Goal: Contribute content: Contribute content

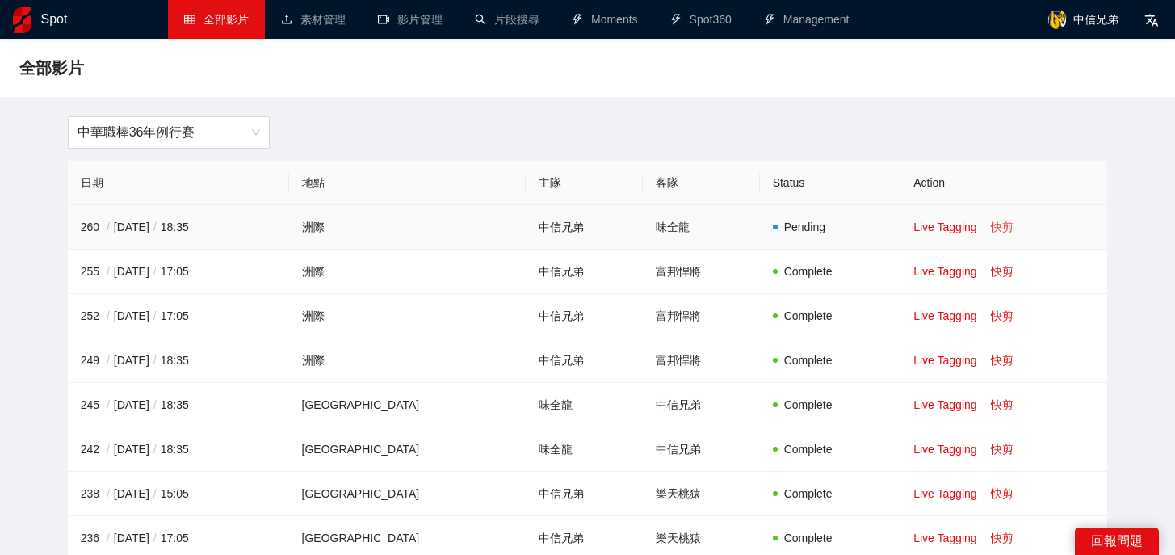
click at [991, 225] on link "快剪" at bounding box center [1002, 226] width 23 height 13
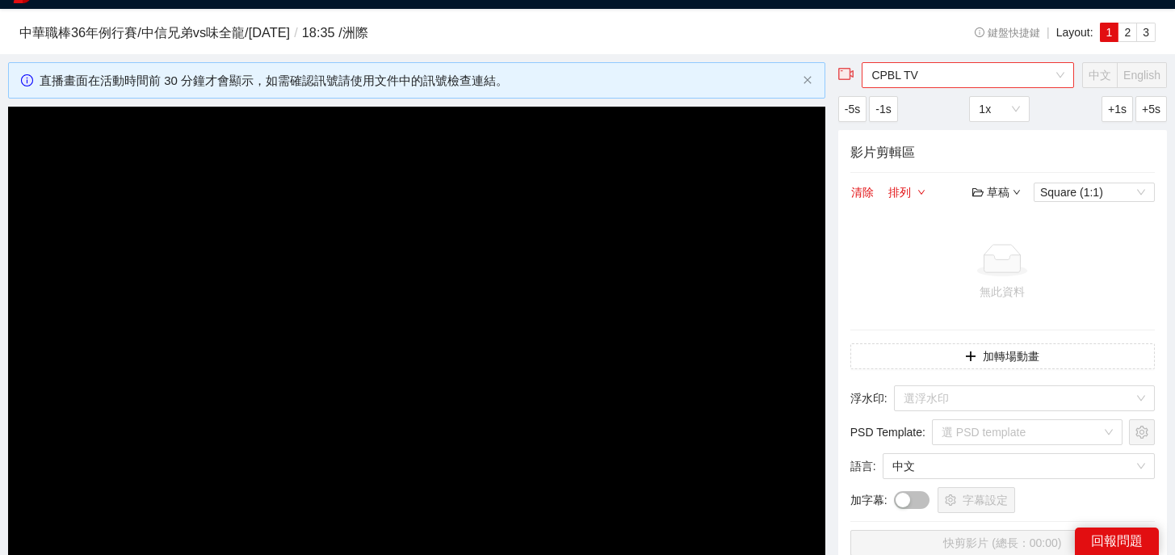
scroll to position [34, 0]
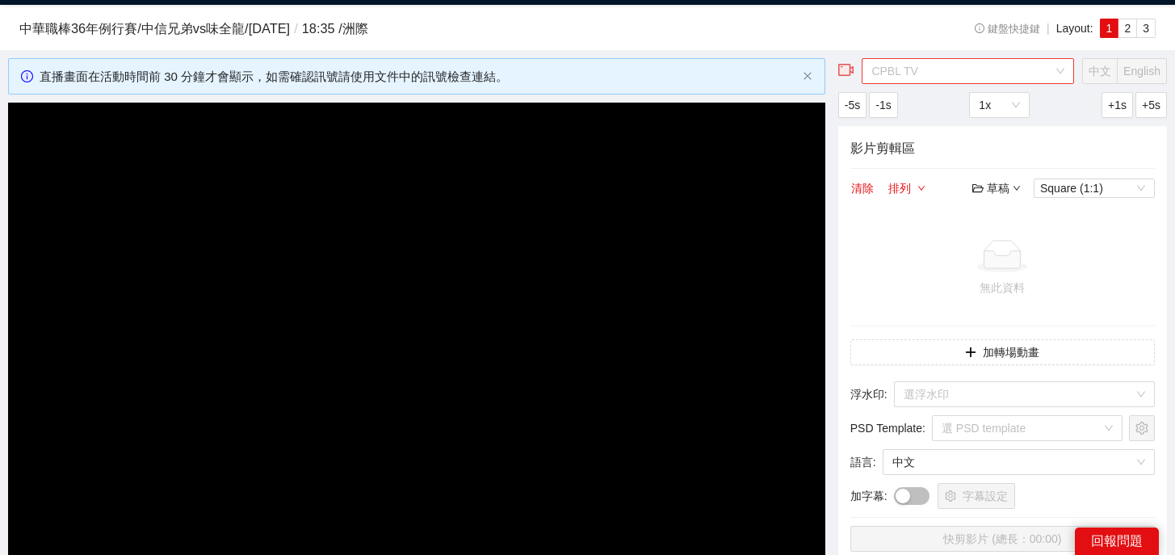
click at [963, 67] on span "CPBL TV" at bounding box center [967, 71] width 193 height 24
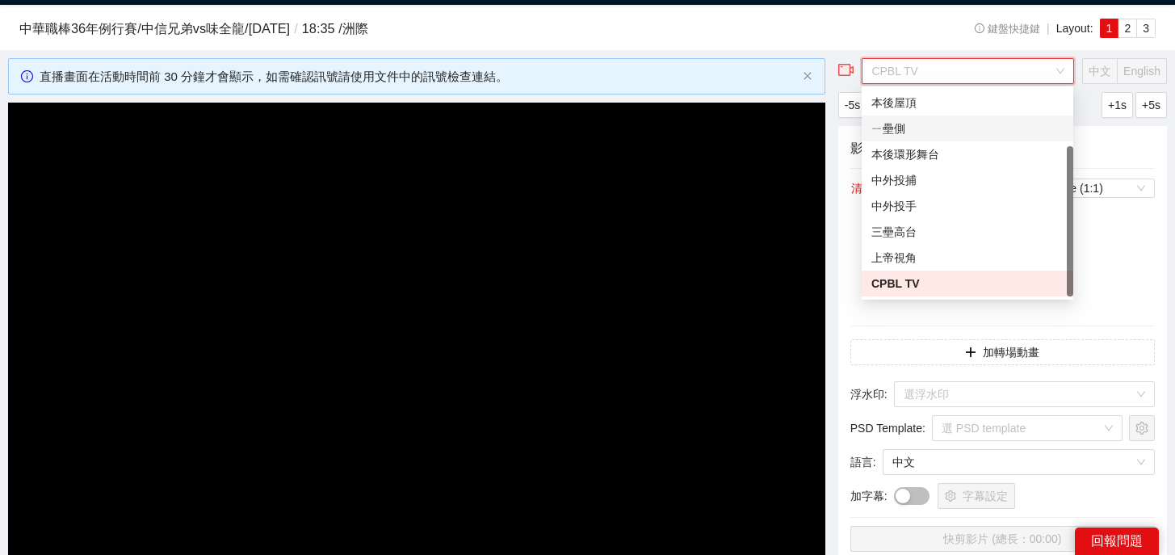
scroll to position [0, 0]
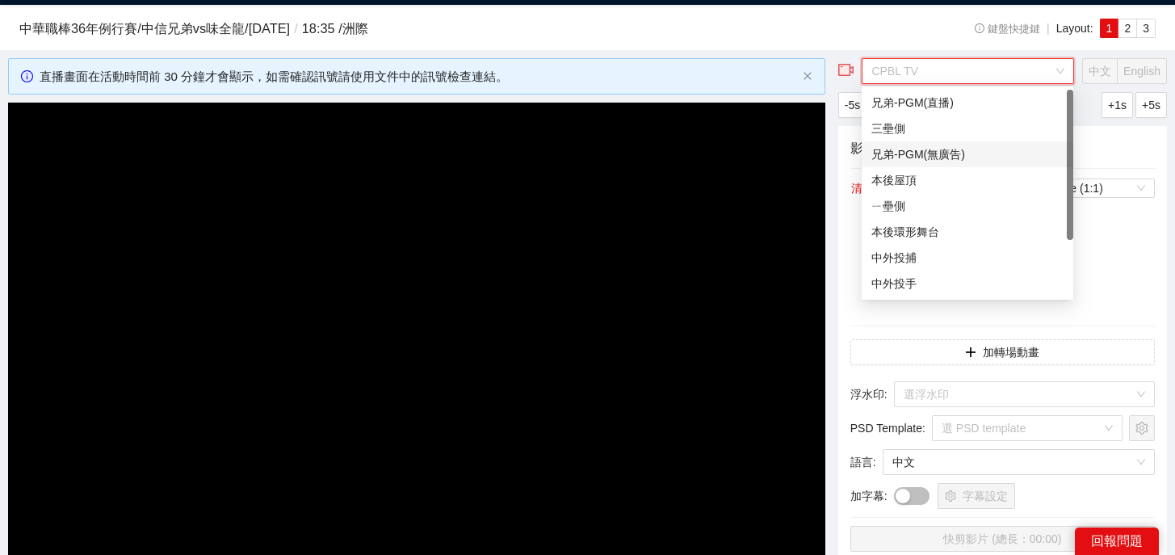
click at [922, 150] on div "兄弟-PGM(無廣告)" at bounding box center [967, 154] width 192 height 18
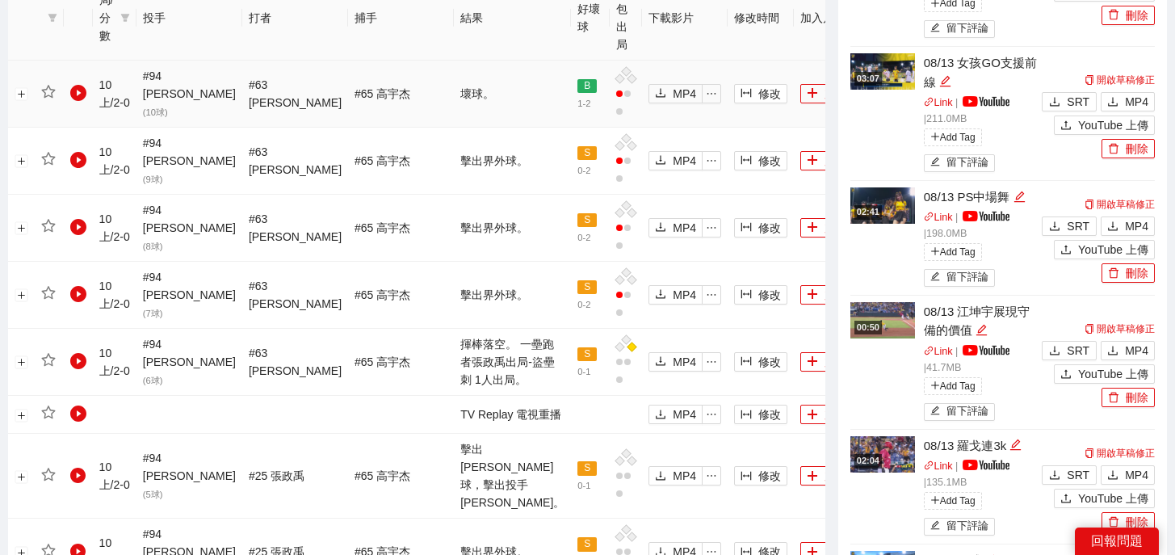
scroll to position [474, 0]
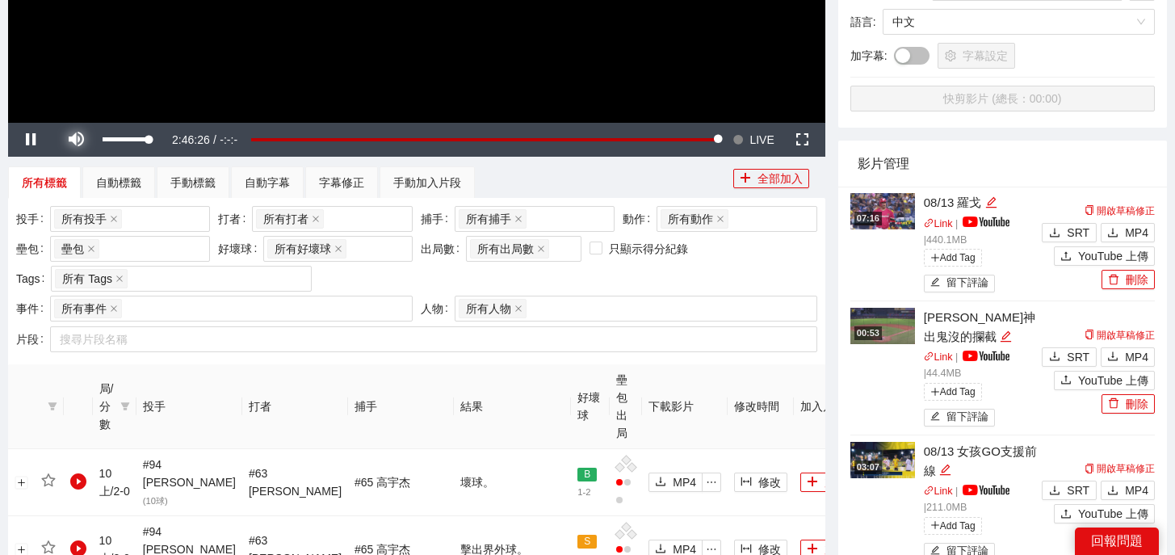
click at [76, 140] on span "Video Player" at bounding box center [76, 140] width 0 height 0
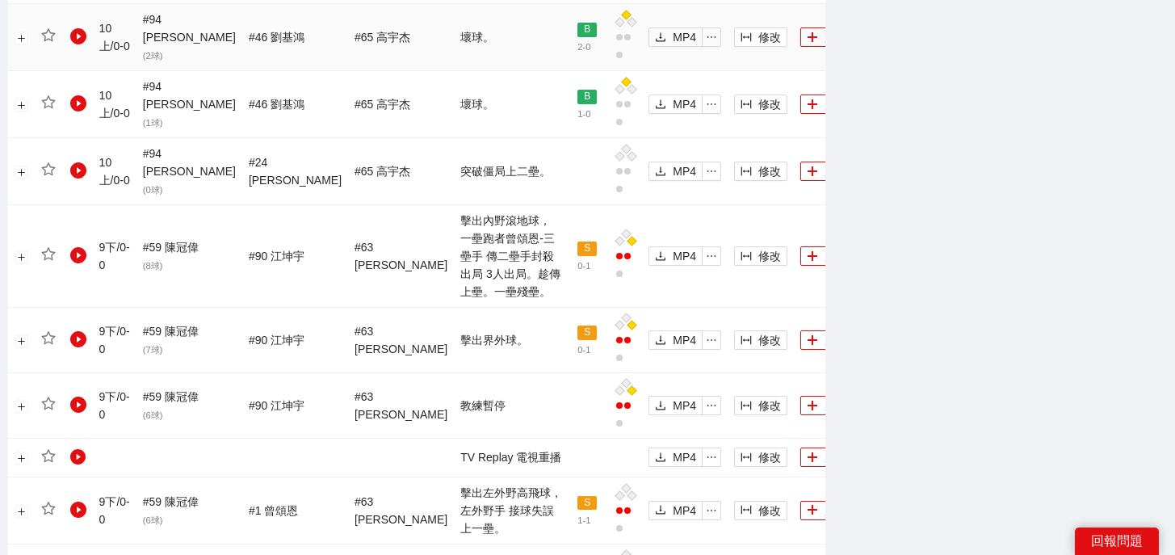
scroll to position [1779, 0]
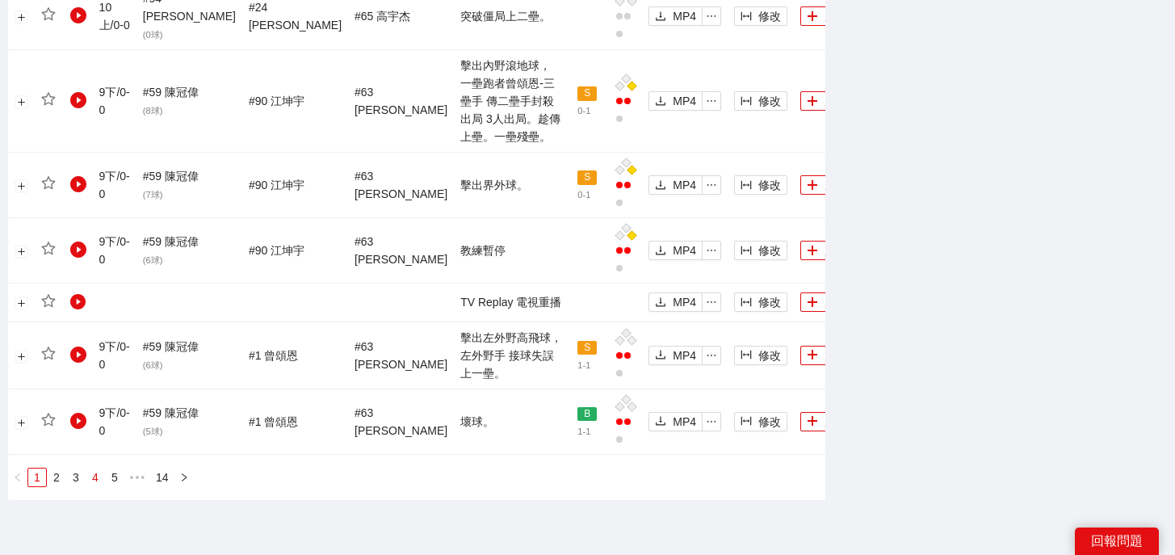
click at [90, 468] on link "4" at bounding box center [95, 477] width 18 height 18
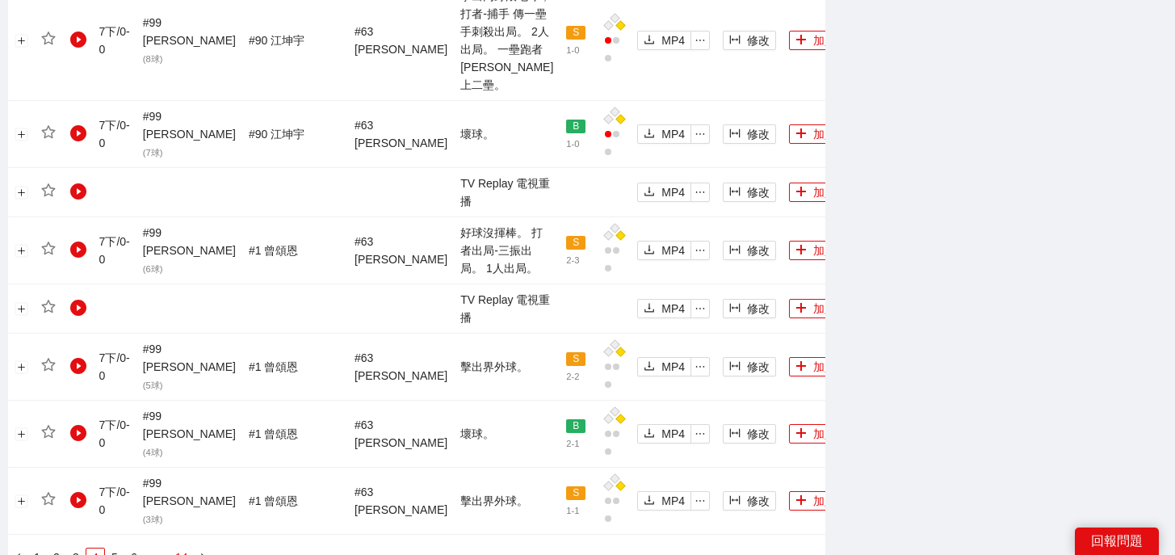
click at [182, 548] on link "14" at bounding box center [181, 557] width 23 height 18
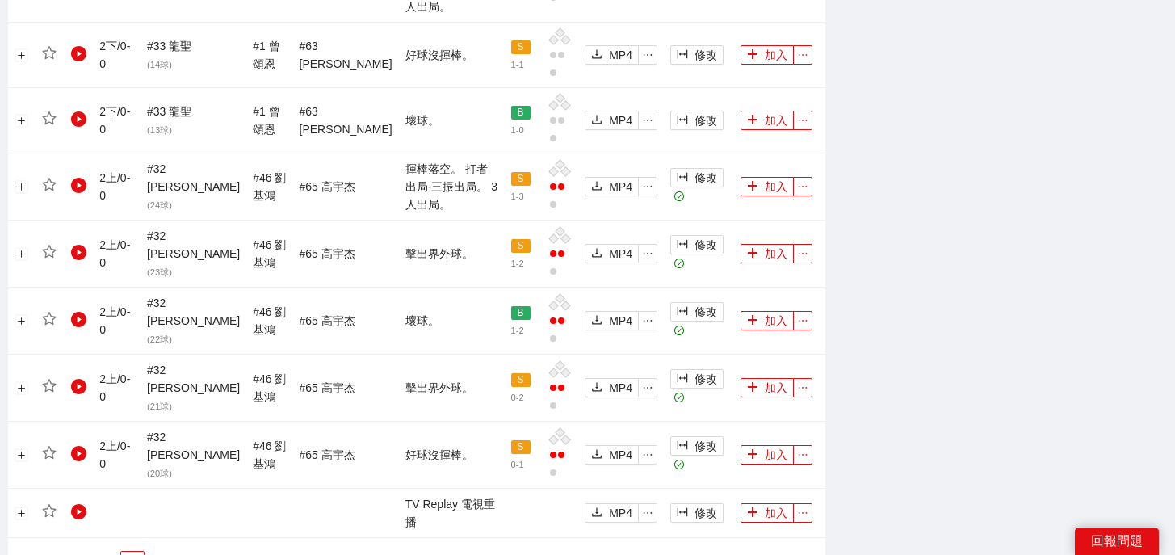
click at [153, 552] on link "13" at bounding box center [156, 561] width 23 height 18
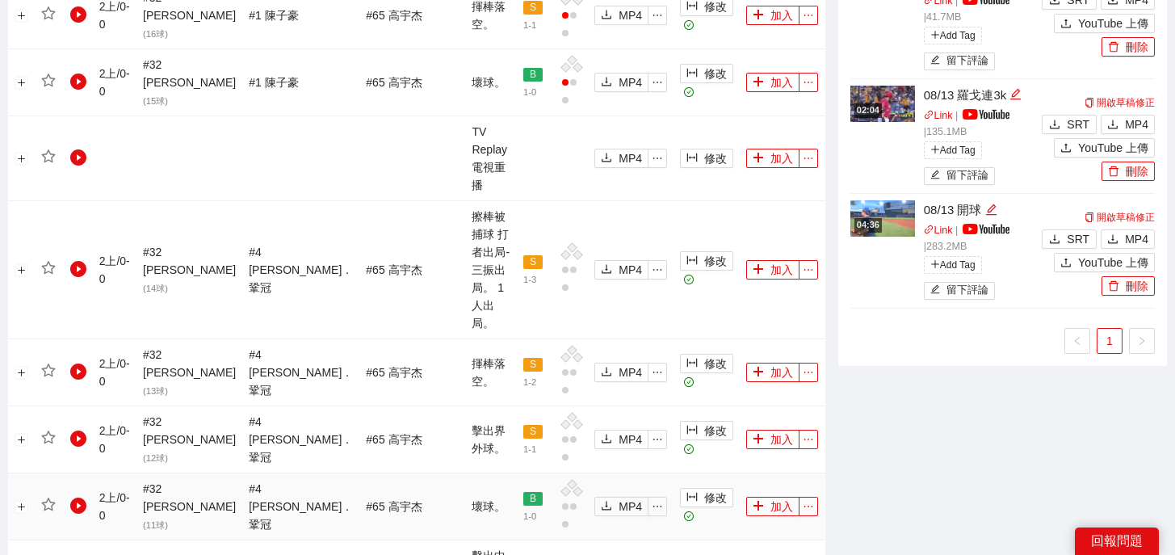
scroll to position [1114, 0]
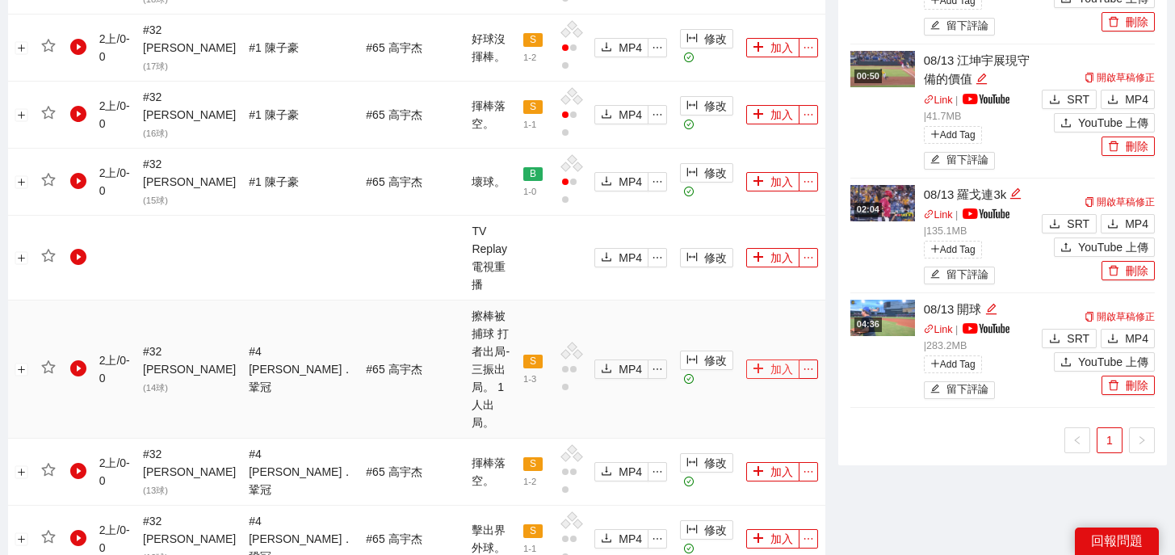
click at [775, 359] on button "加入" at bounding box center [772, 368] width 53 height 19
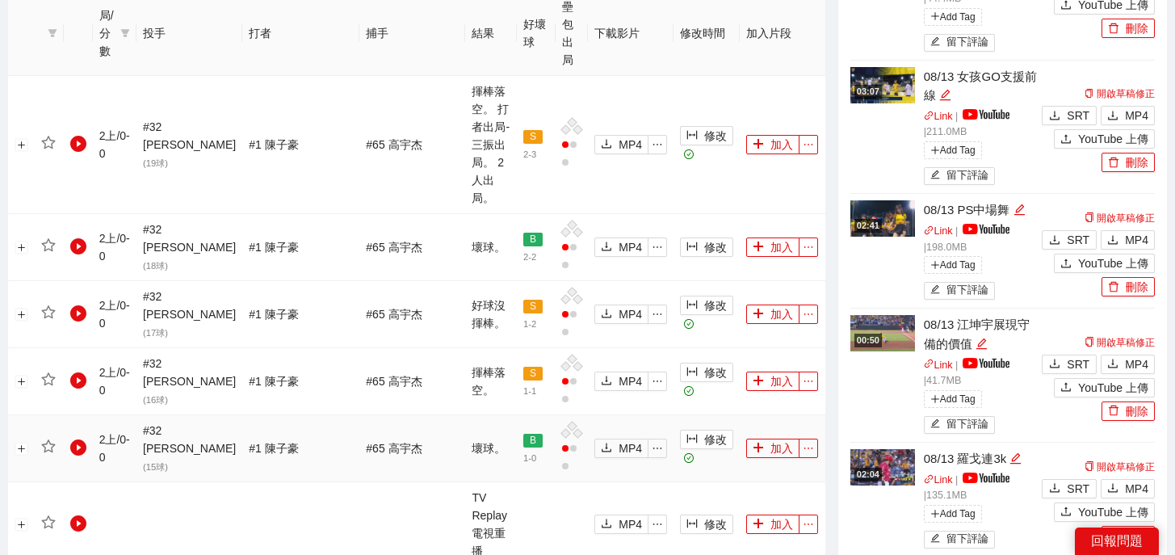
scroll to position [784, 0]
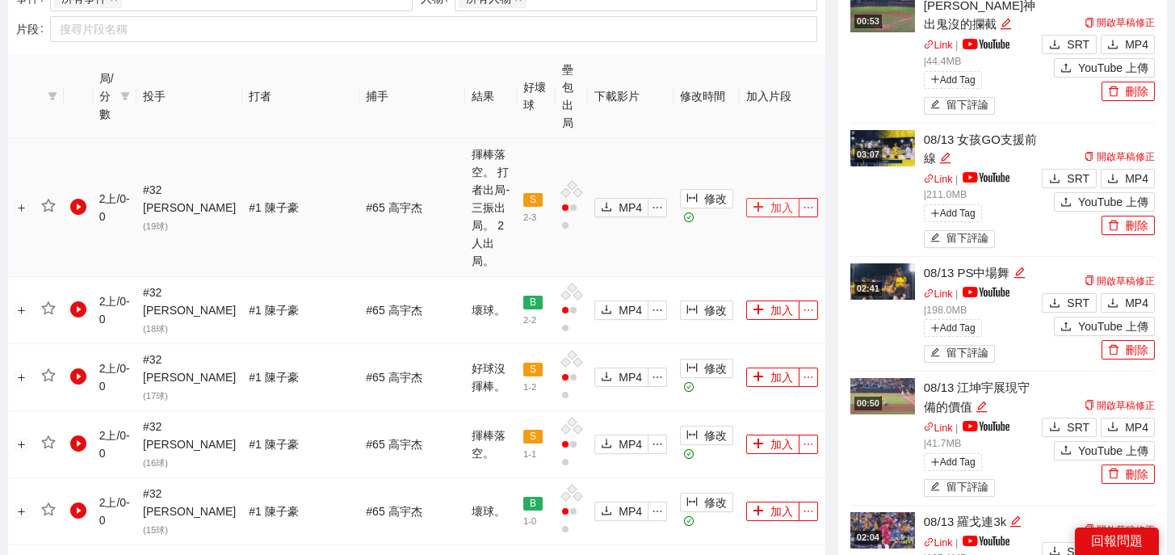
click at [754, 198] on button "加入" at bounding box center [772, 207] width 53 height 19
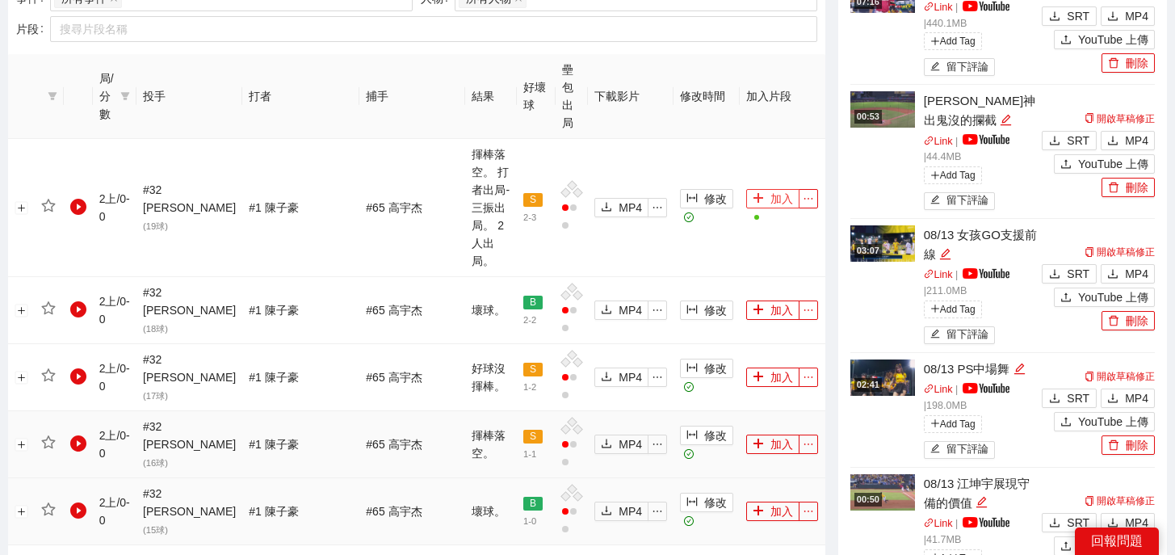
scroll to position [1774, 0]
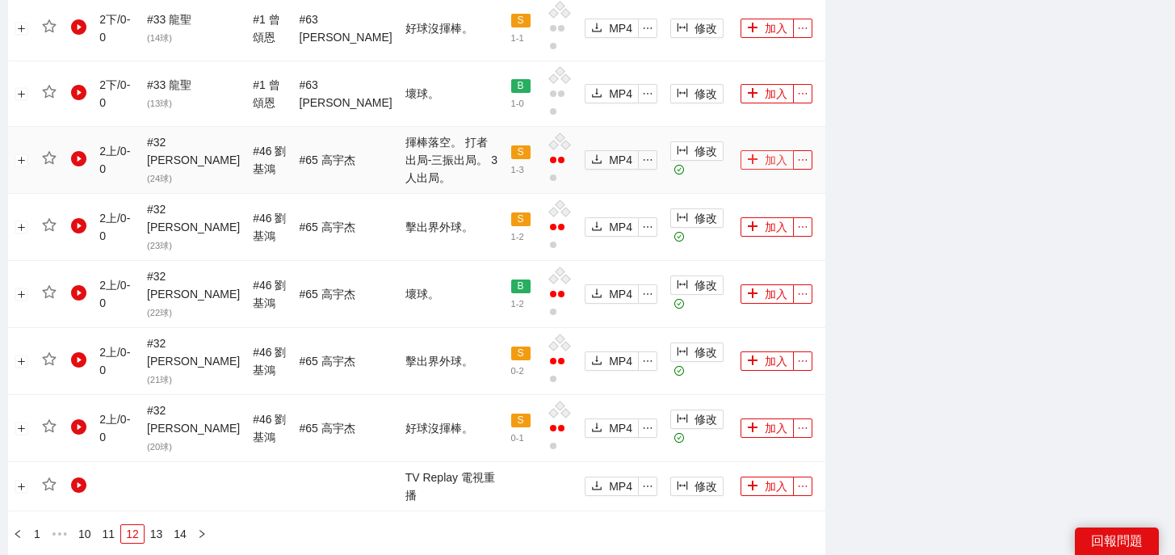
click at [762, 150] on button "加入" at bounding box center [767, 159] width 53 height 19
click at [88, 525] on link "10" at bounding box center [84, 534] width 23 height 18
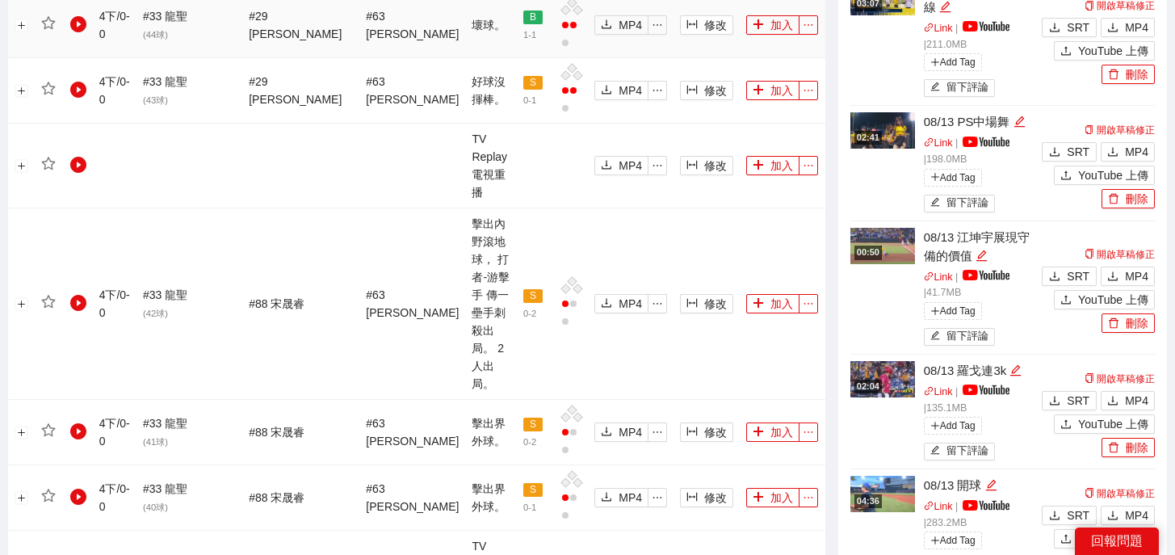
scroll to position [1797, 0]
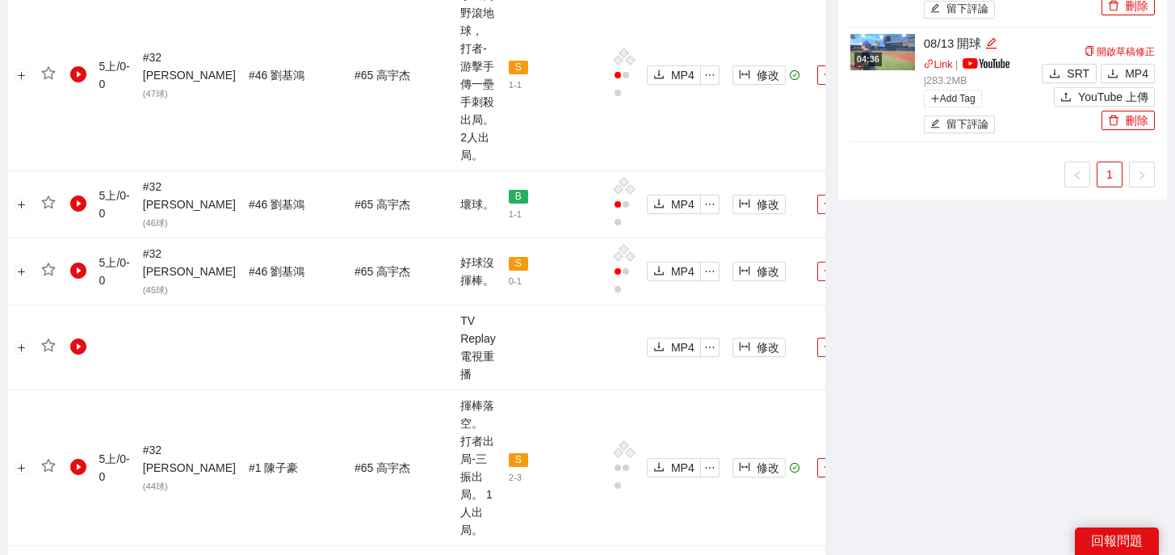
scroll to position [1568, 0]
click at [824, 462] on span "plus" at bounding box center [829, 468] width 11 height 13
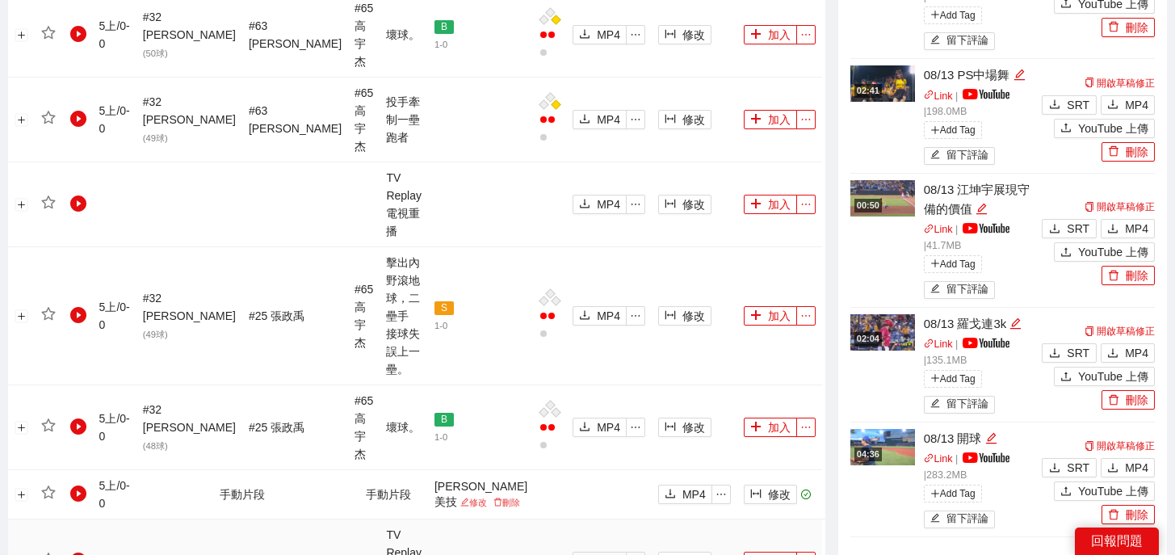
scroll to position [1841, 0]
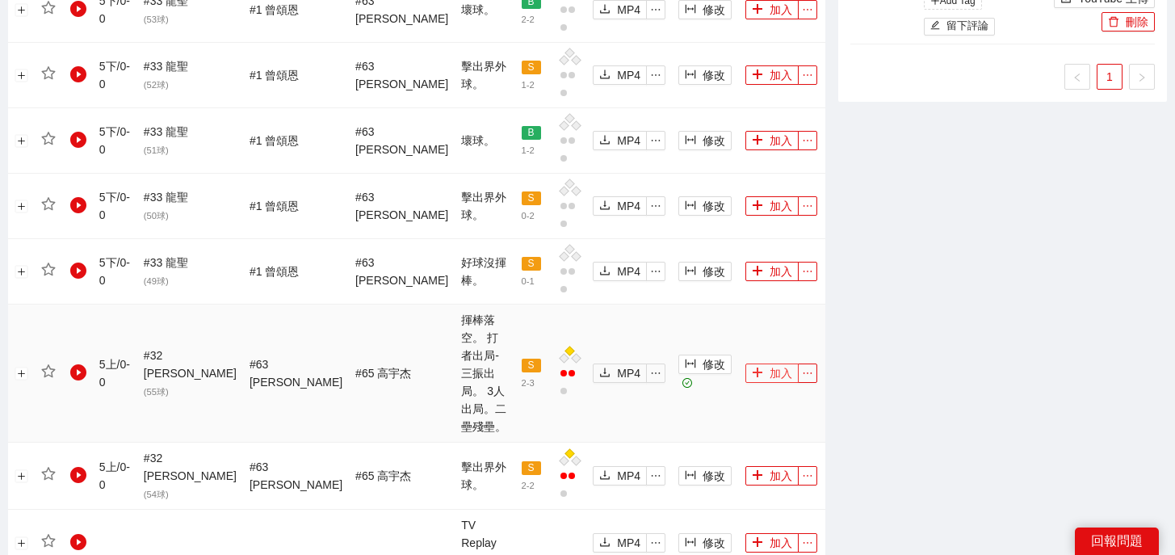
click at [763, 363] on button "加入" at bounding box center [771, 372] width 53 height 19
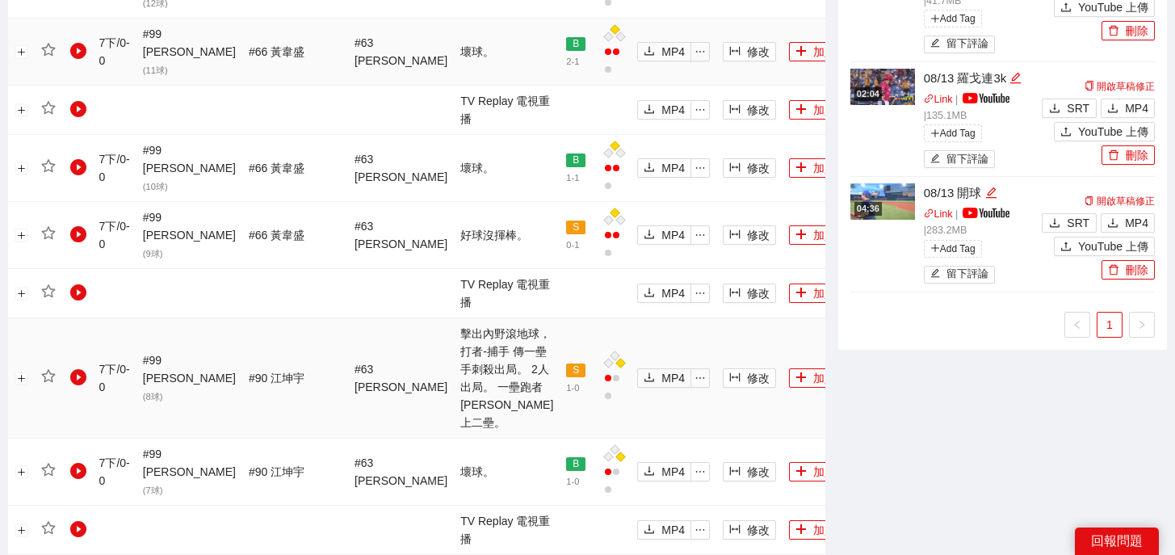
scroll to position [1742, 0]
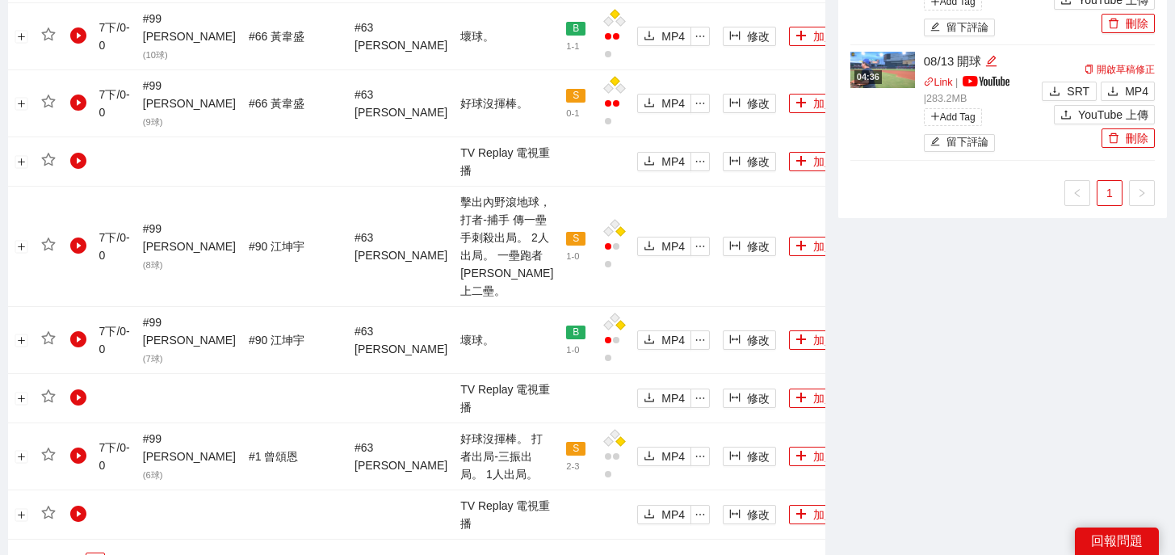
click at [80, 553] on link "3" at bounding box center [76, 562] width 18 height 18
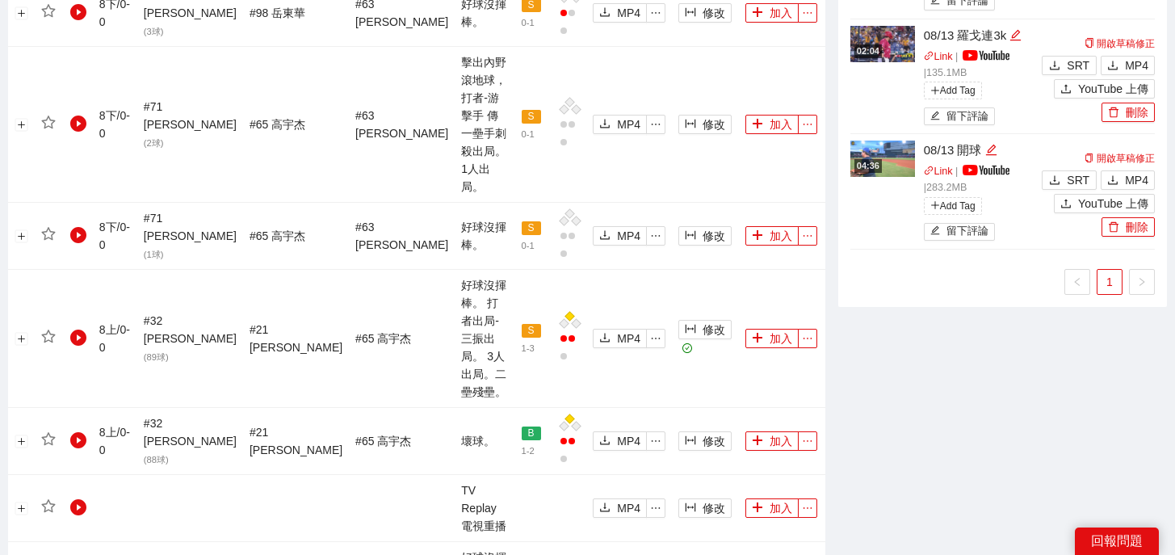
scroll to position [1428, 0]
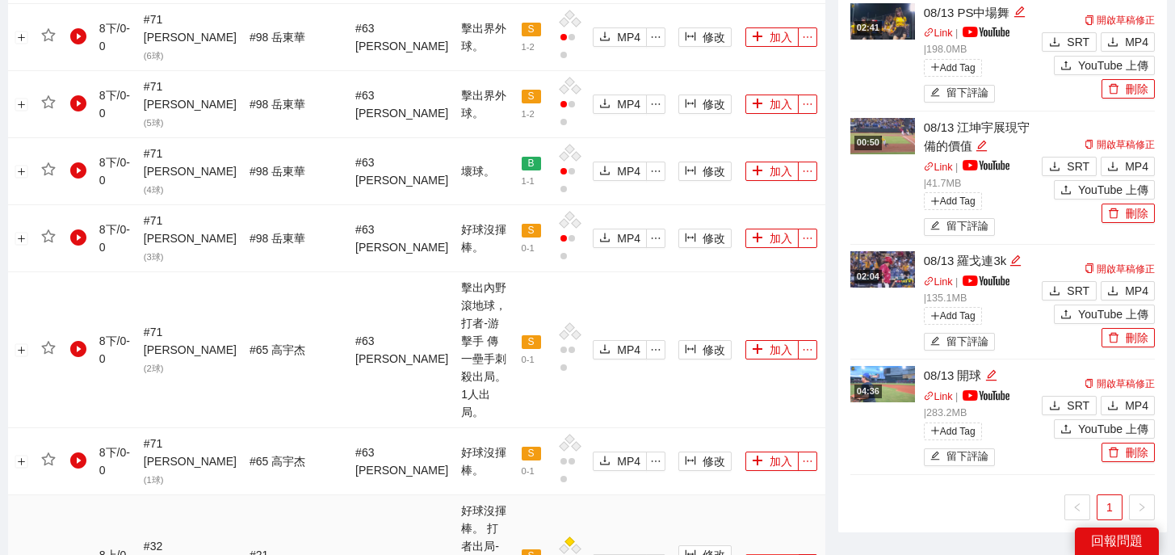
click at [761, 554] on button "加入" at bounding box center [771, 563] width 53 height 19
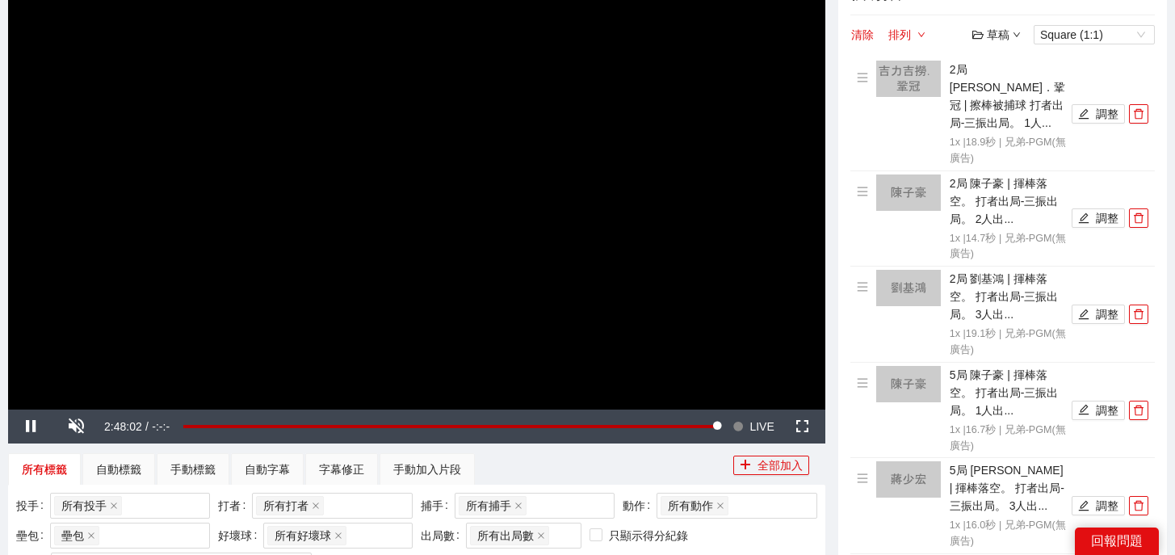
scroll to position [0, 0]
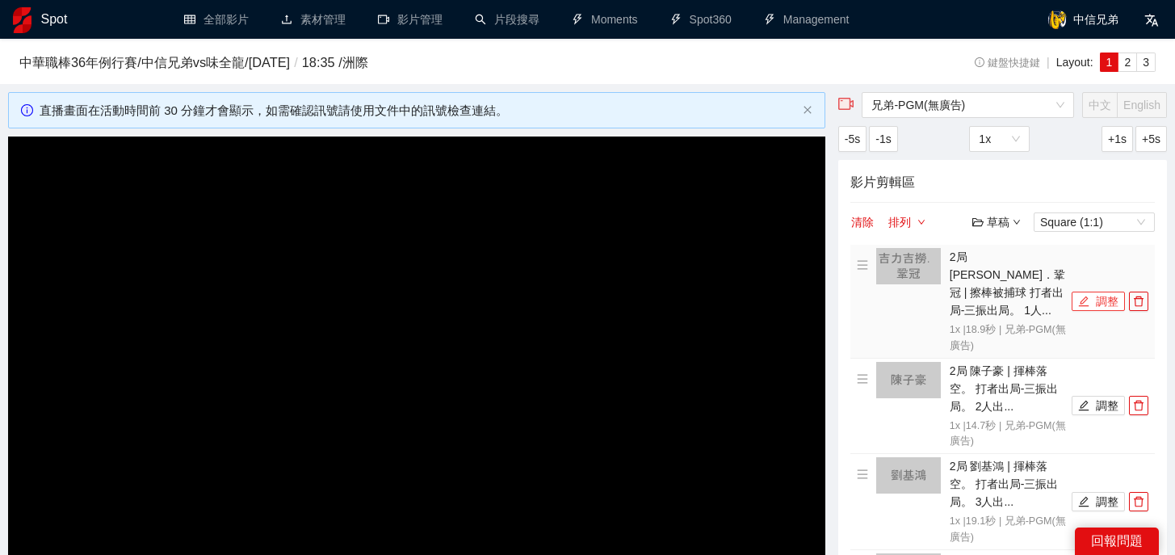
click at [1089, 292] on button "調整" at bounding box center [1098, 301] width 53 height 19
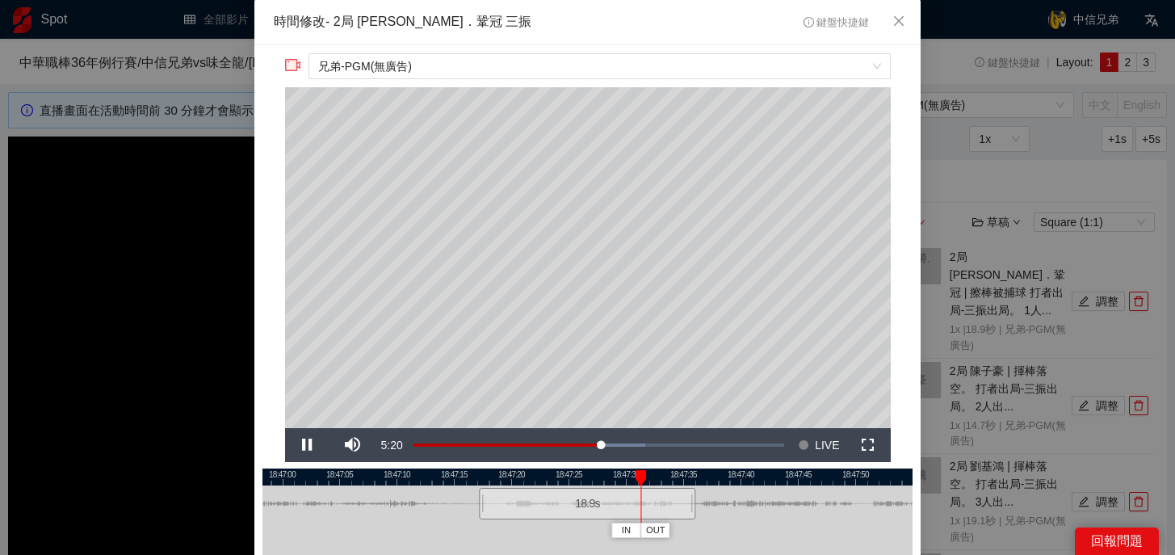
scroll to position [85, 0]
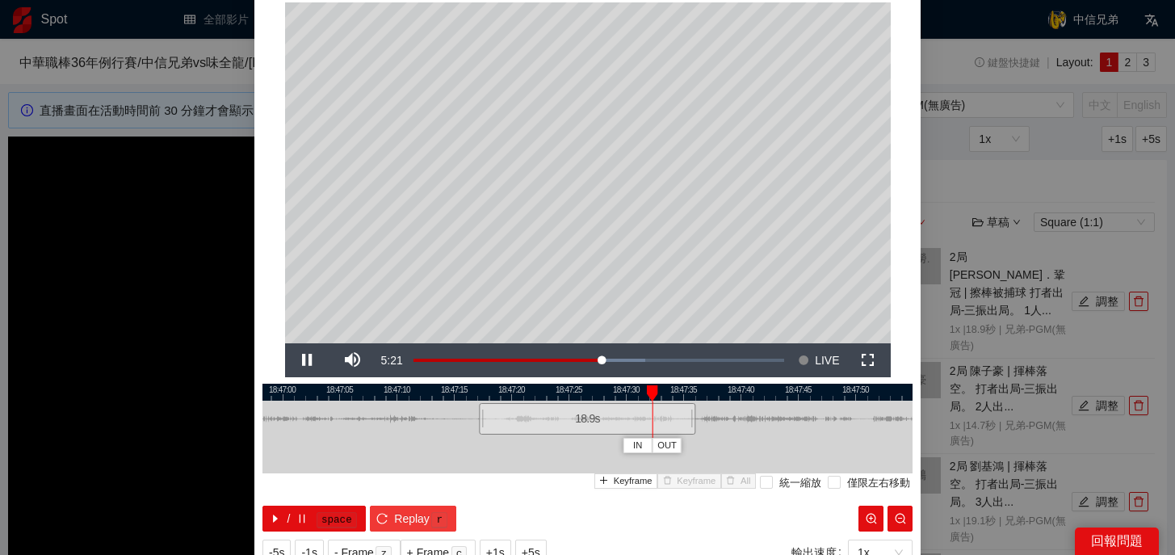
click at [389, 514] on button "Replay r" at bounding box center [413, 519] width 86 height 26
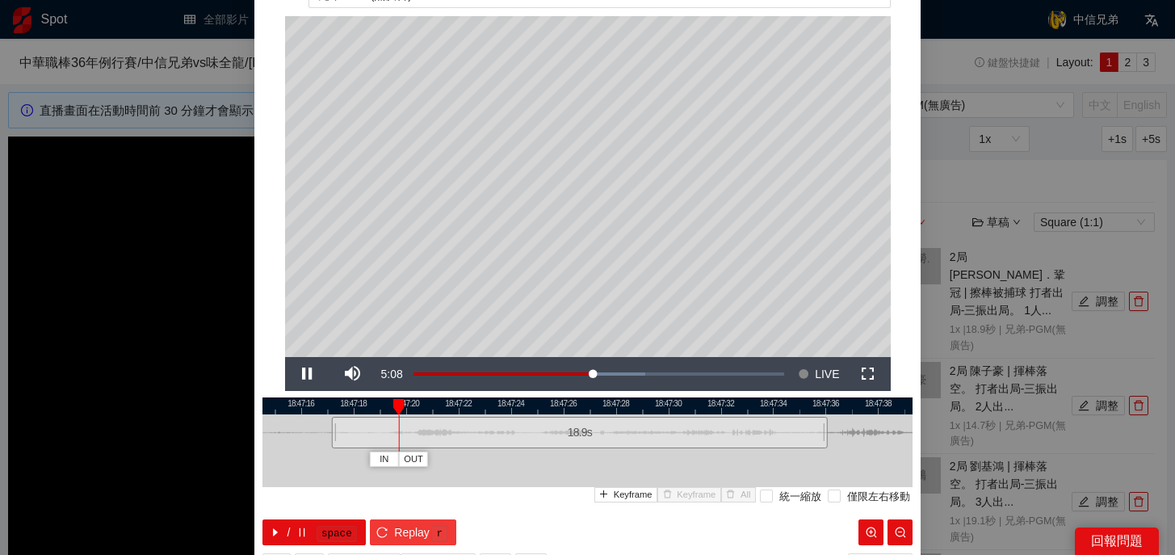
scroll to position [63, 0]
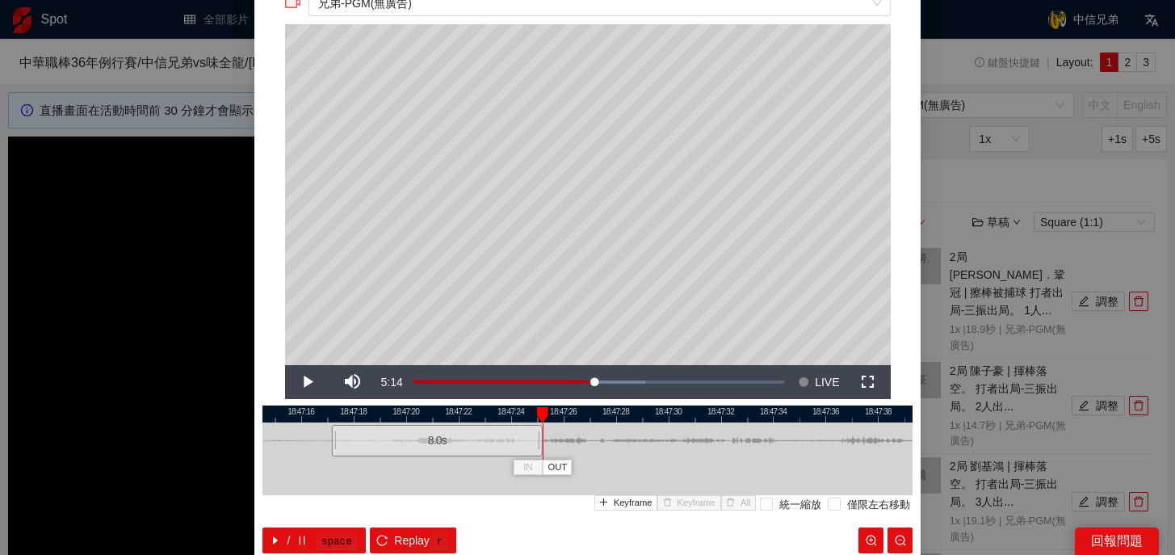
drag, startPoint x: 822, startPoint y: 443, endPoint x: 538, endPoint y: 445, distance: 284.3
click at [537, 445] on div at bounding box center [540, 440] width 10 height 36
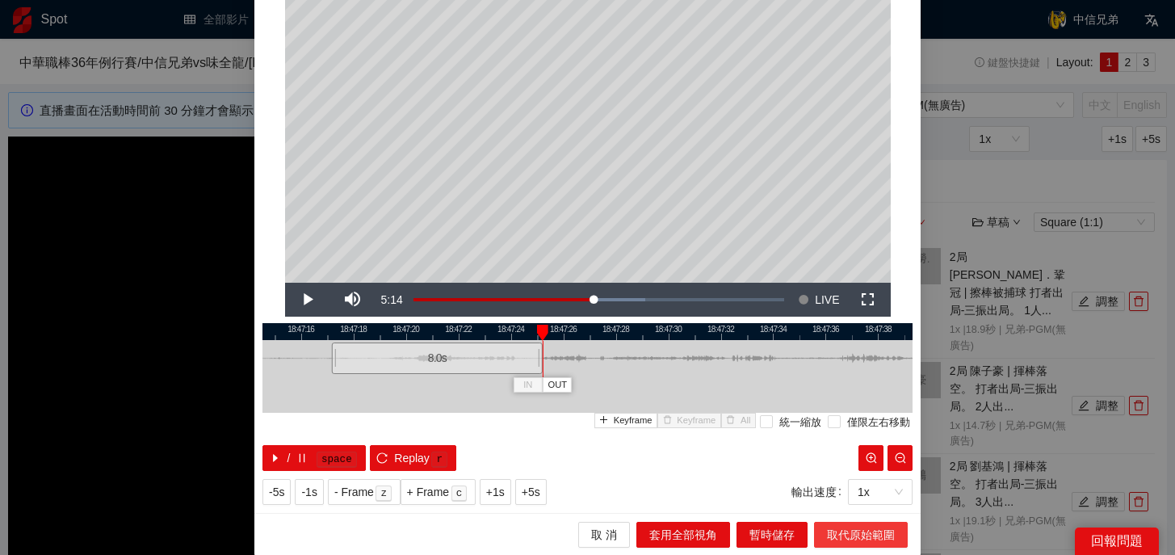
click at [867, 528] on span "取代原始範圍" at bounding box center [861, 535] width 68 height 18
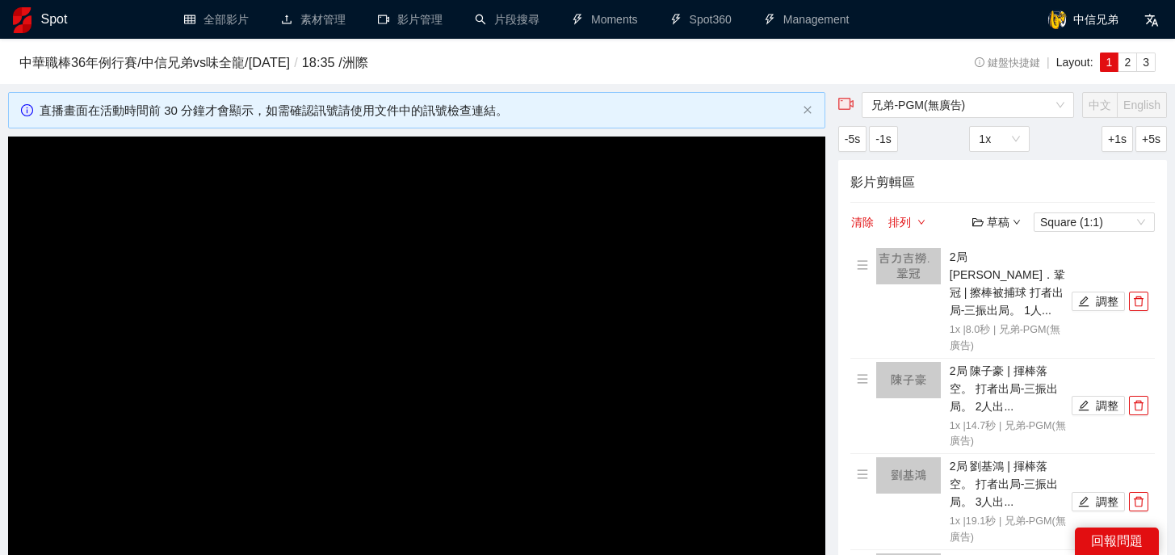
scroll to position [0, 0]
click at [1099, 396] on button "調整" at bounding box center [1098, 405] width 53 height 19
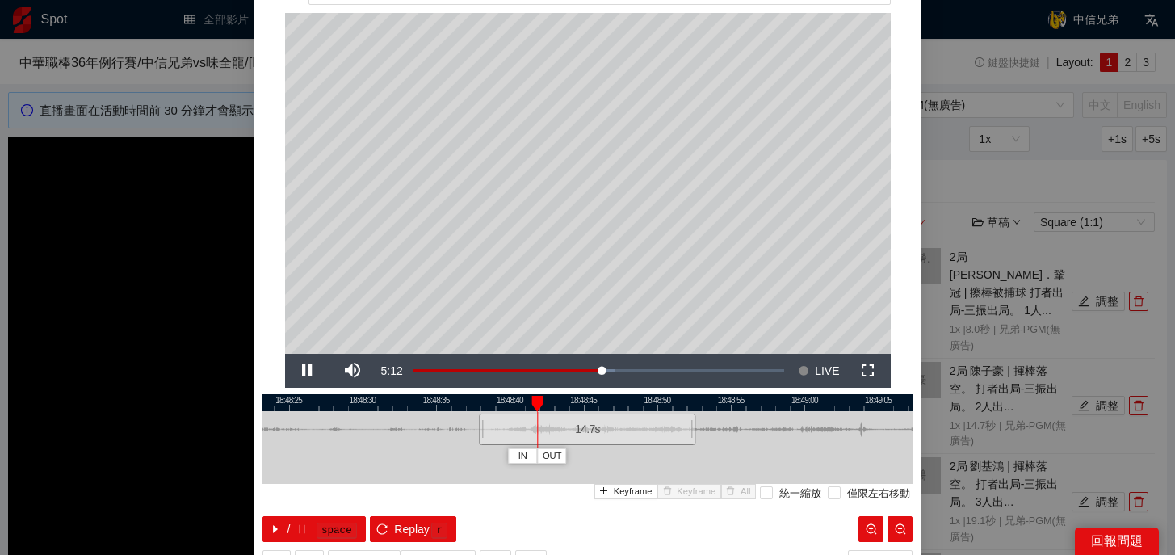
scroll to position [77, 0]
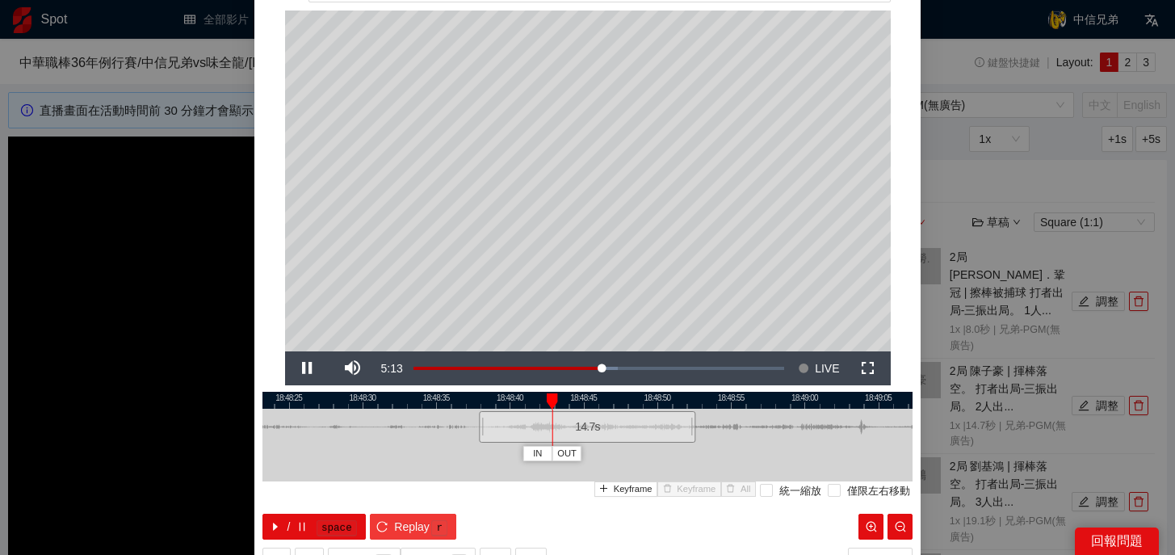
click at [426, 526] on span "Replay" at bounding box center [412, 527] width 36 height 18
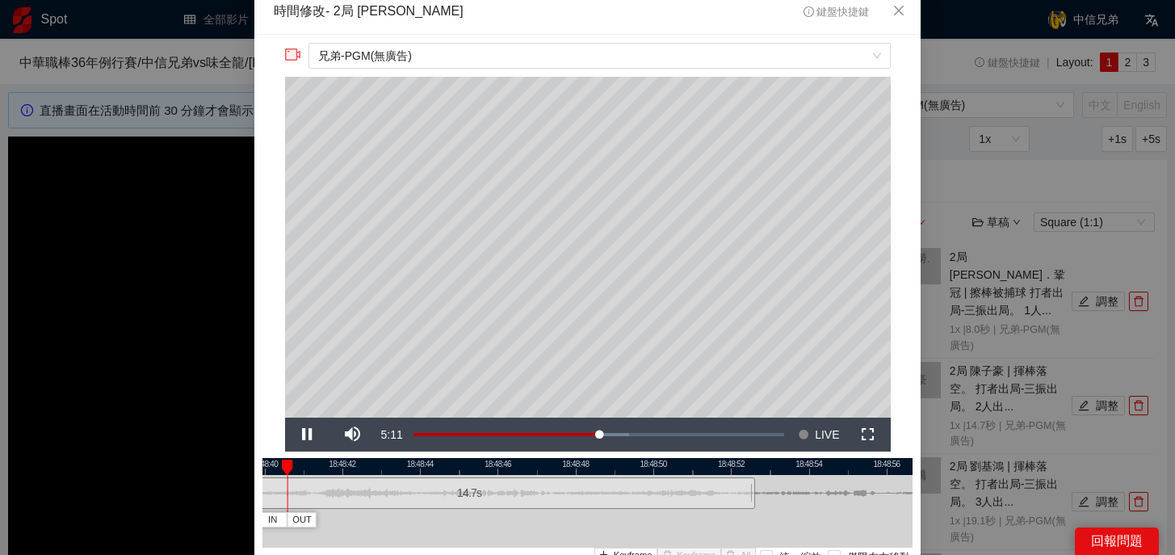
scroll to position [0, 0]
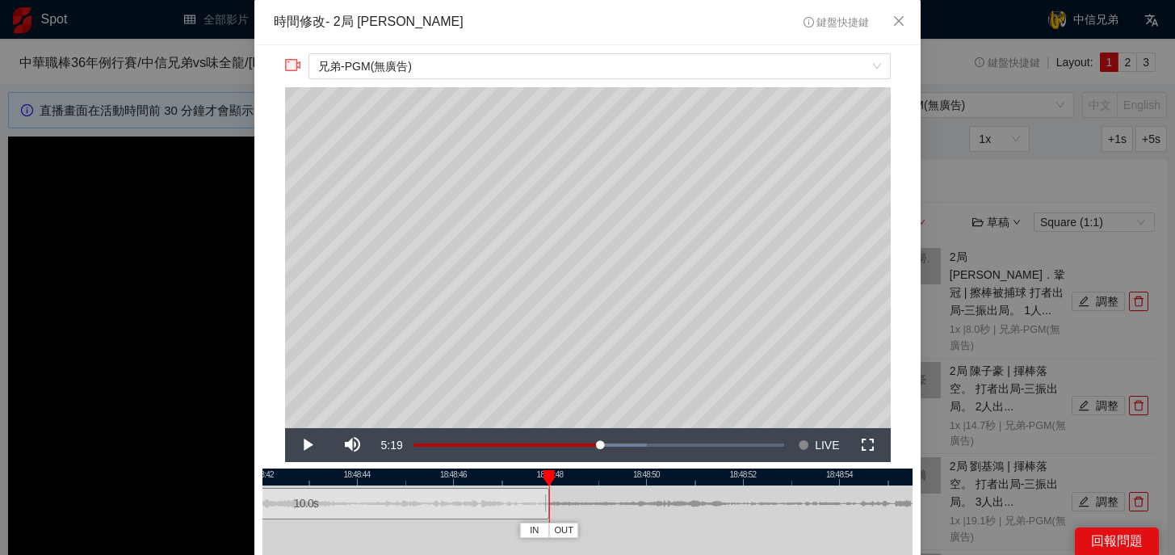
drag, startPoint x: 769, startPoint y: 508, endPoint x: 545, endPoint y: 505, distance: 223.7
click at [545, 505] on div at bounding box center [547, 503] width 10 height 36
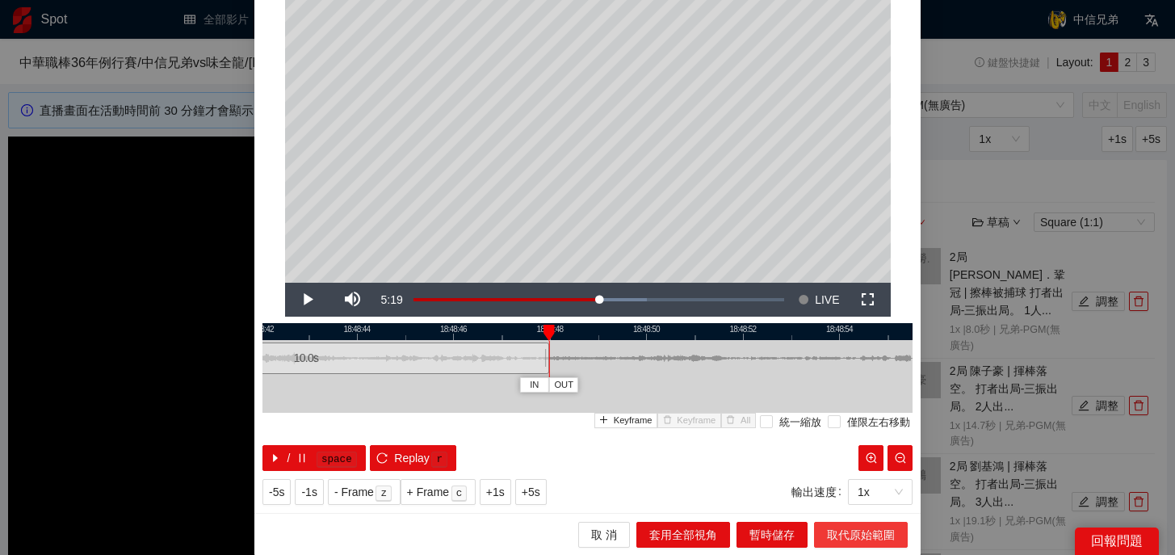
click at [846, 532] on span "取代原始範圍" at bounding box center [861, 535] width 68 height 18
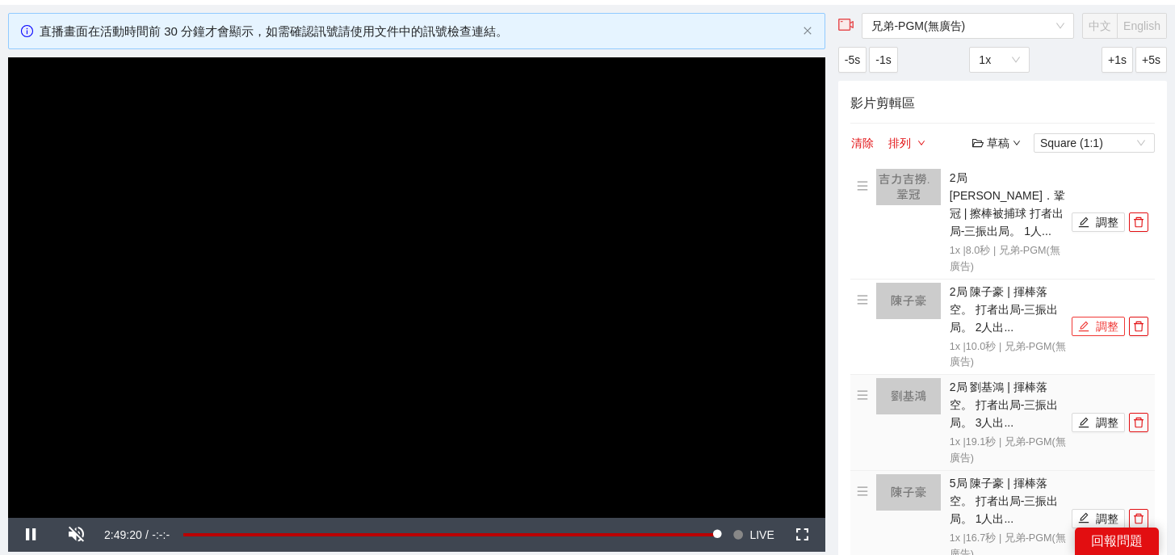
scroll to position [94, 0]
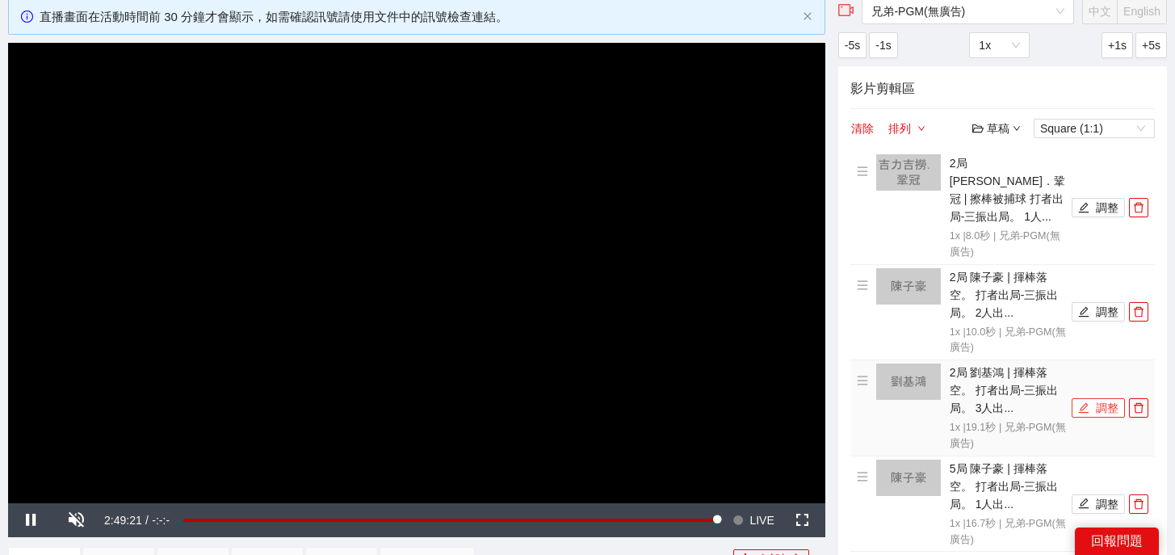
click at [1096, 398] on button "調整" at bounding box center [1098, 407] width 53 height 19
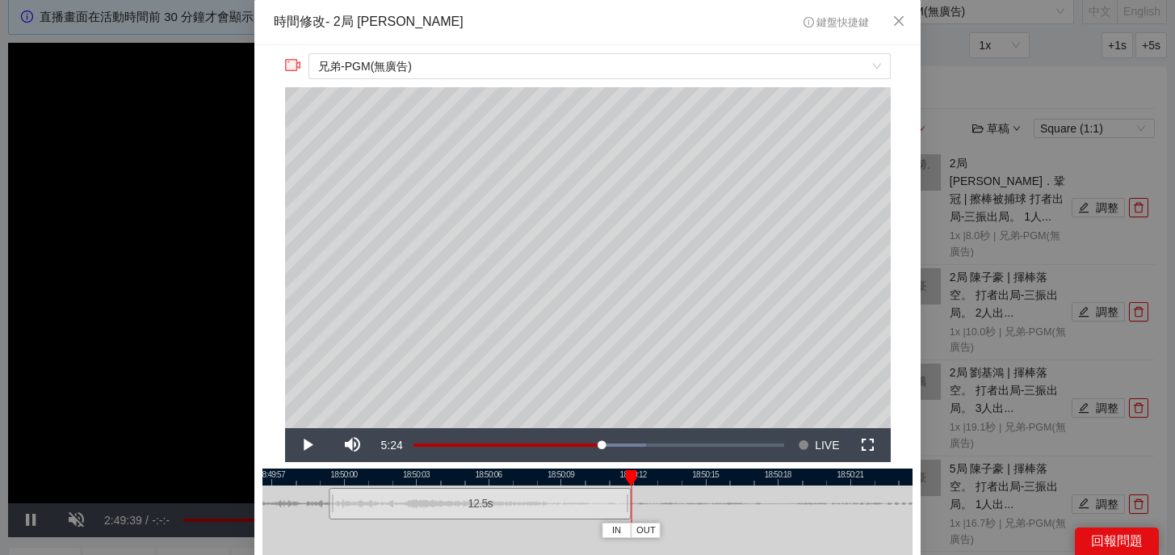
drag, startPoint x: 785, startPoint y: 510, endPoint x: 624, endPoint y: 514, distance: 160.8
click at [624, 514] on div at bounding box center [629, 503] width 10 height 36
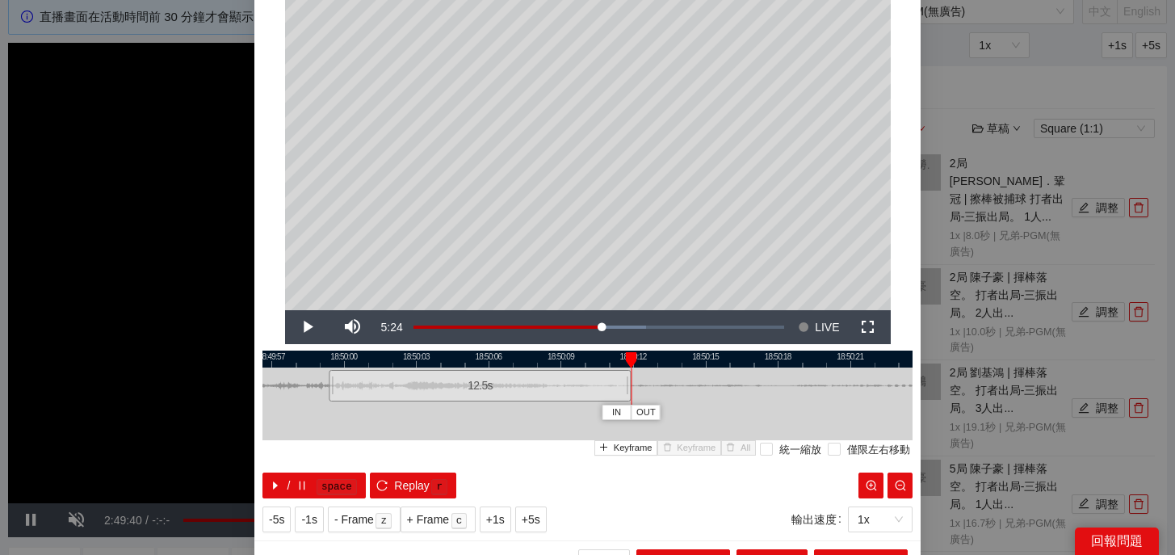
scroll to position [145, 0]
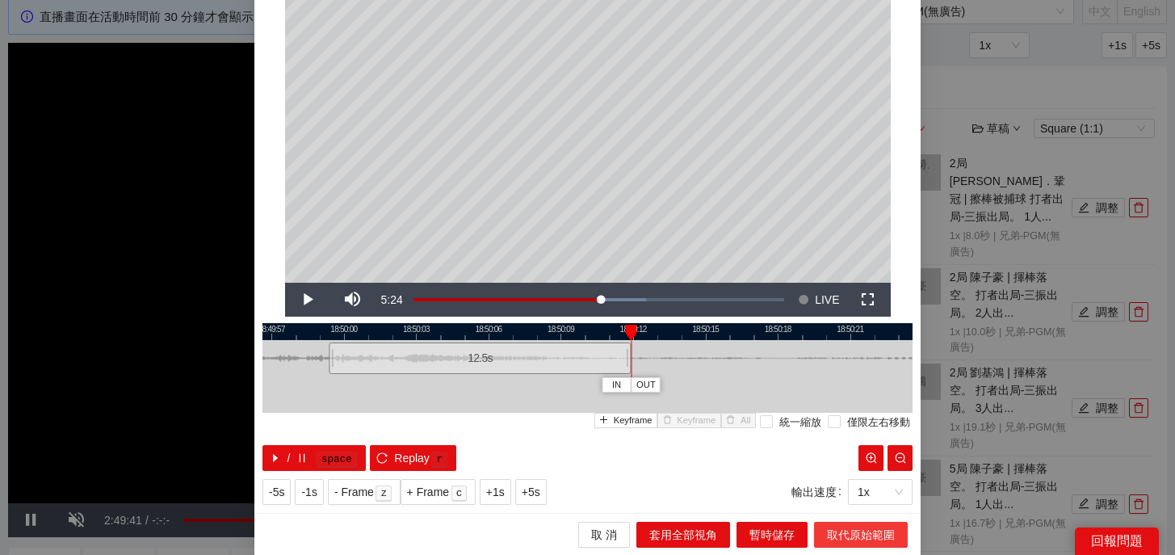
click at [846, 536] on span "取代原始範圍" at bounding box center [861, 535] width 68 height 18
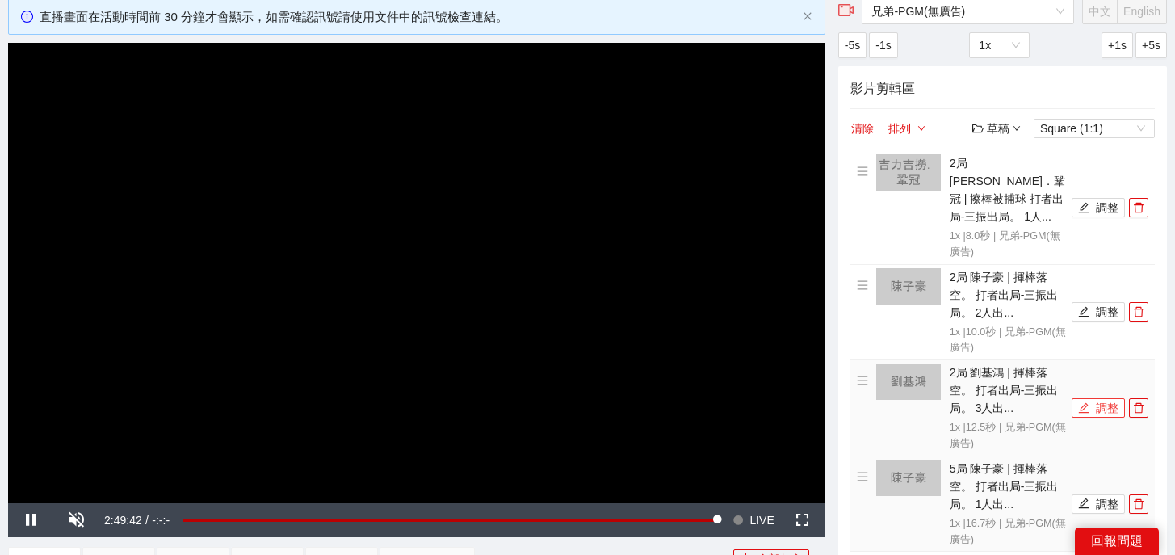
scroll to position [277, 0]
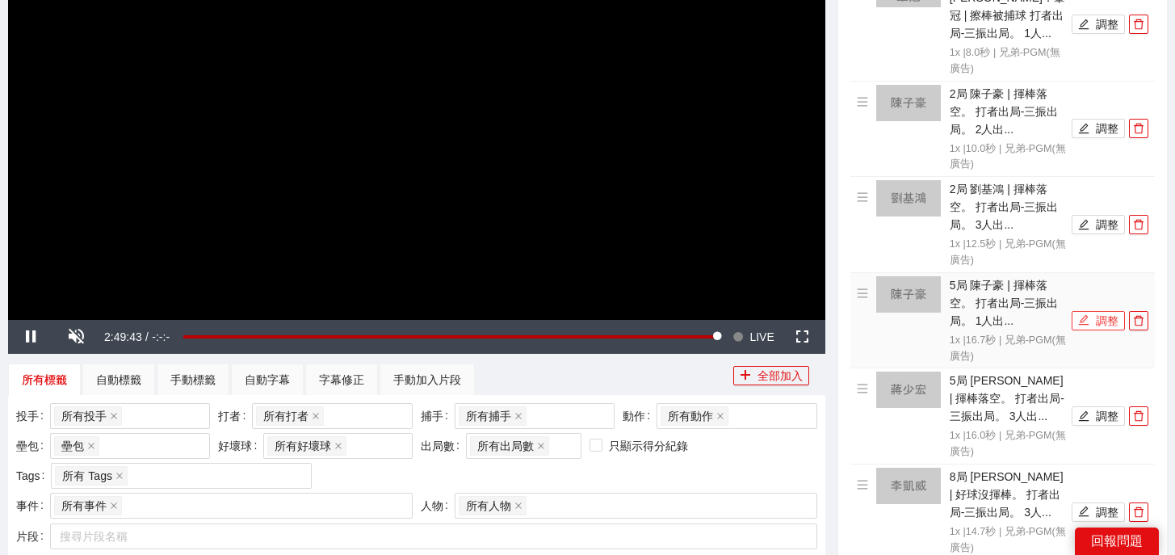
click at [1086, 315] on icon "edit" at bounding box center [1084, 320] width 10 height 10
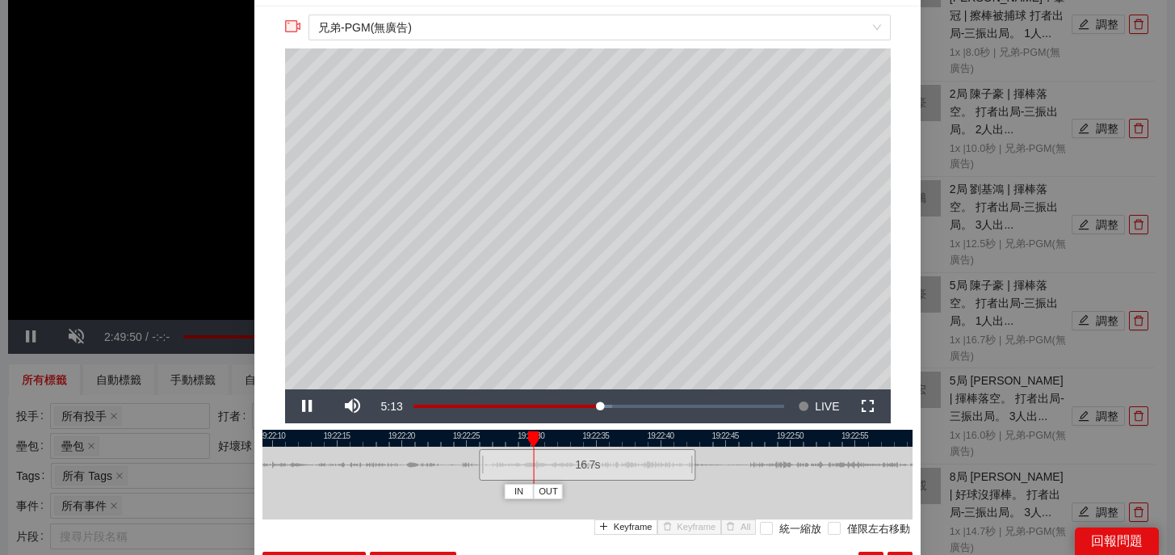
scroll to position [0, 0]
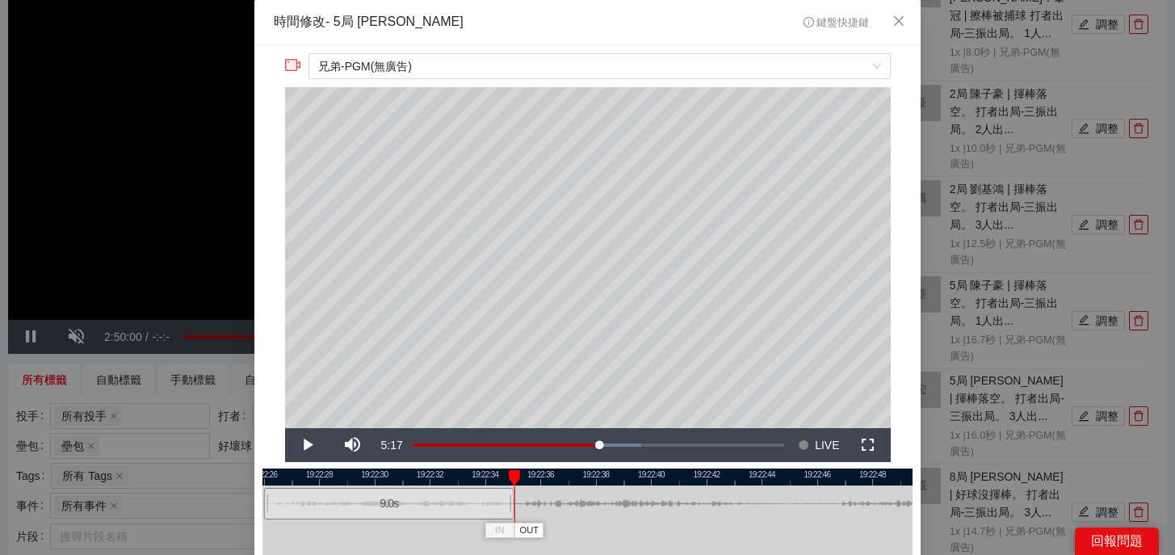
drag, startPoint x: 720, startPoint y: 507, endPoint x: 508, endPoint y: 514, distance: 212.5
click at [508, 514] on div at bounding box center [512, 503] width 10 height 36
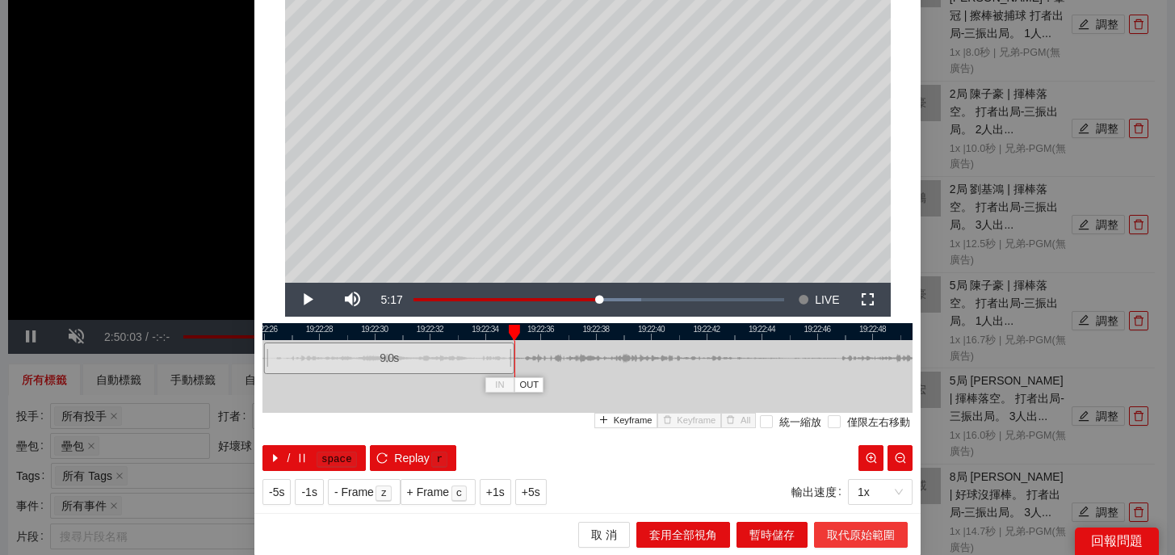
click at [849, 527] on span "取代原始範圍" at bounding box center [861, 535] width 68 height 18
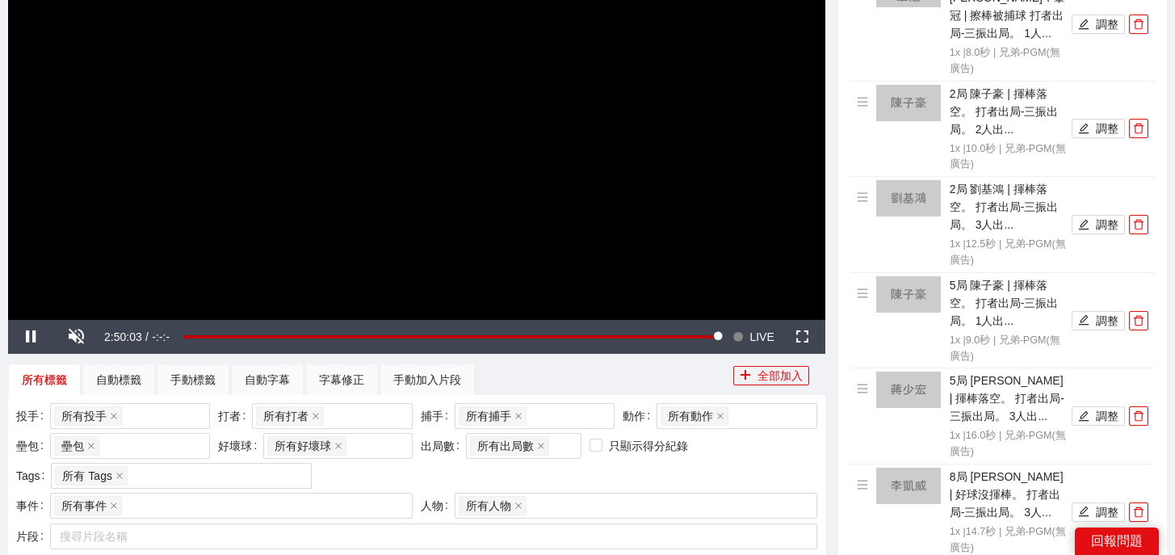
scroll to position [0, 0]
click at [1087, 410] on icon "edit" at bounding box center [1083, 415] width 11 height 11
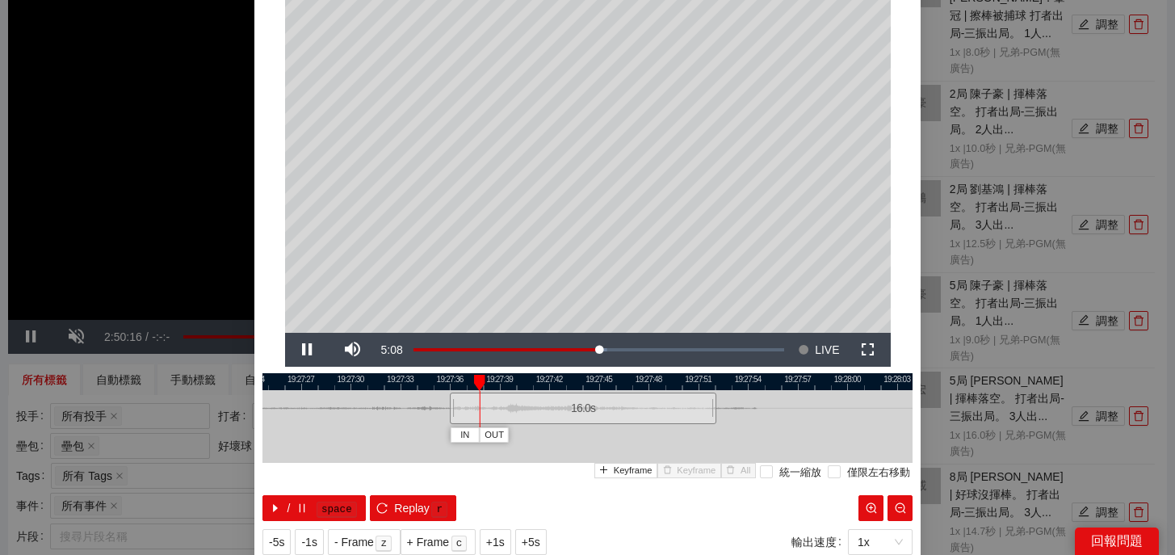
scroll to position [41, 0]
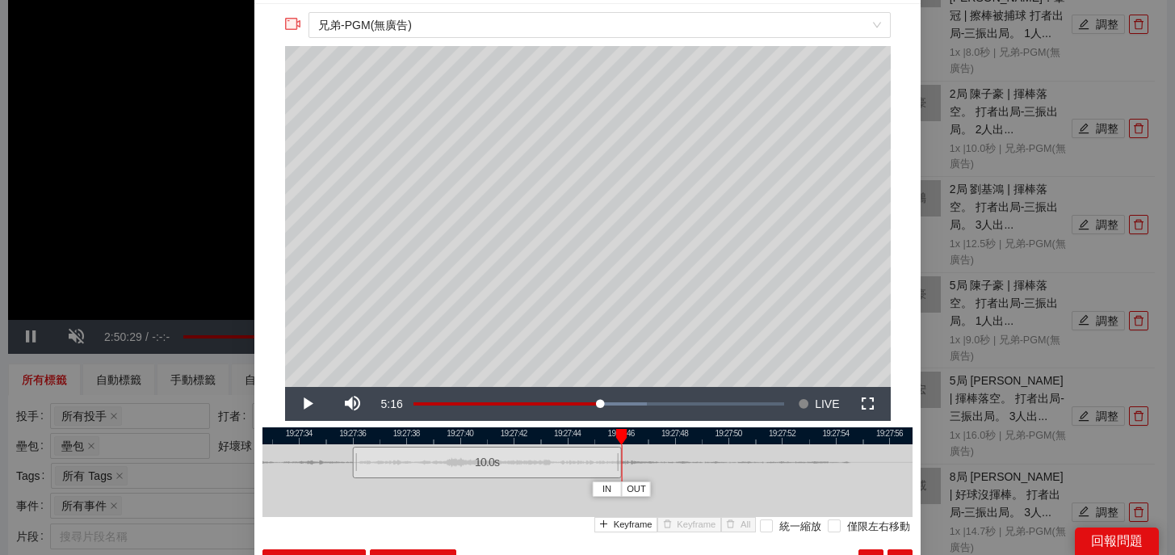
drag, startPoint x: 782, startPoint y: 468, endPoint x: 619, endPoint y: 466, distance: 163.2
click at [619, 466] on div at bounding box center [620, 462] width 10 height 36
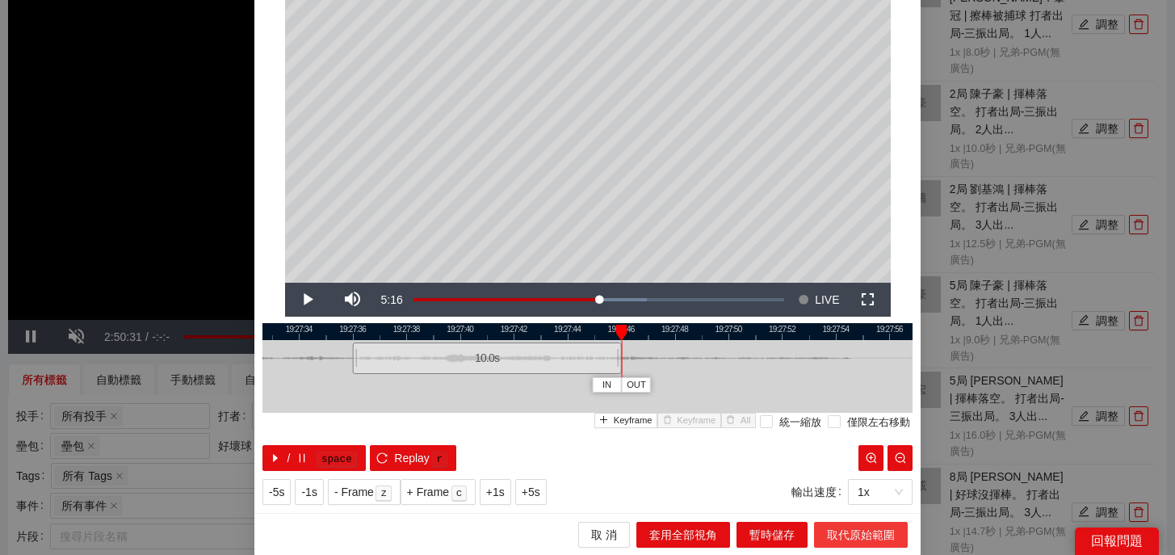
click at [855, 539] on span "取代原始範圍" at bounding box center [861, 535] width 68 height 18
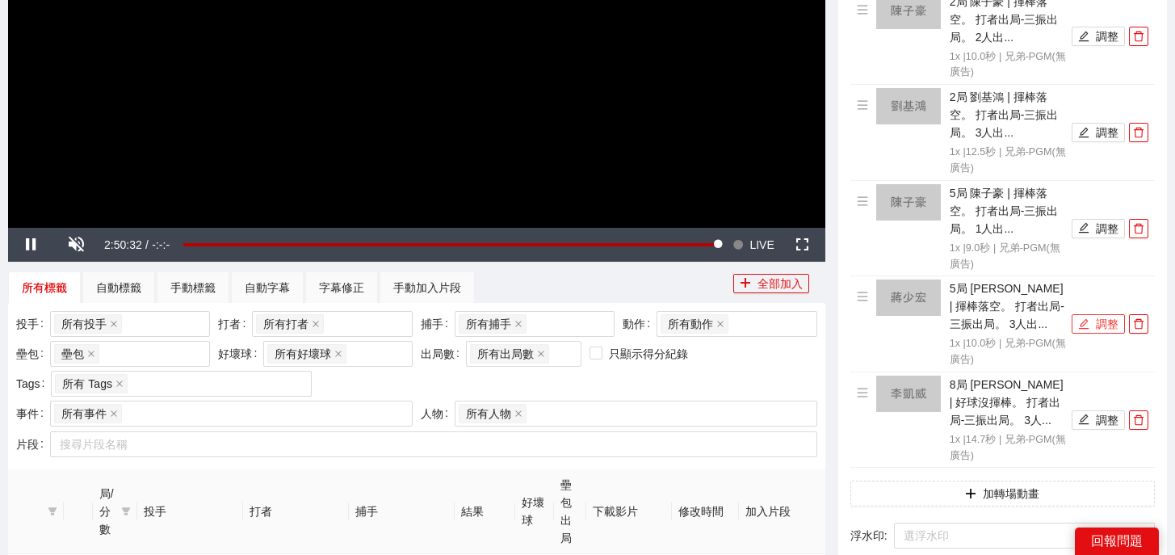
scroll to position [409, 0]
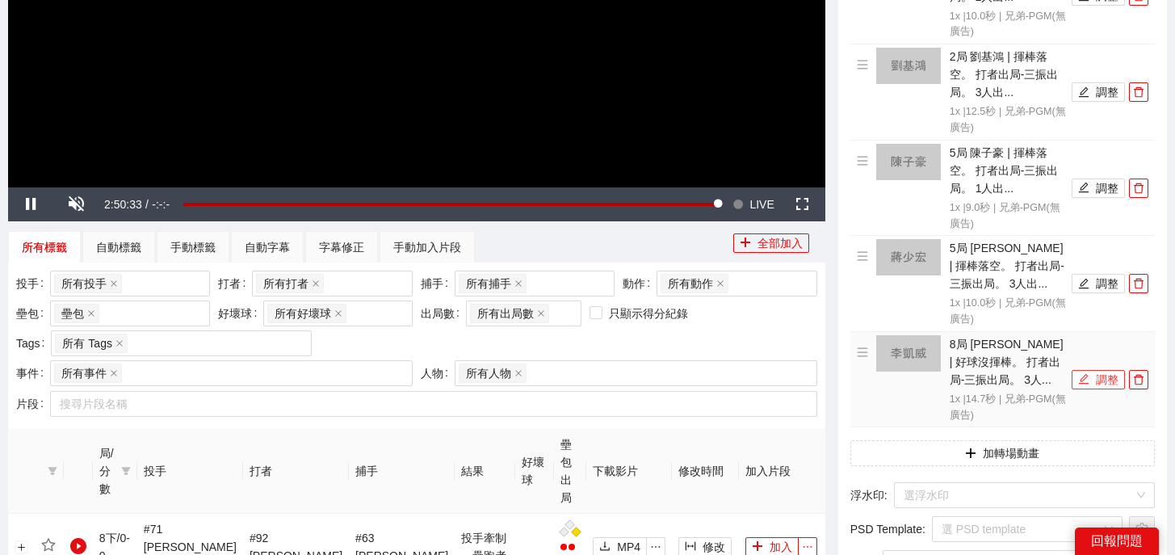
click at [1088, 371] on button "調整" at bounding box center [1098, 379] width 53 height 19
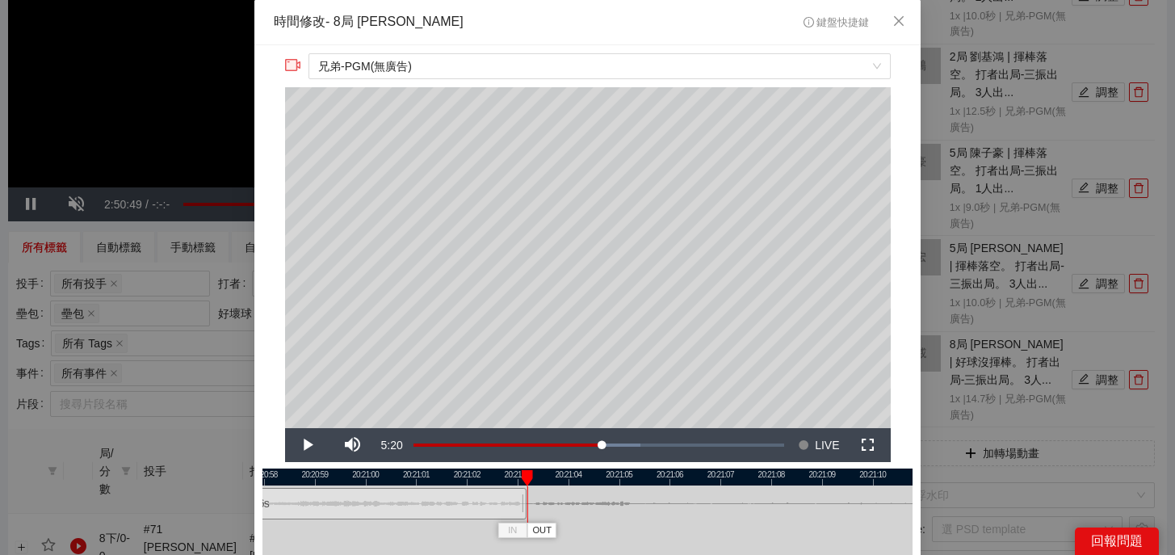
drag, startPoint x: 732, startPoint y: 509, endPoint x: 521, endPoint y: 519, distance: 211.1
click at [521, 519] on div at bounding box center [524, 503] width 10 height 36
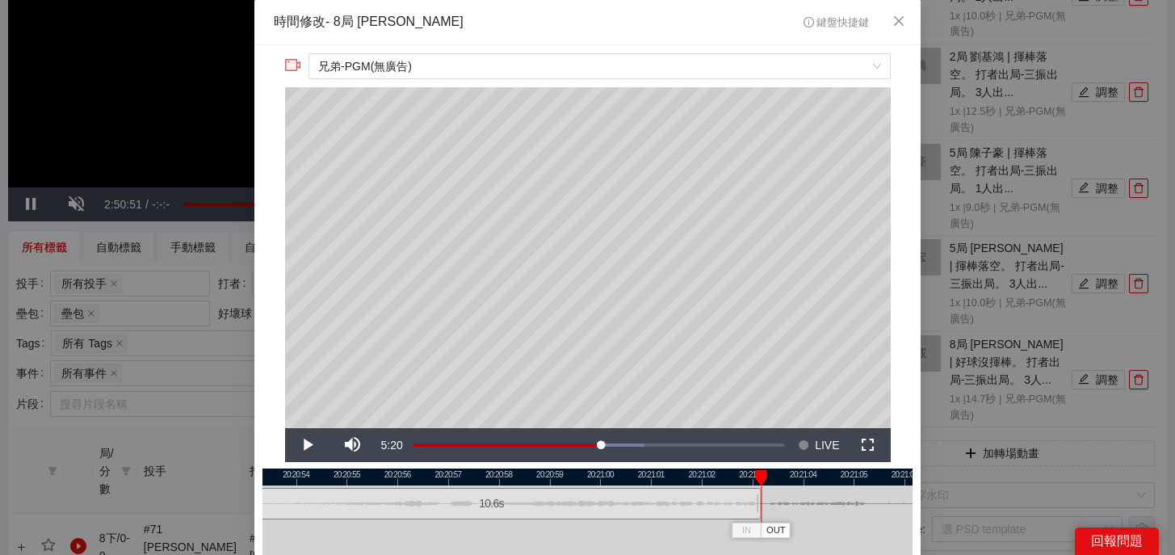
drag, startPoint x: 554, startPoint y: 478, endPoint x: 789, endPoint y: 479, distance: 235.0
click at [789, 479] on div at bounding box center [823, 476] width 650 height 17
click at [755, 506] on div at bounding box center [755, 503] width 10 height 36
drag, startPoint x: 632, startPoint y: 476, endPoint x: 930, endPoint y: 485, distance: 298.2
click at [929, 485] on div "**********" at bounding box center [587, 277] width 1175 height 555
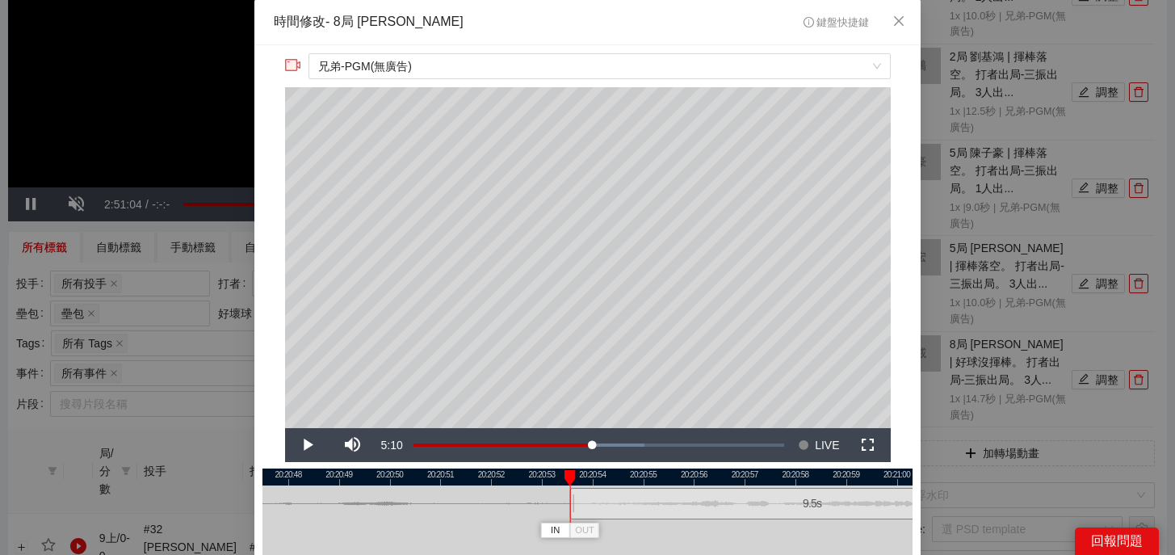
drag, startPoint x: 519, startPoint y: 508, endPoint x: 570, endPoint y: 510, distance: 51.7
click at [570, 510] on div at bounding box center [573, 503] width 10 height 36
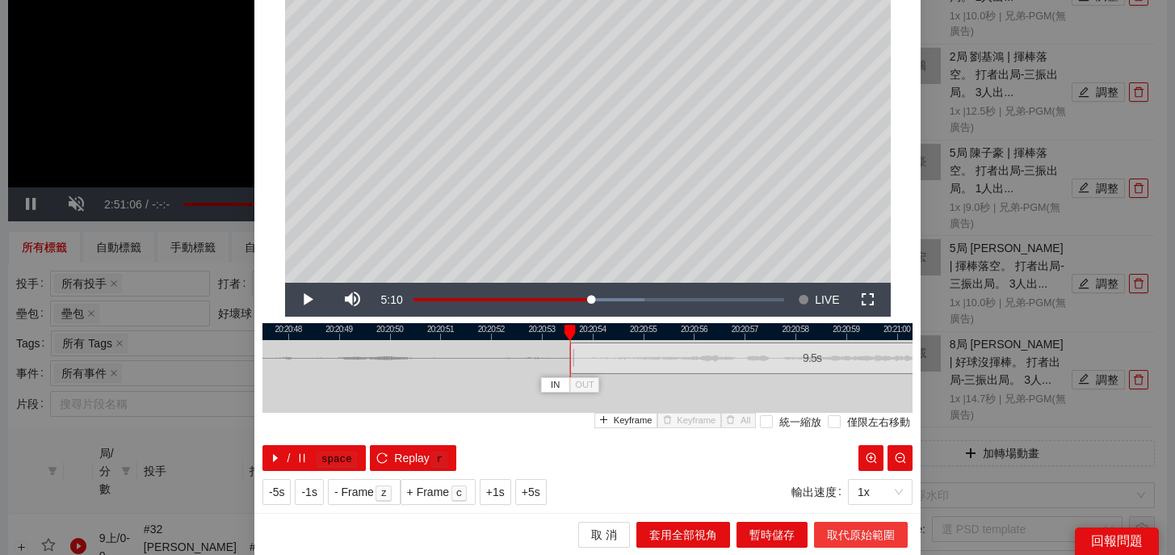
click at [847, 538] on span "取代原始範圍" at bounding box center [861, 535] width 68 height 18
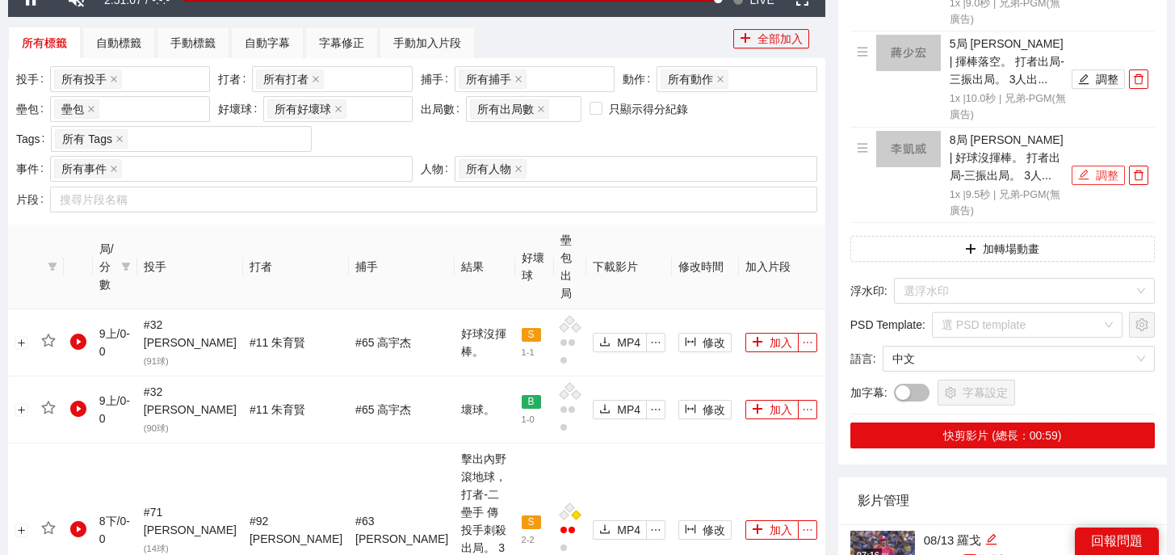
scroll to position [777, 0]
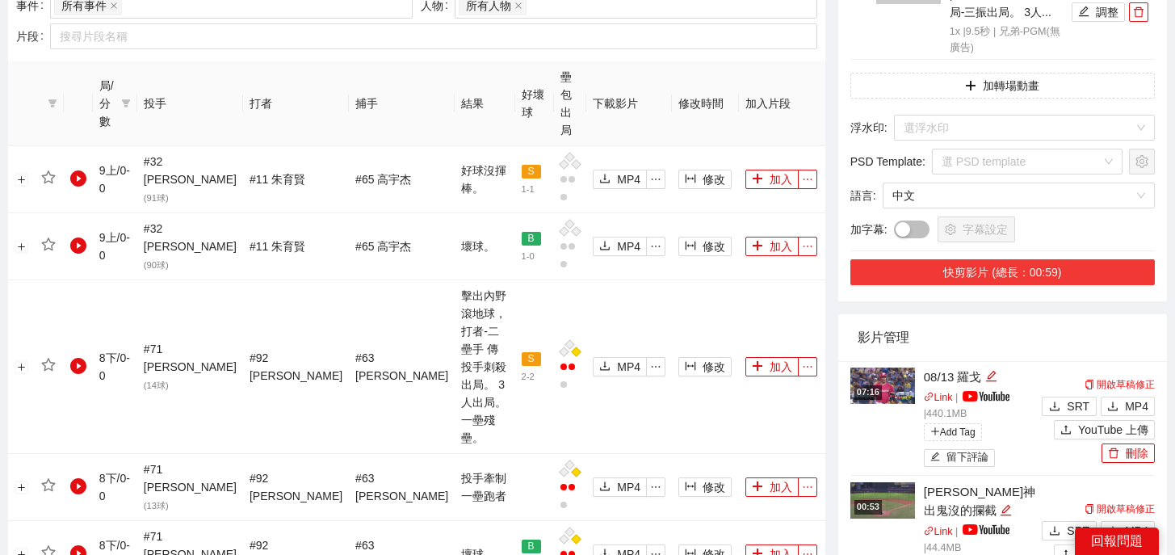
click at [1060, 259] on button "快剪影片 (總長：00:59)" at bounding box center [1002, 272] width 304 height 26
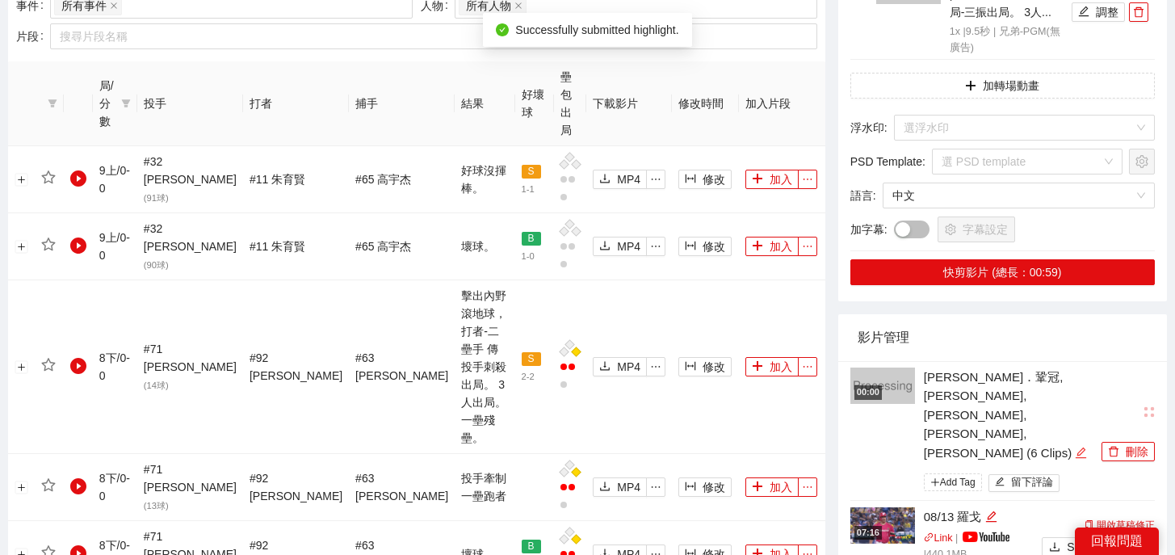
click at [1077, 447] on icon "edit" at bounding box center [1081, 453] width 12 height 12
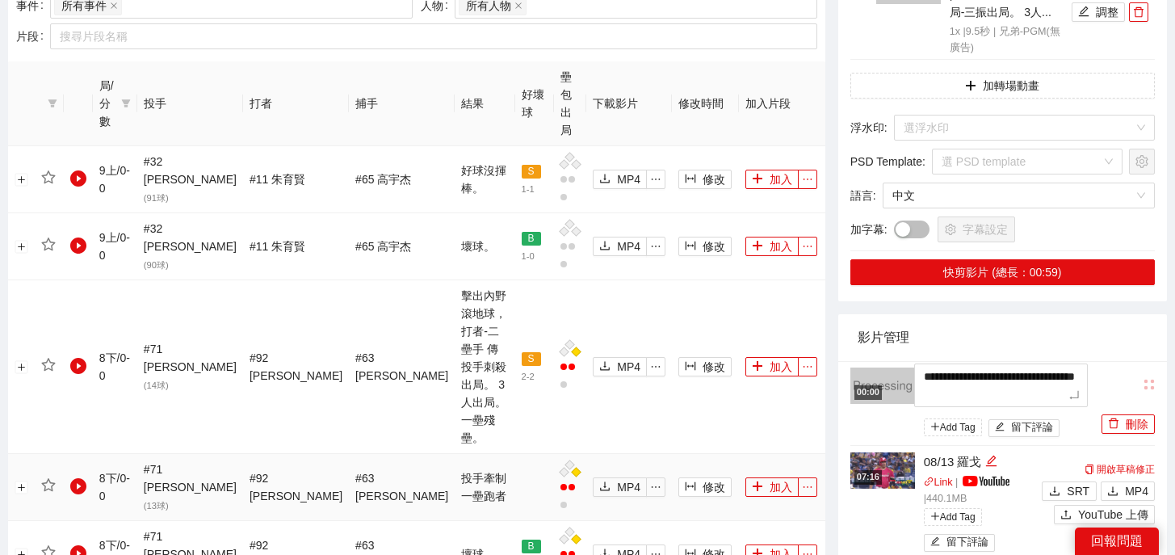
drag, startPoint x: 1076, startPoint y: 376, endPoint x: 712, endPoint y: 327, distance: 366.7
type textarea "*"
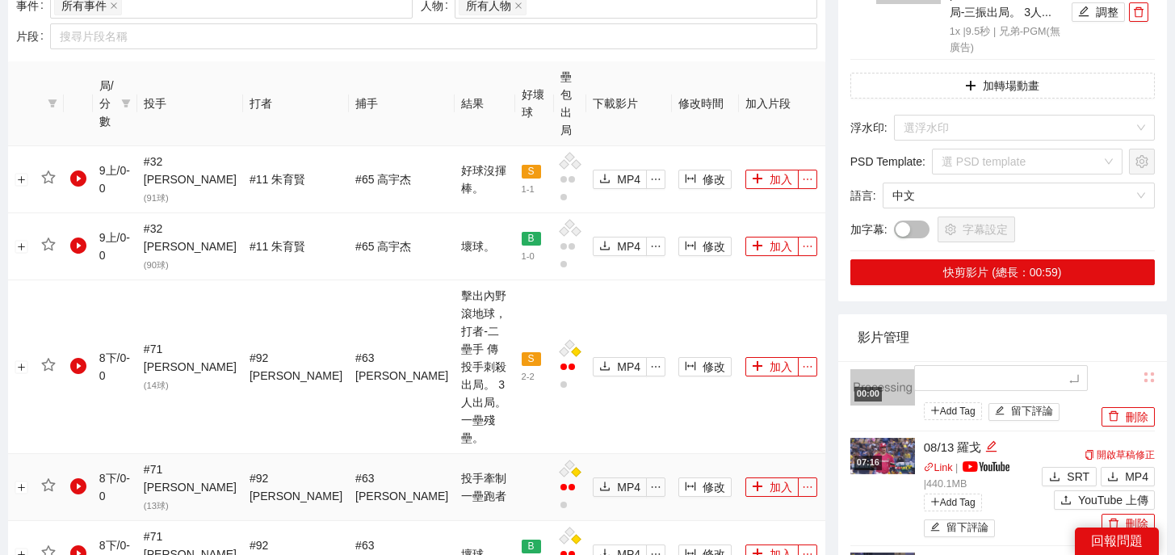
type textarea "*"
type textarea "**"
type textarea "***"
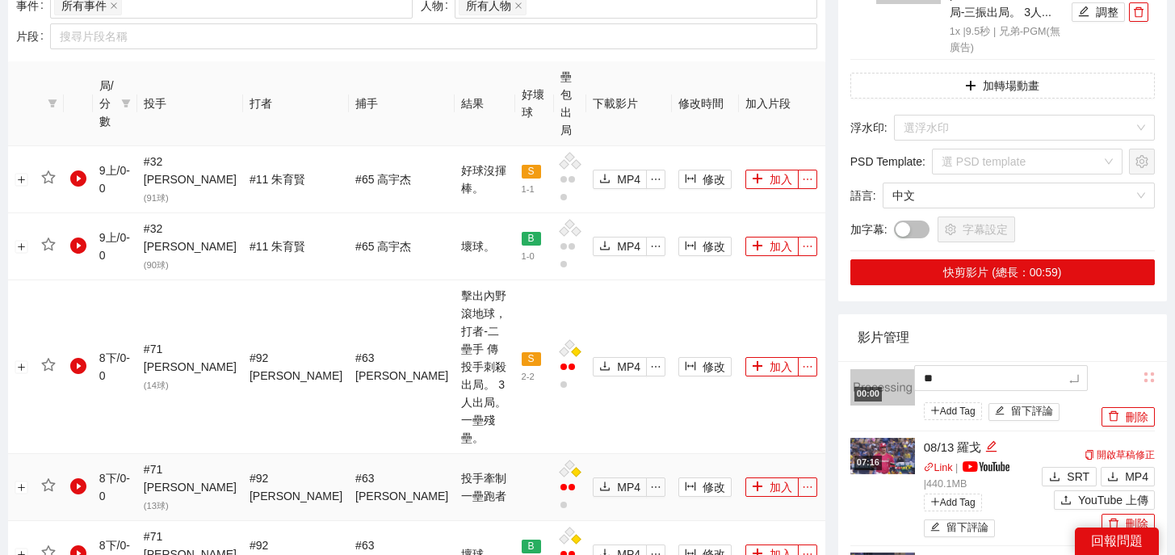
type textarea "***"
type textarea "*"
type textarea "**"
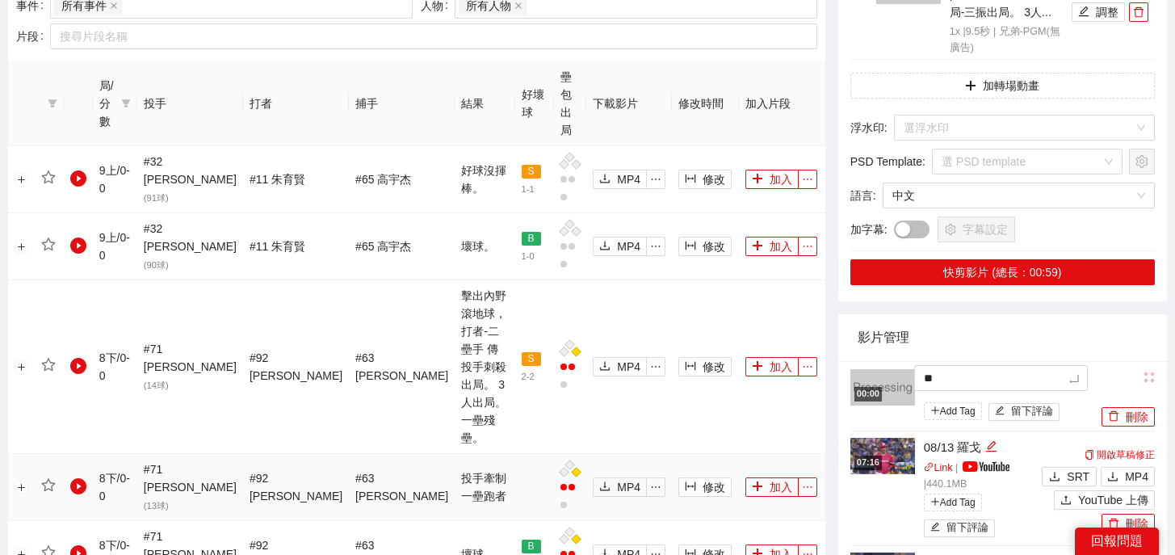
type textarea "***"
type textarea "**"
type textarea "****"
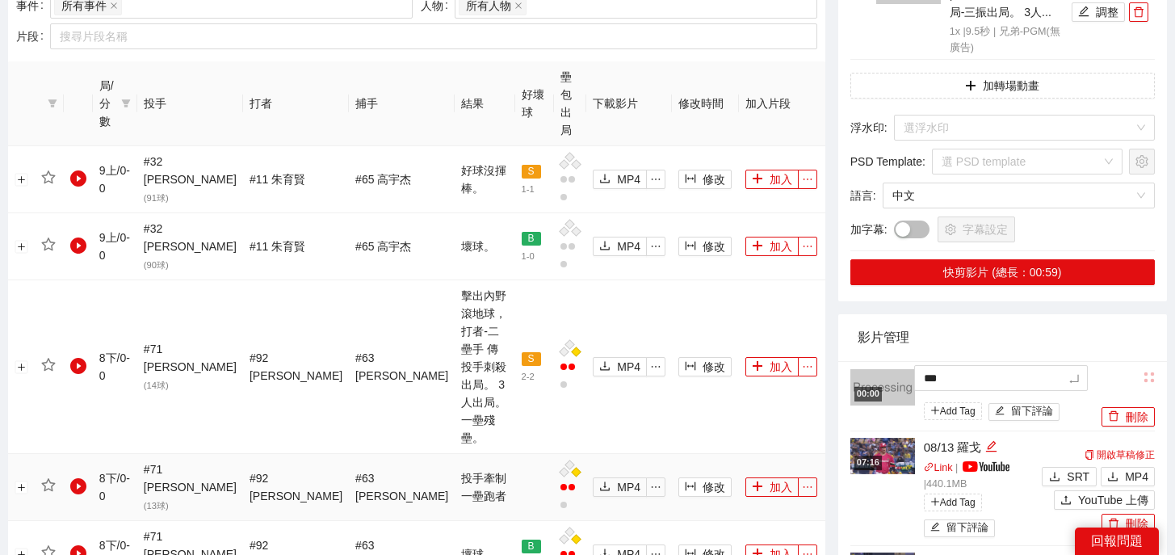
type textarea "****"
type textarea "*****"
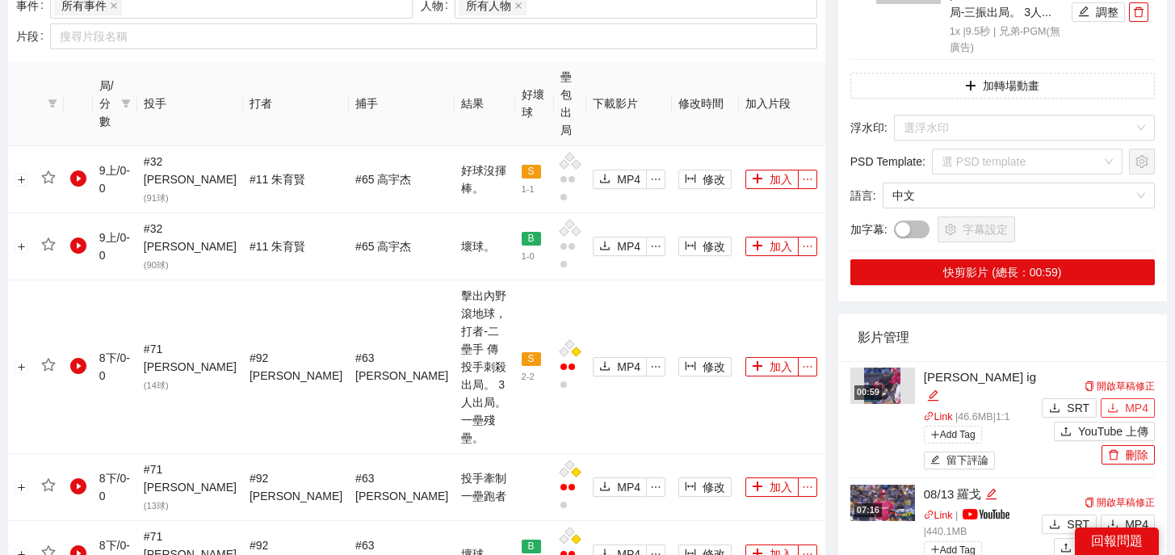
click at [1125, 399] on span "MP4" at bounding box center [1136, 408] width 23 height 18
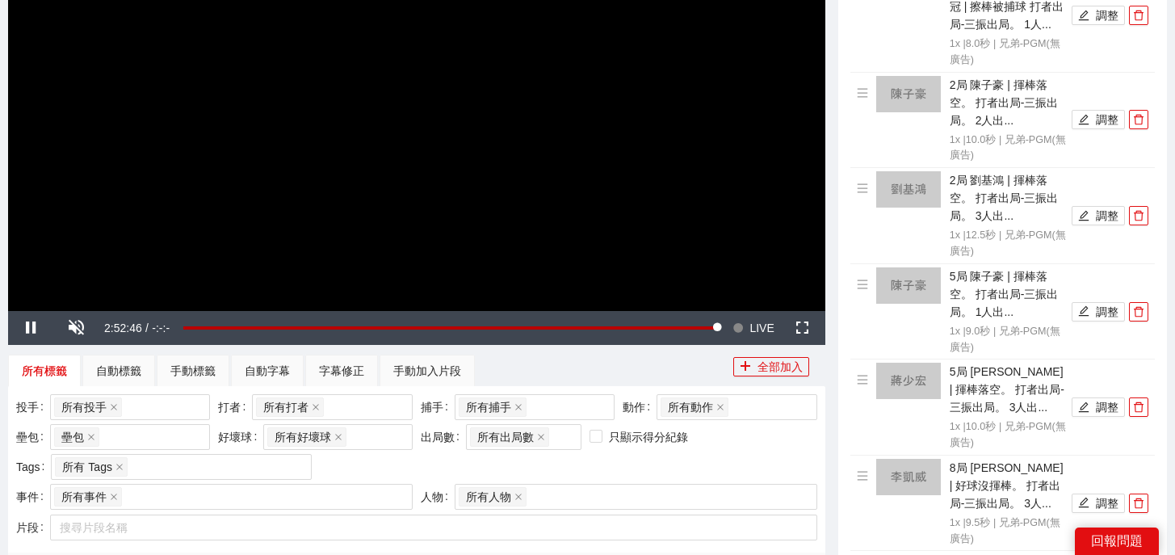
scroll to position [0, 0]
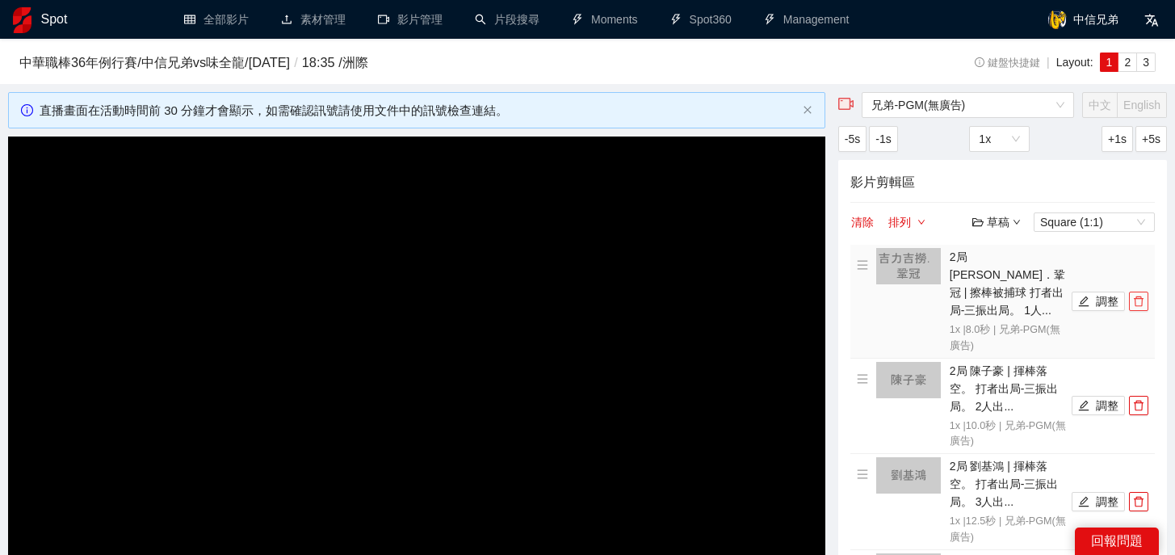
click at [1145, 296] on span "delete" at bounding box center [1139, 301] width 18 height 11
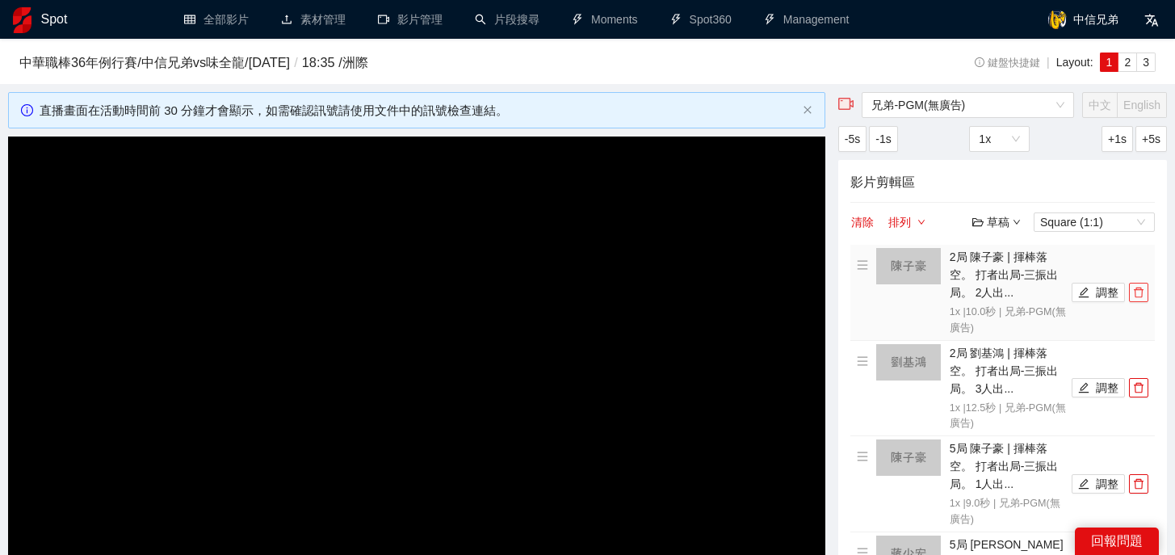
click at [1145, 290] on span "delete" at bounding box center [1139, 292] width 18 height 11
click at [1145, 382] on span "delete" at bounding box center [1139, 387] width 18 height 11
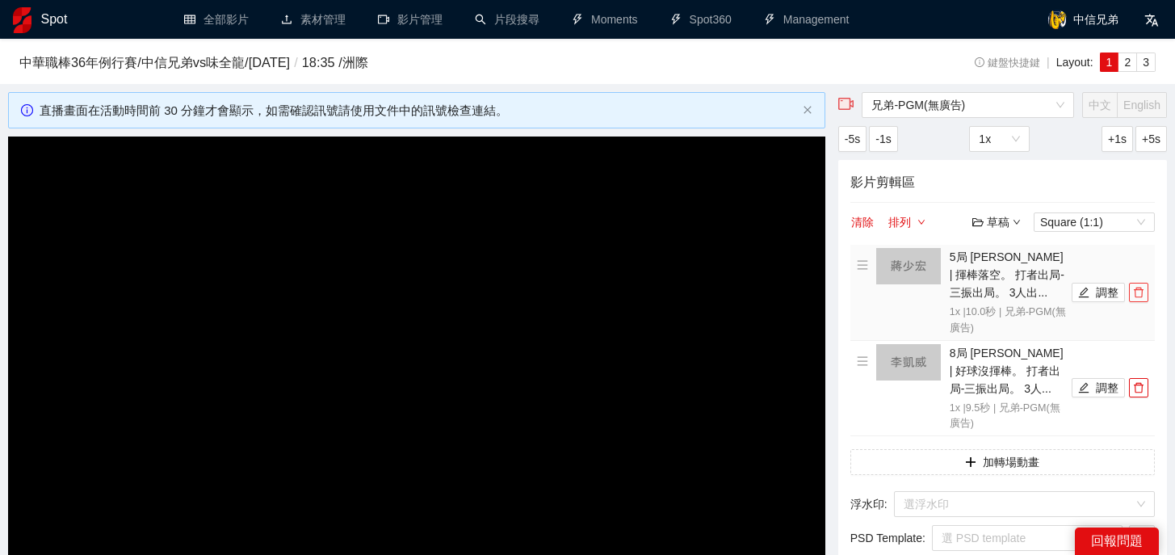
click at [1145, 290] on span "delete" at bounding box center [1139, 292] width 18 height 11
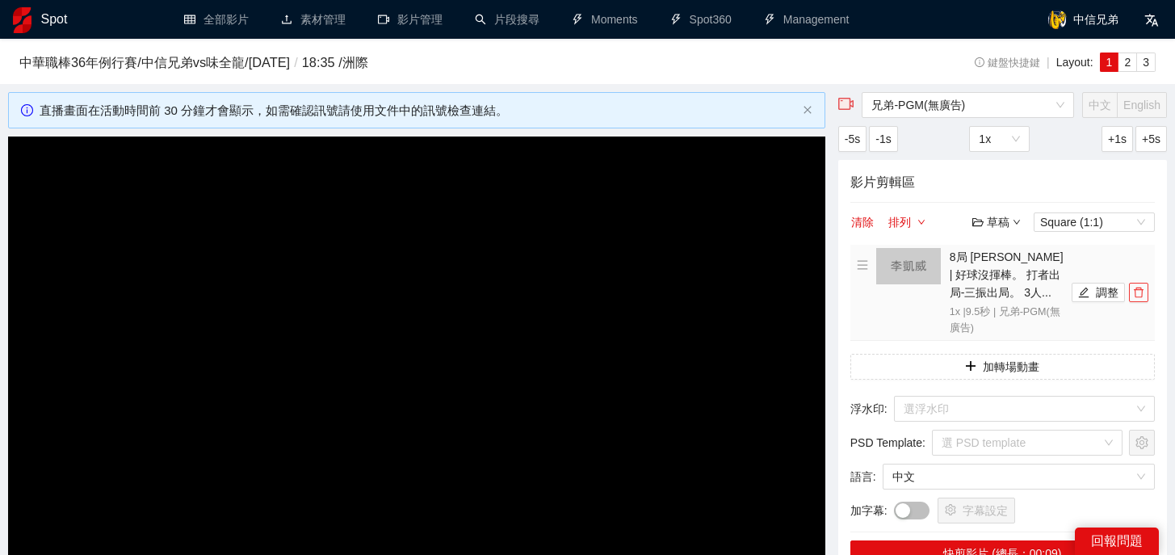
click at [1145, 290] on span "delete" at bounding box center [1139, 292] width 18 height 11
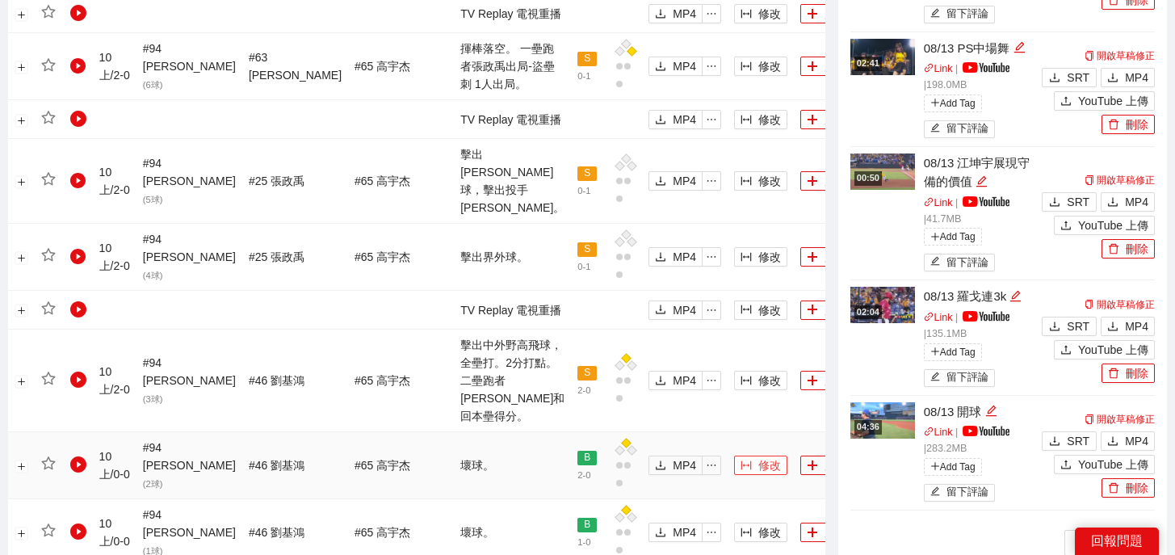
scroll to position [1245, 0]
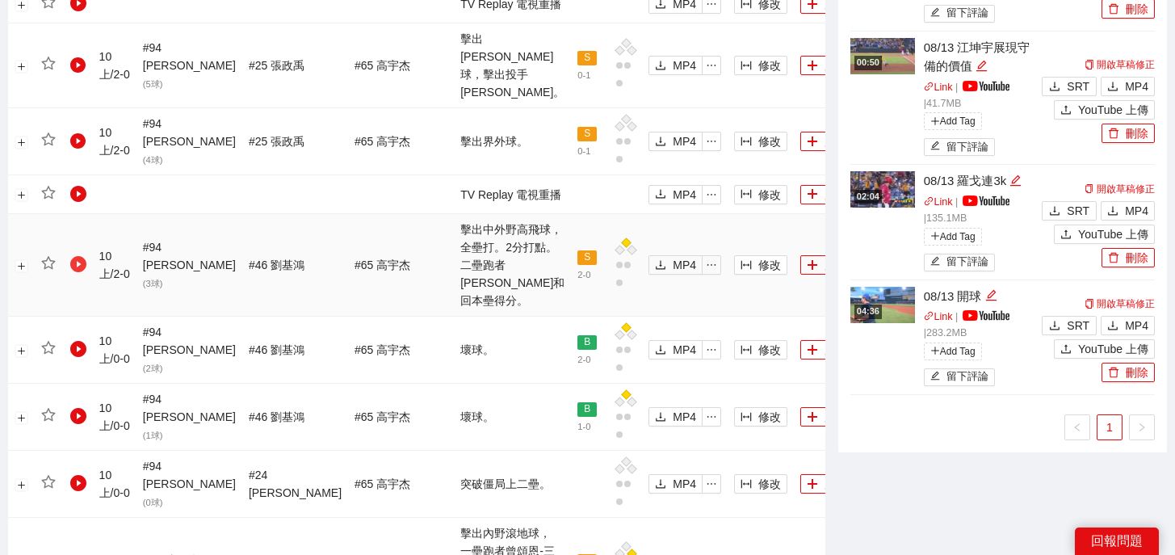
click at [83, 256] on icon "play-circle" at bounding box center [78, 264] width 16 height 16
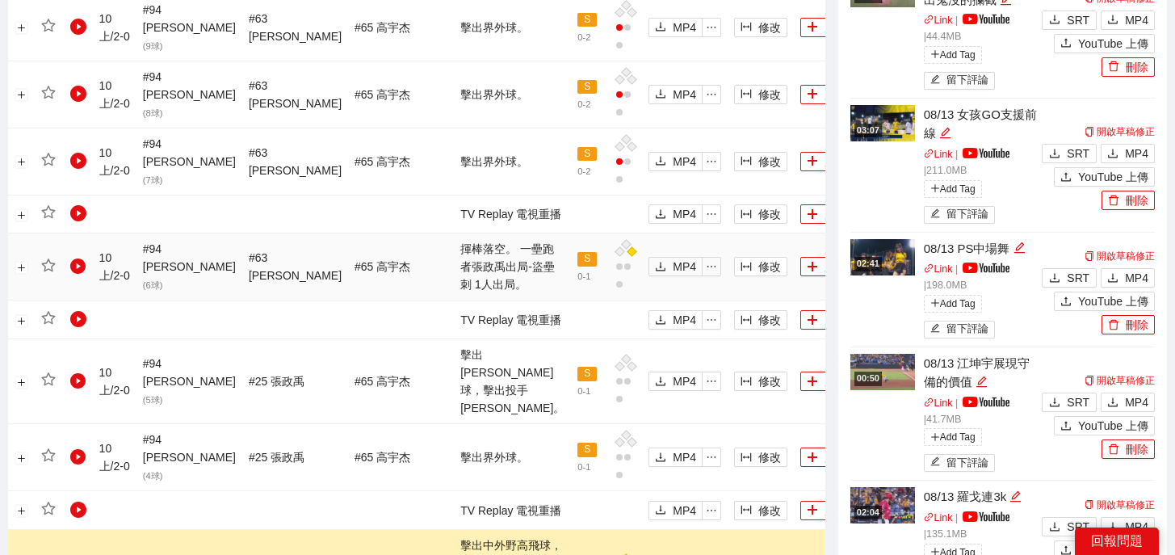
scroll to position [976, 0]
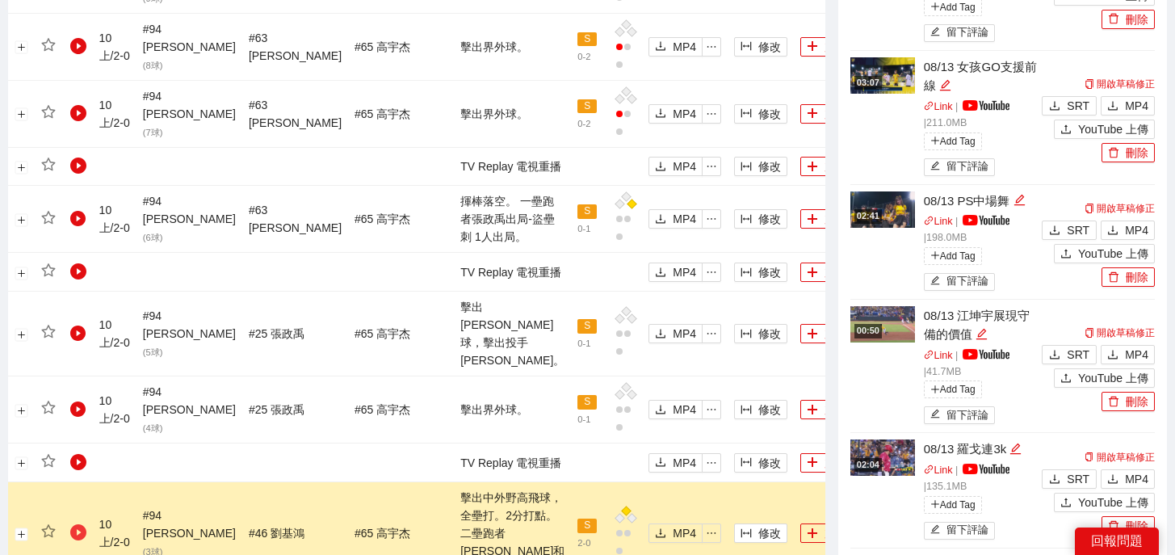
click at [77, 524] on icon "play-circle" at bounding box center [78, 532] width 16 height 16
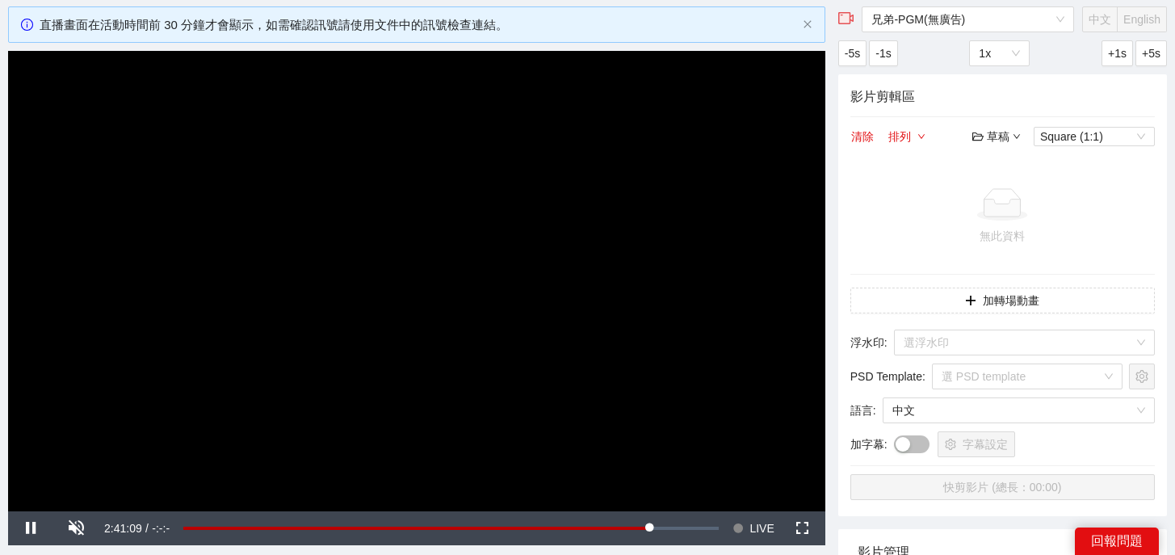
scroll to position [92, 0]
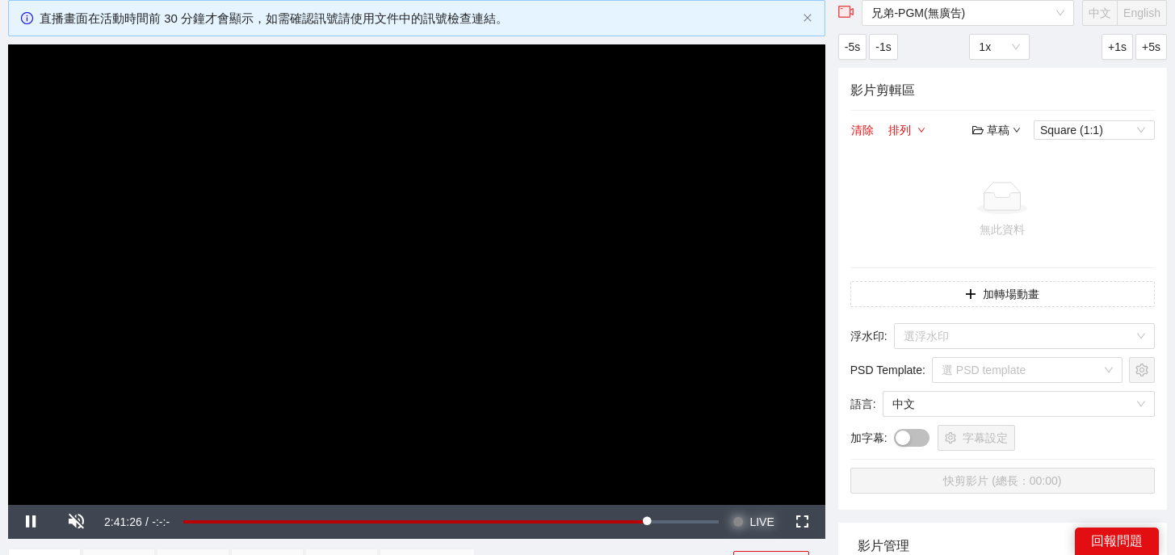
click at [759, 519] on span "LIVE" at bounding box center [761, 522] width 24 height 34
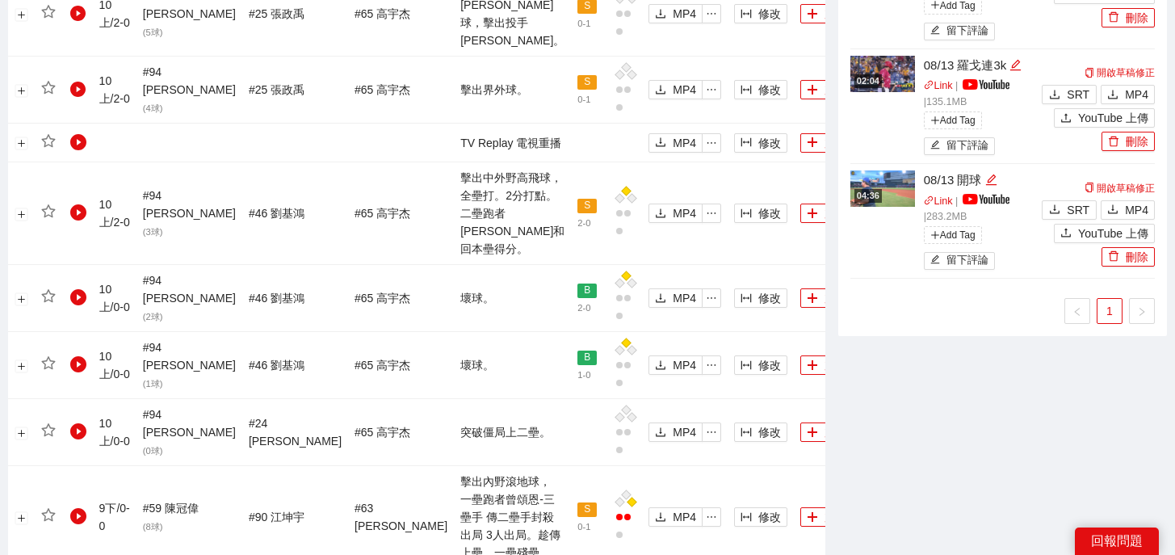
scroll to position [1652, 0]
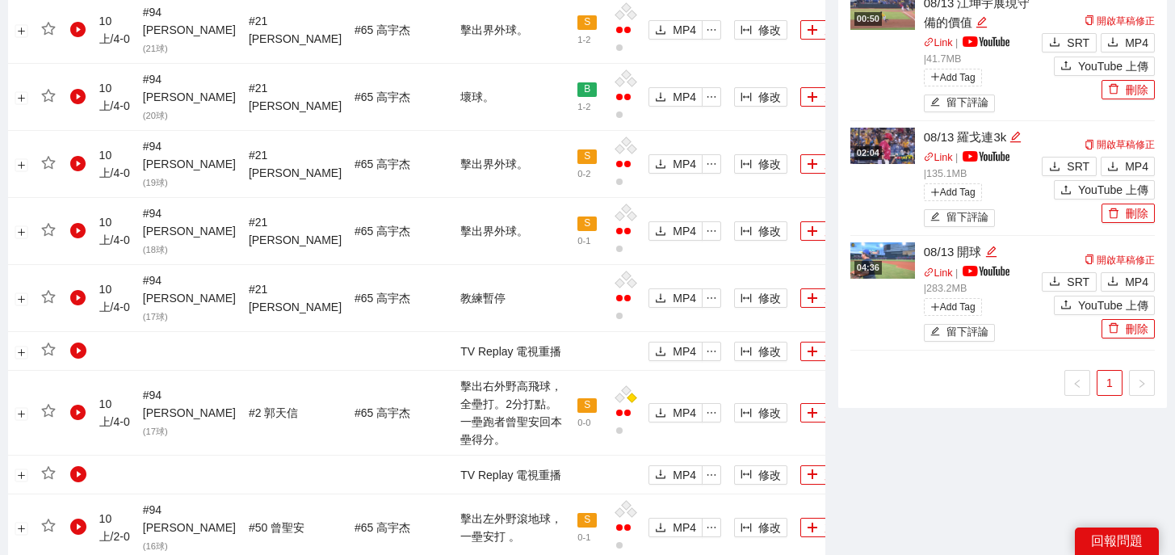
scroll to position [1790, 0]
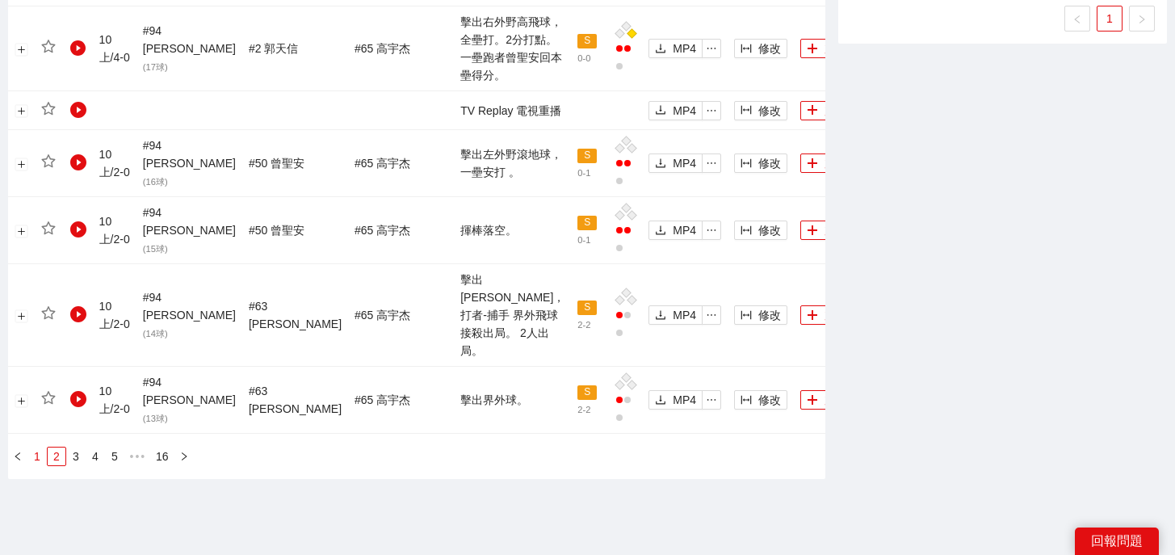
click at [40, 447] on link "1" at bounding box center [37, 456] width 18 height 18
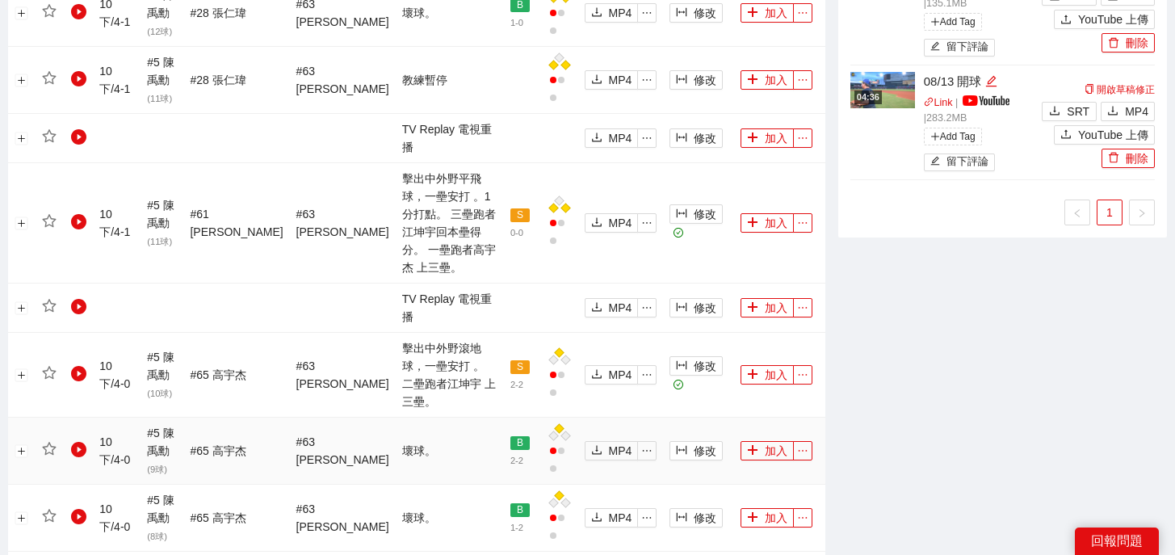
scroll to position [1421, 0]
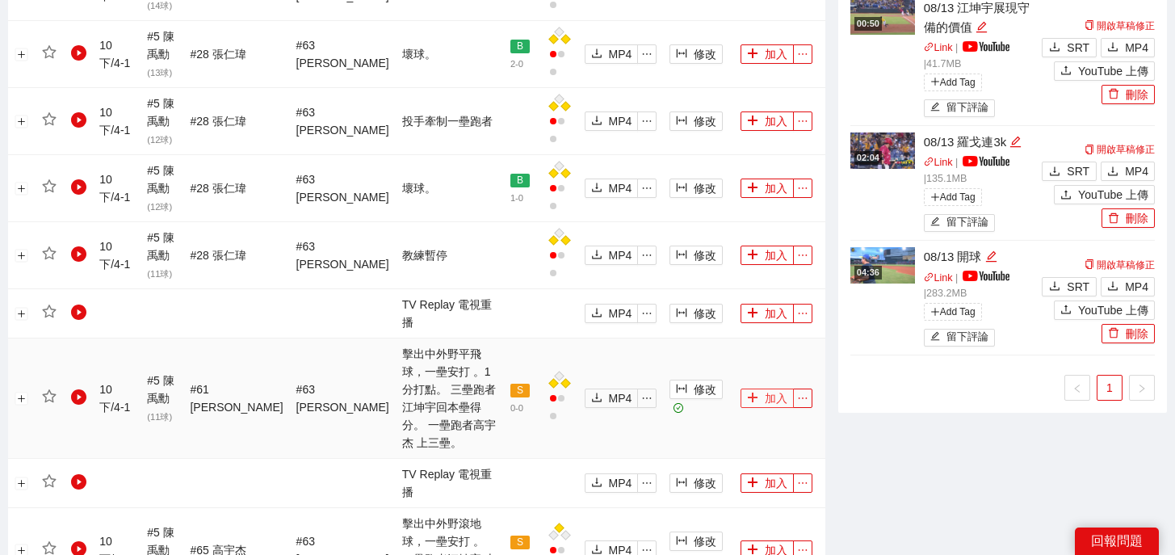
click at [766, 388] on button "加入" at bounding box center [767, 397] width 53 height 19
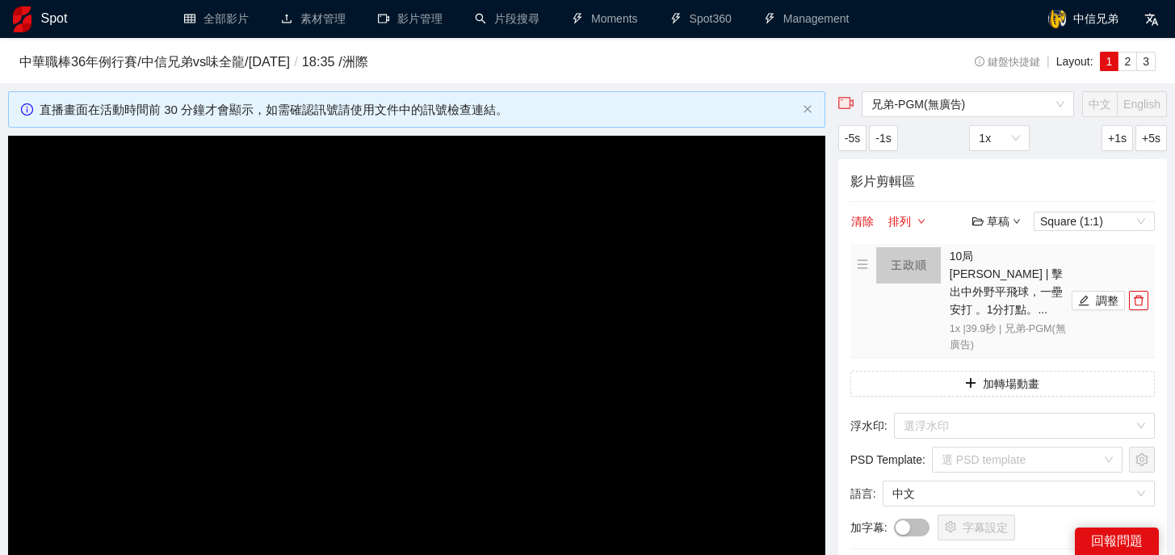
scroll to position [0, 0]
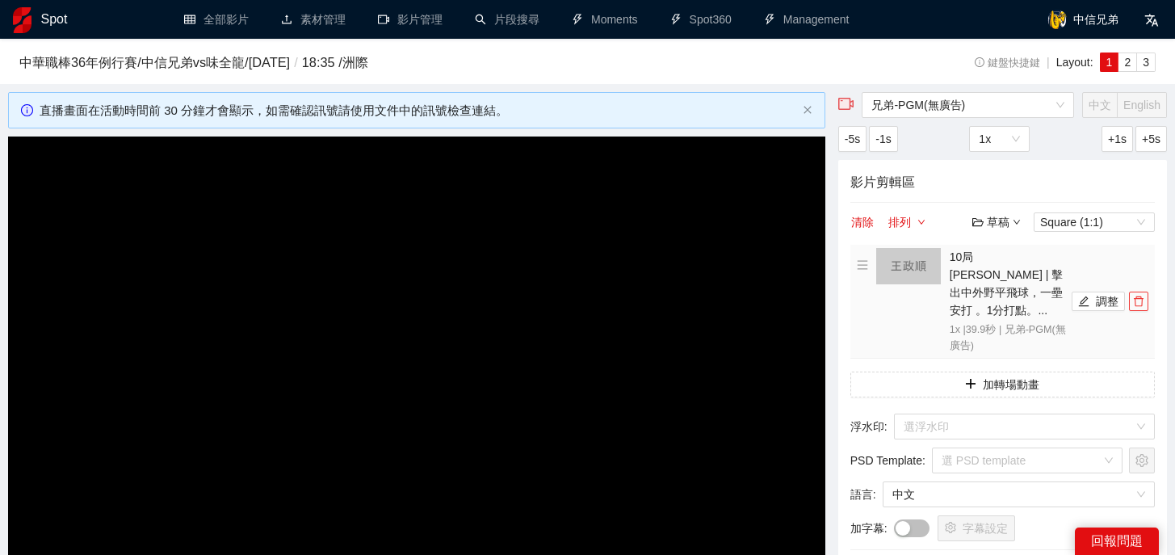
click at [1142, 299] on button "button" at bounding box center [1138, 301] width 19 height 19
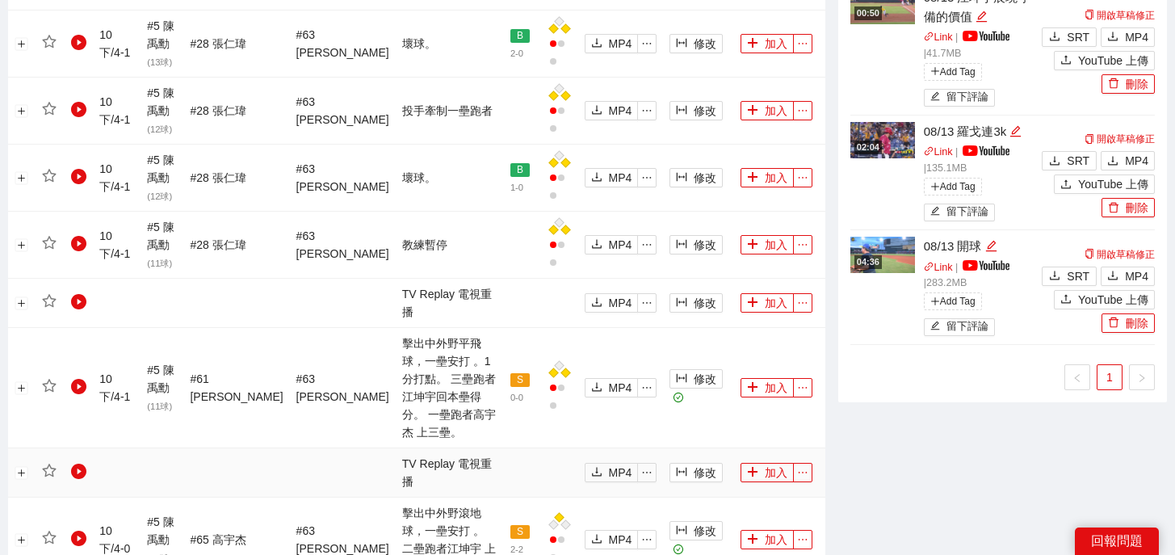
scroll to position [1433, 0]
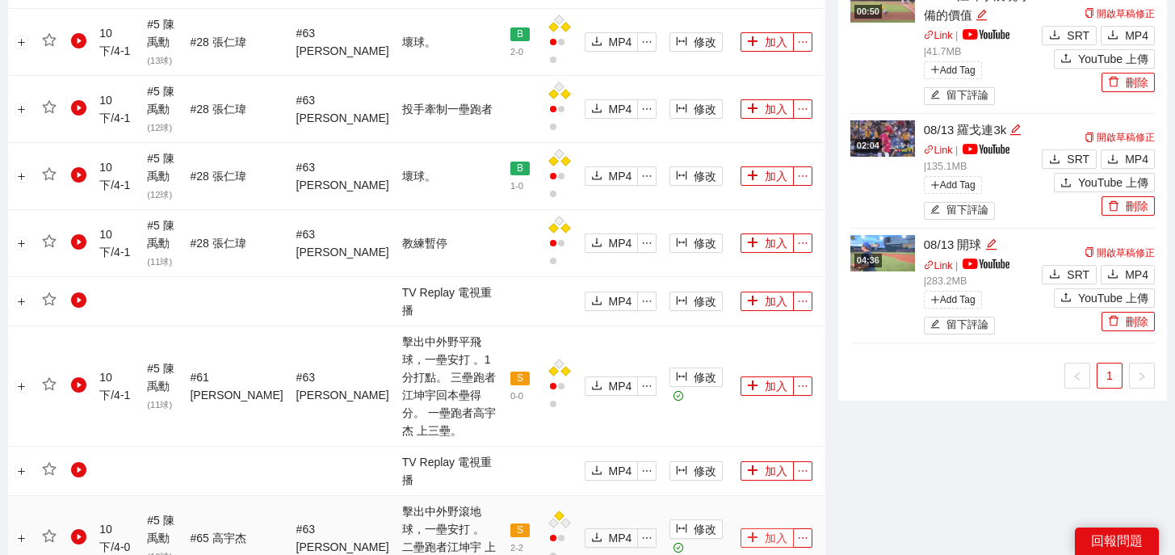
click at [758, 528] on button "加入" at bounding box center [767, 537] width 53 height 19
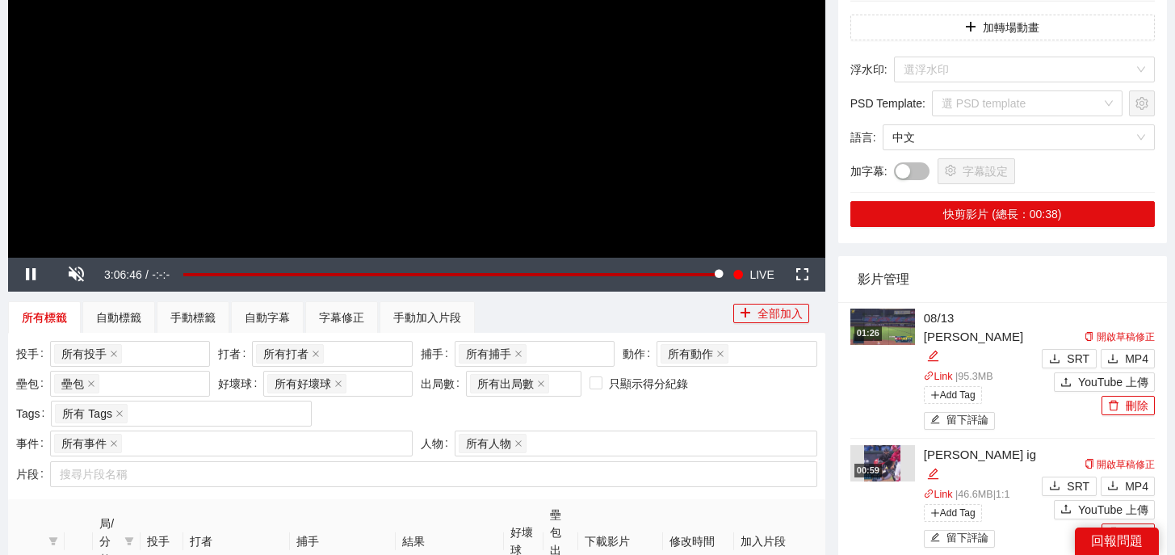
scroll to position [0, 0]
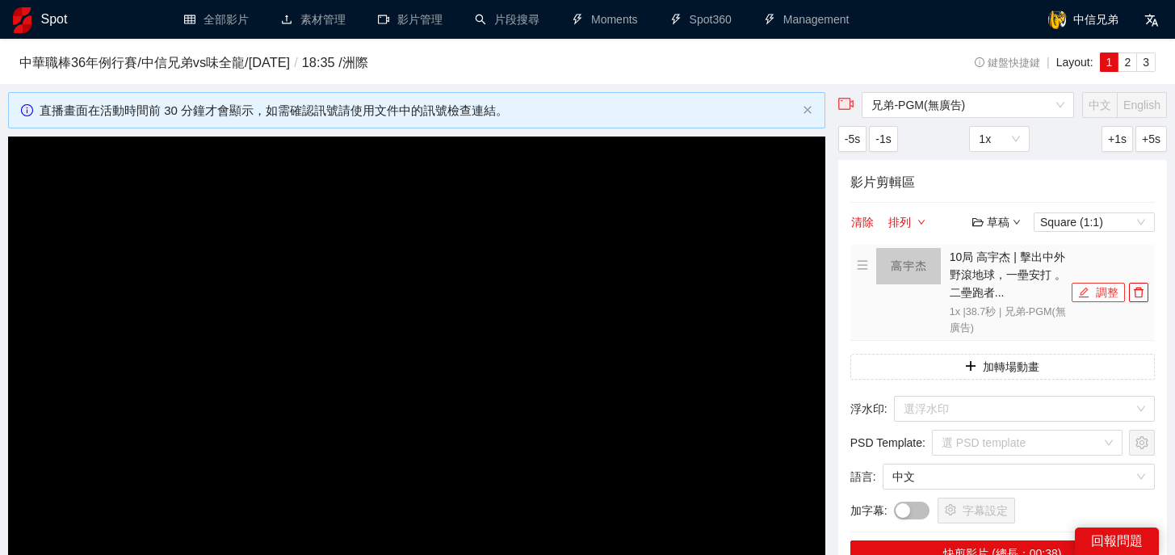
click at [1088, 288] on icon "edit" at bounding box center [1083, 292] width 11 height 11
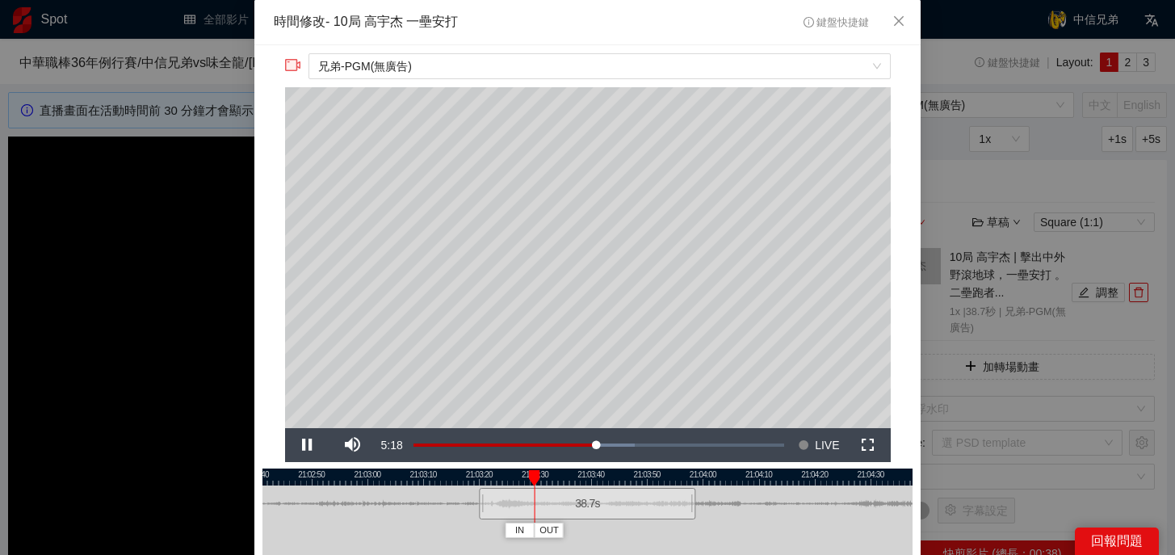
scroll to position [78, 0]
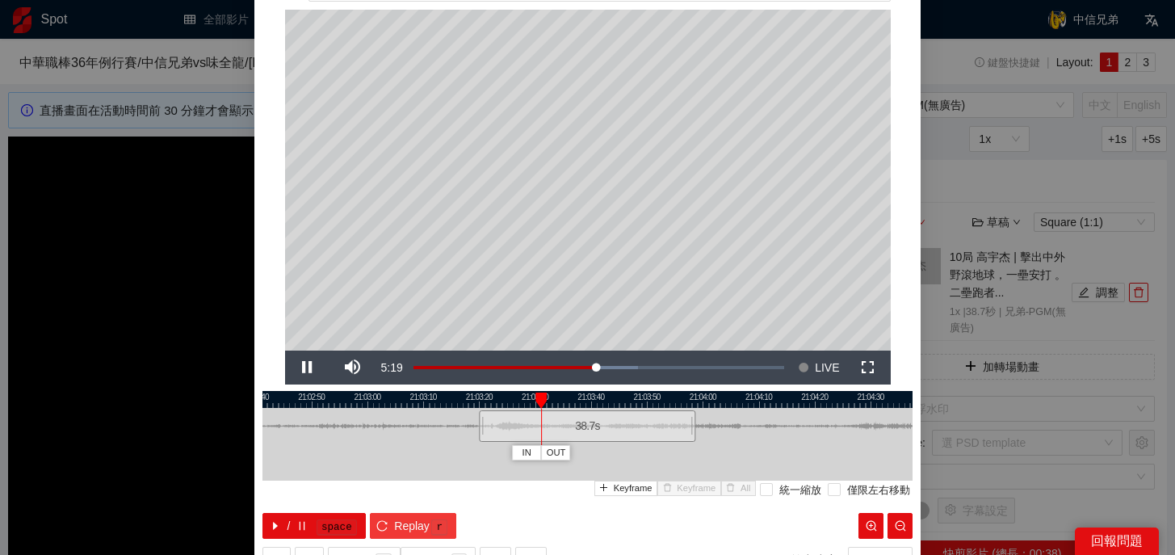
click at [403, 519] on span "Replay" at bounding box center [412, 526] width 36 height 18
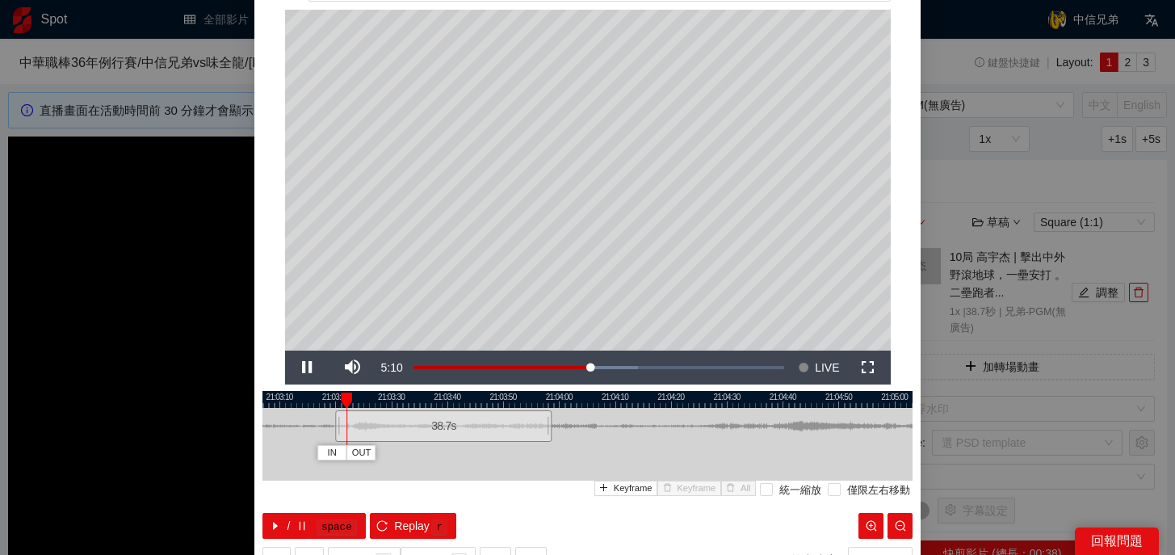
drag, startPoint x: 649, startPoint y: 400, endPoint x: 462, endPoint y: 400, distance: 187.4
click at [462, 400] on div at bounding box center [444, 399] width 650 height 17
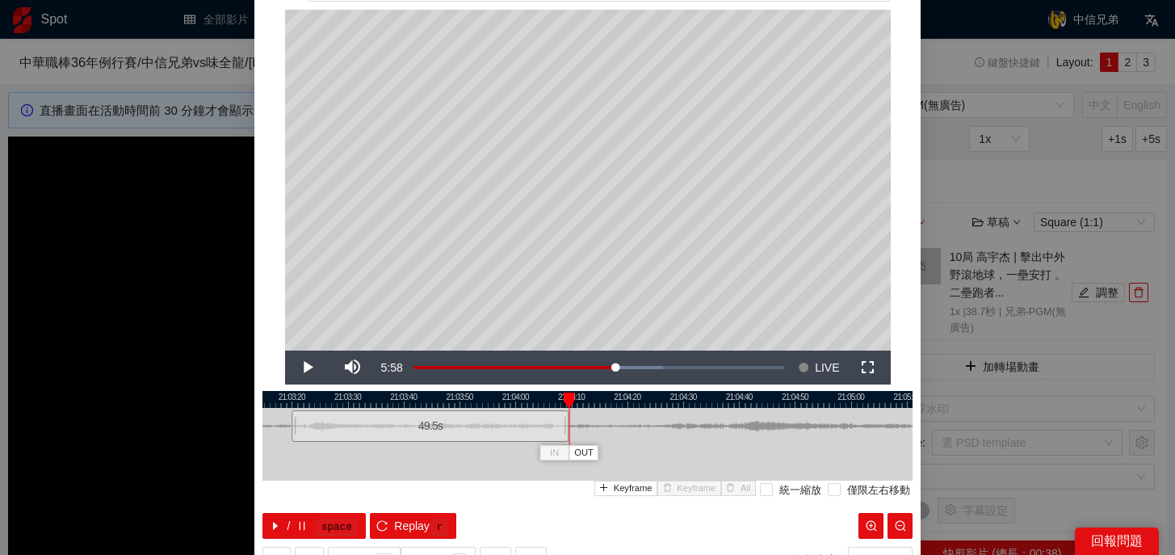
drag, startPoint x: 504, startPoint y: 427, endPoint x: 565, endPoint y: 430, distance: 60.6
click at [565, 430] on div at bounding box center [567, 426] width 10 height 36
drag, startPoint x: 570, startPoint y: 397, endPoint x: 522, endPoint y: 397, distance: 48.5
click at [522, 397] on div at bounding box center [521, 401] width 11 height 16
drag, startPoint x: 529, startPoint y: 397, endPoint x: 552, endPoint y: 398, distance: 22.6
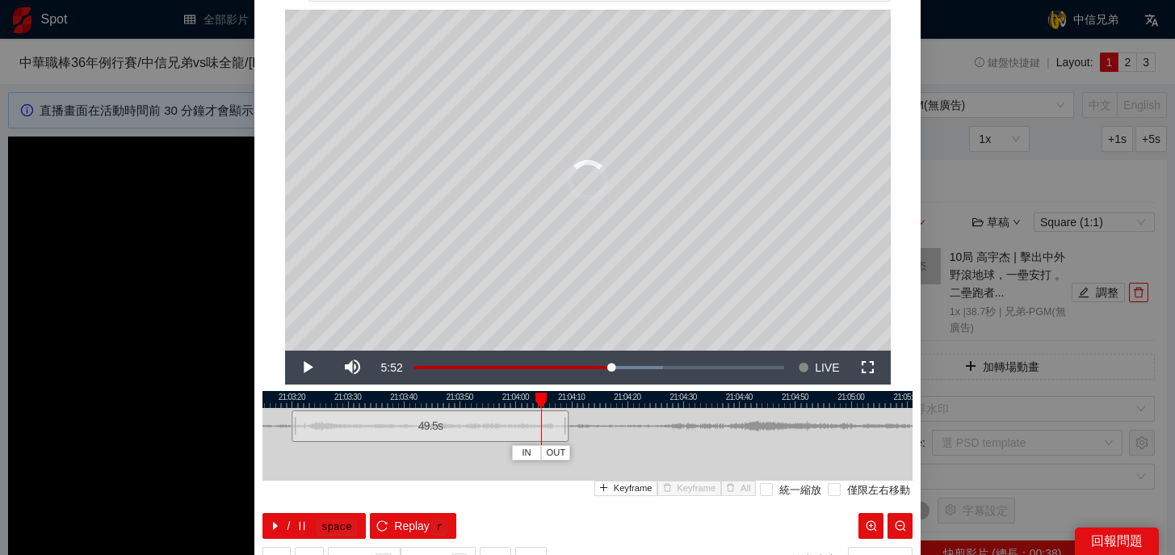
click at [547, 398] on div at bounding box center [540, 401] width 11 height 16
drag, startPoint x: 566, startPoint y: 431, endPoint x: 557, endPoint y: 431, distance: 8.9
click at [557, 431] on div at bounding box center [558, 426] width 10 height 36
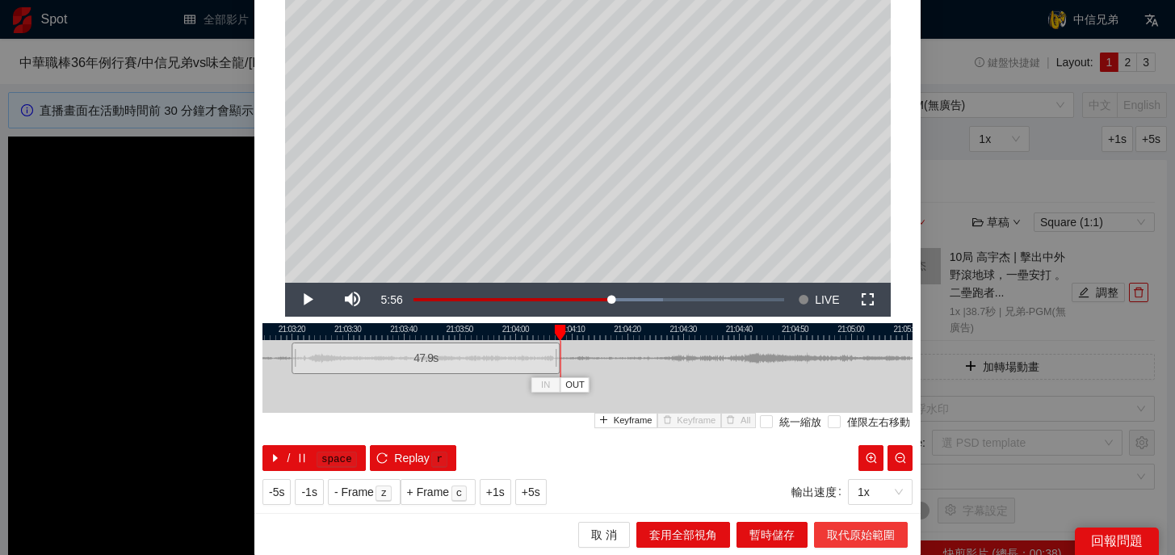
click at [835, 526] on span "取代原始範圍" at bounding box center [861, 535] width 68 height 18
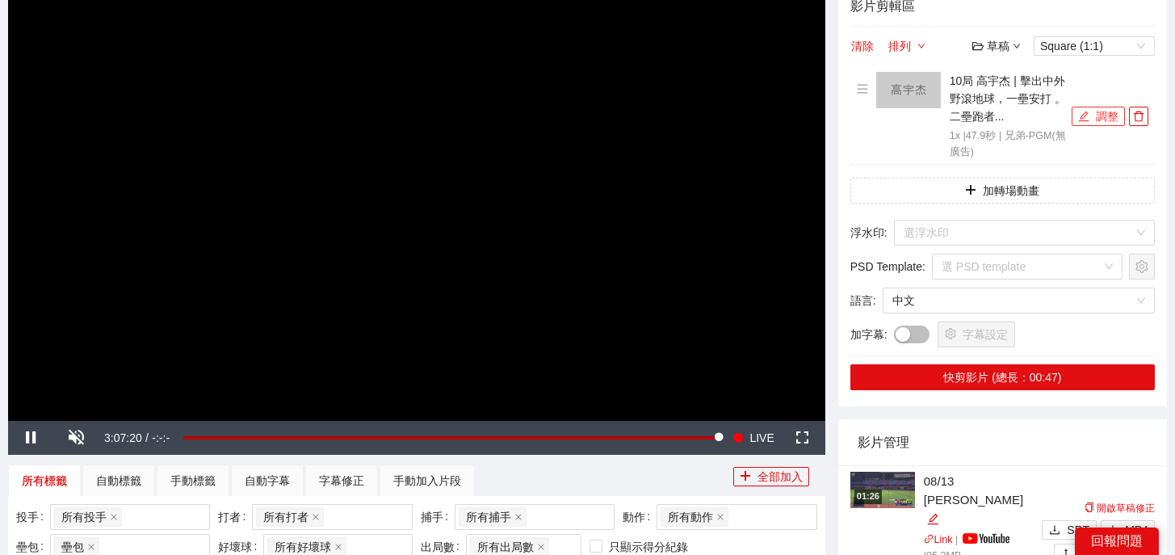
scroll to position [229, 0]
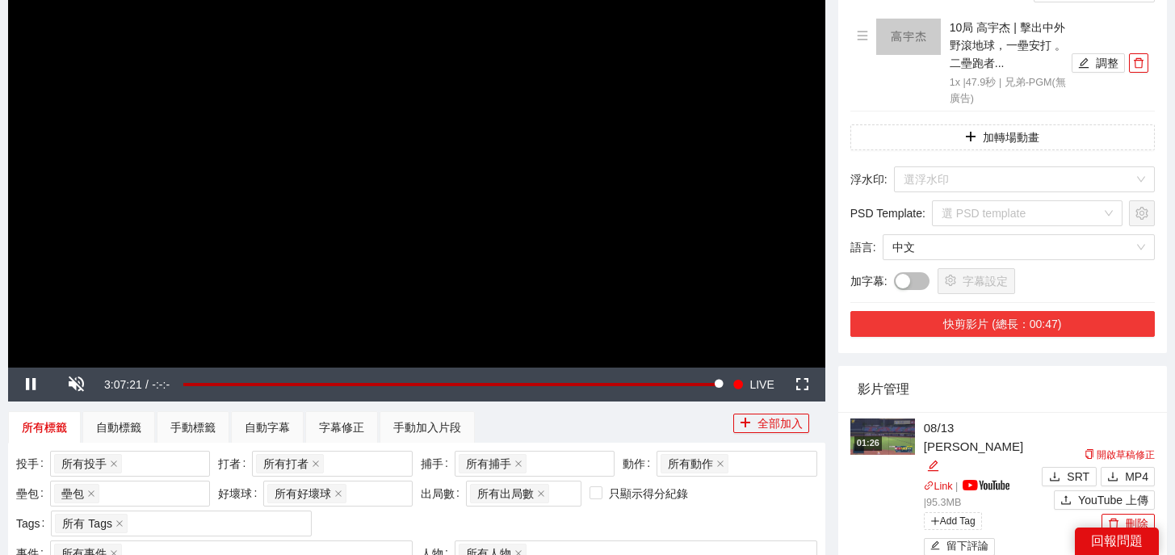
click at [993, 318] on button "快剪影片 (總長：00:47)" at bounding box center [1002, 324] width 304 height 26
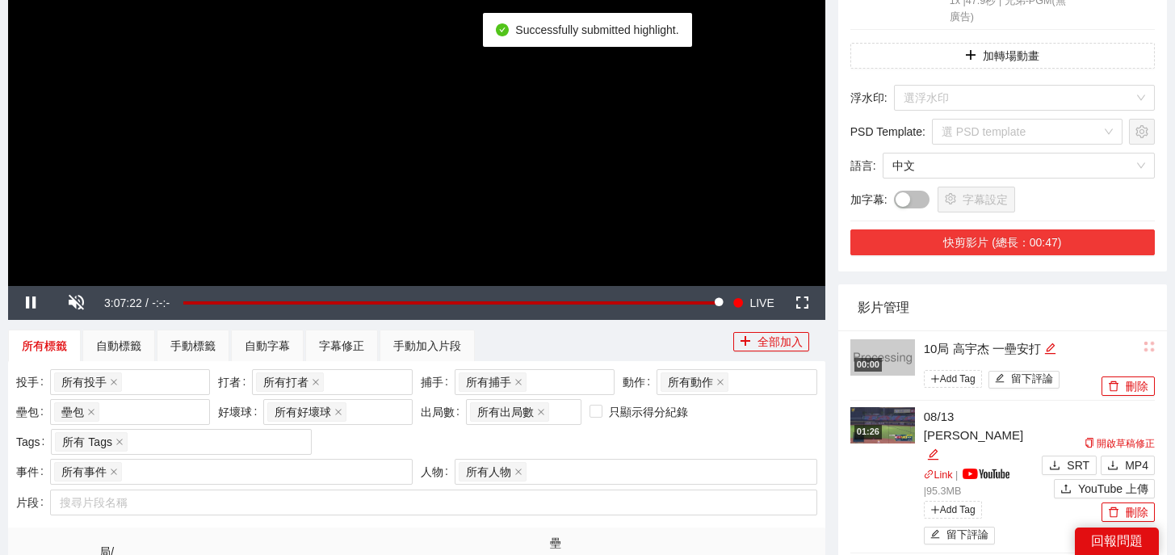
scroll to position [317, 0]
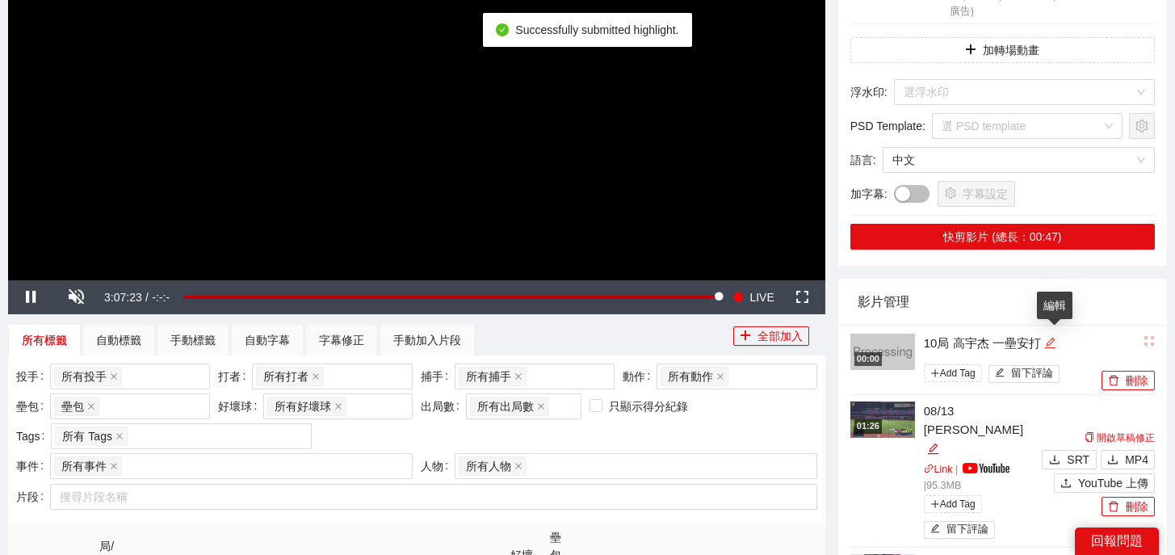
click at [1056, 342] on icon "edit" at bounding box center [1050, 343] width 12 height 12
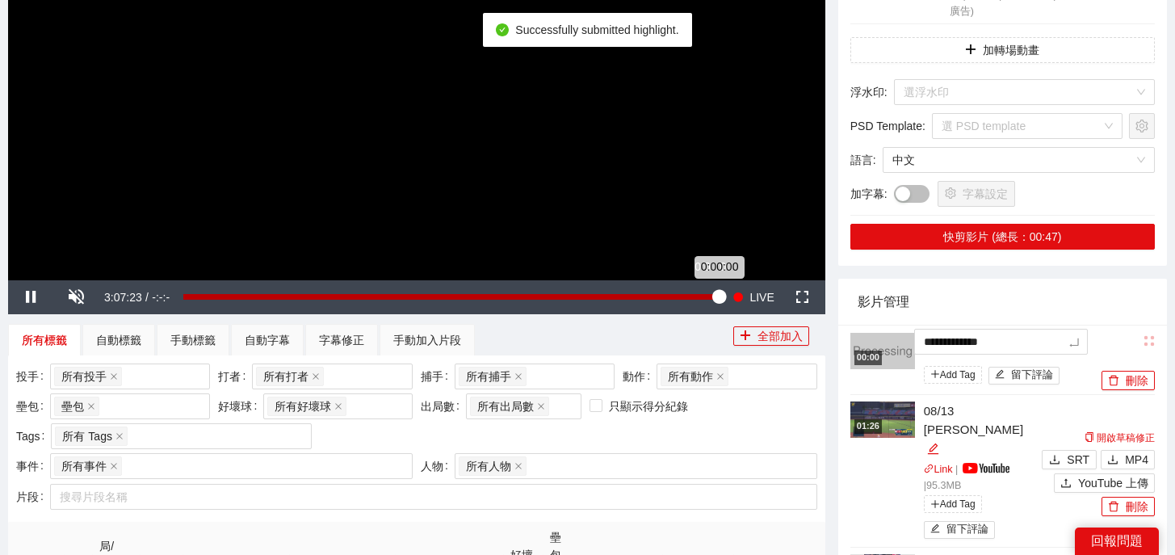
drag, startPoint x: 1069, startPoint y: 341, endPoint x: 716, endPoint y: 307, distance: 353.8
type textarea "*"
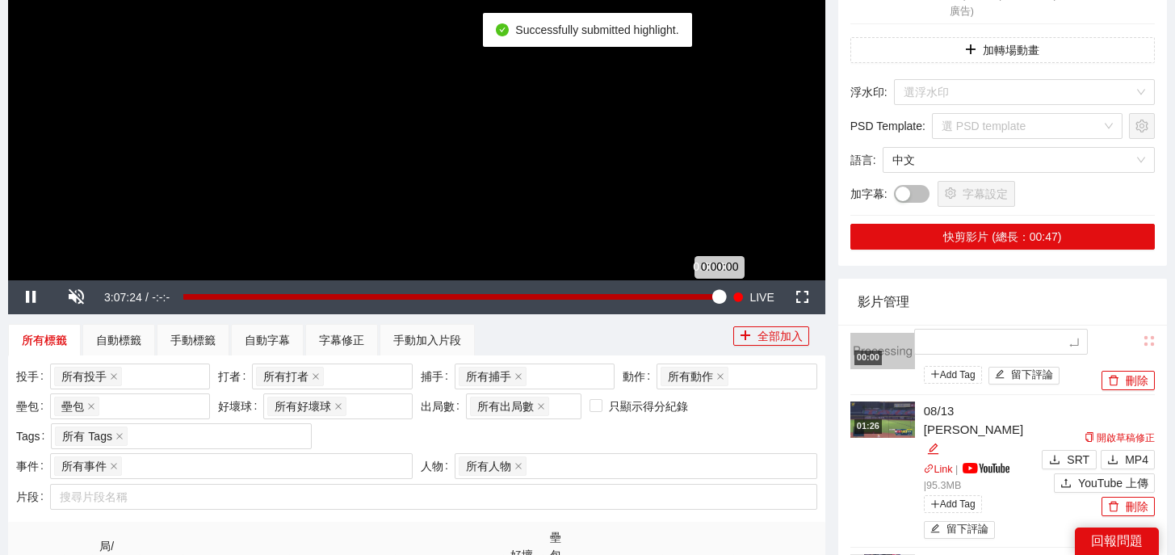
type textarea "*"
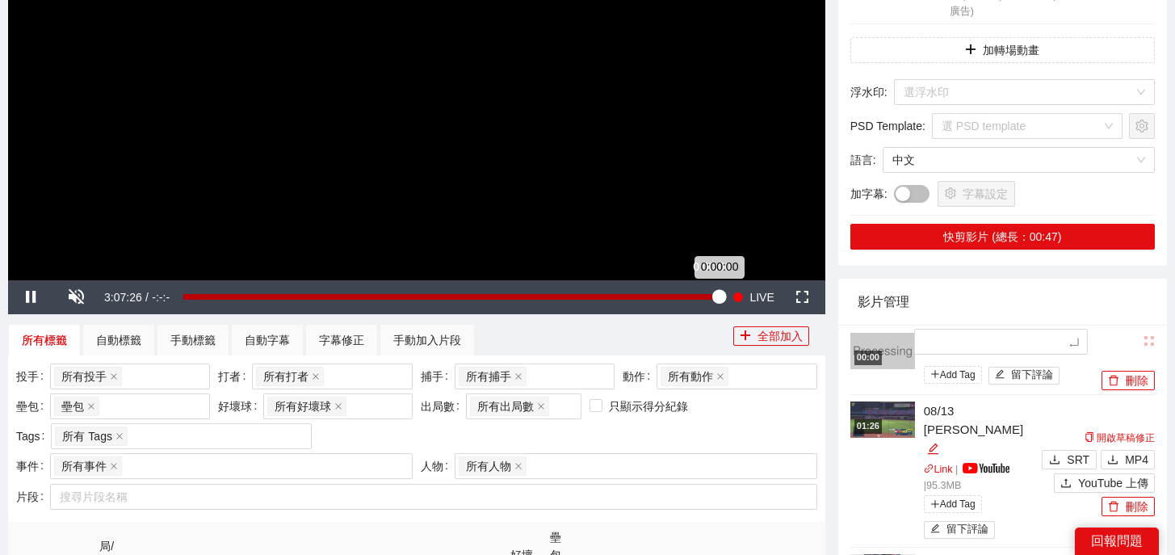
type textarea "*"
type textarea "**"
type textarea "***"
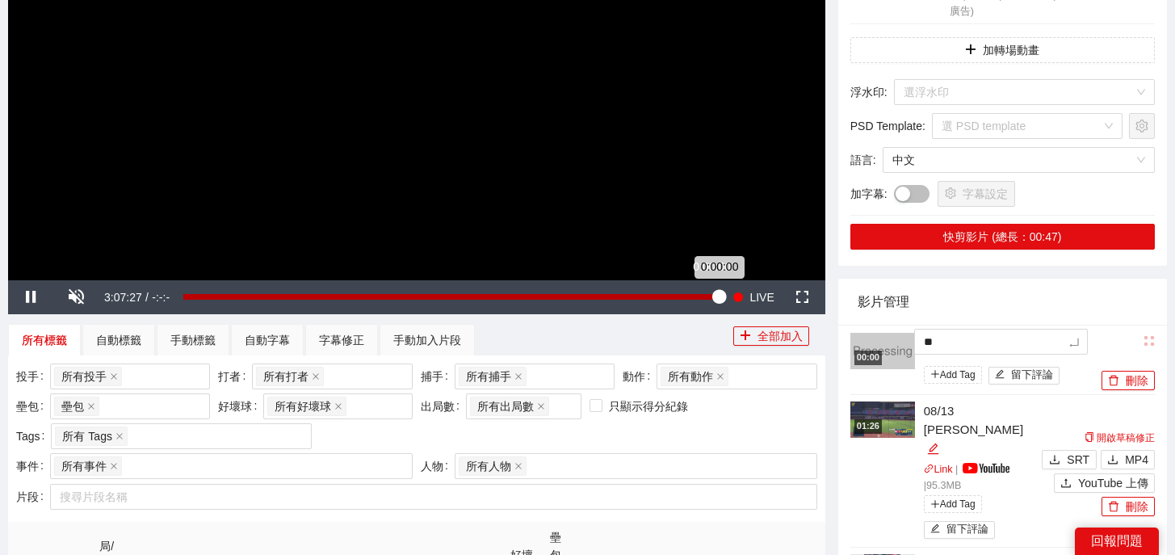
type textarea "***"
type textarea "****"
type textarea "***"
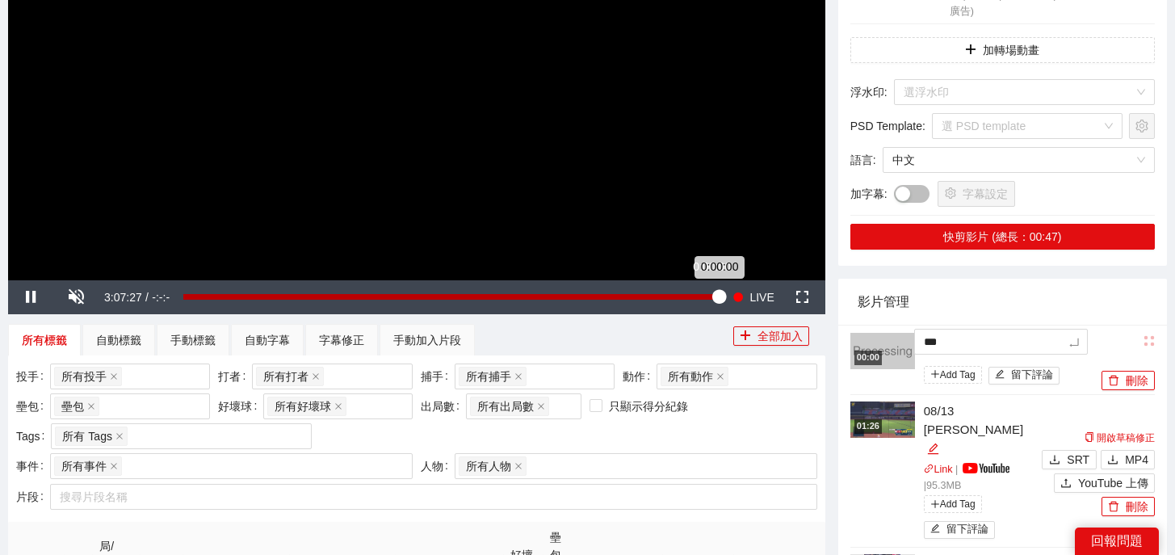
type textarea "***"
type textarea "*****"
type textarea "******"
type textarea "*******"
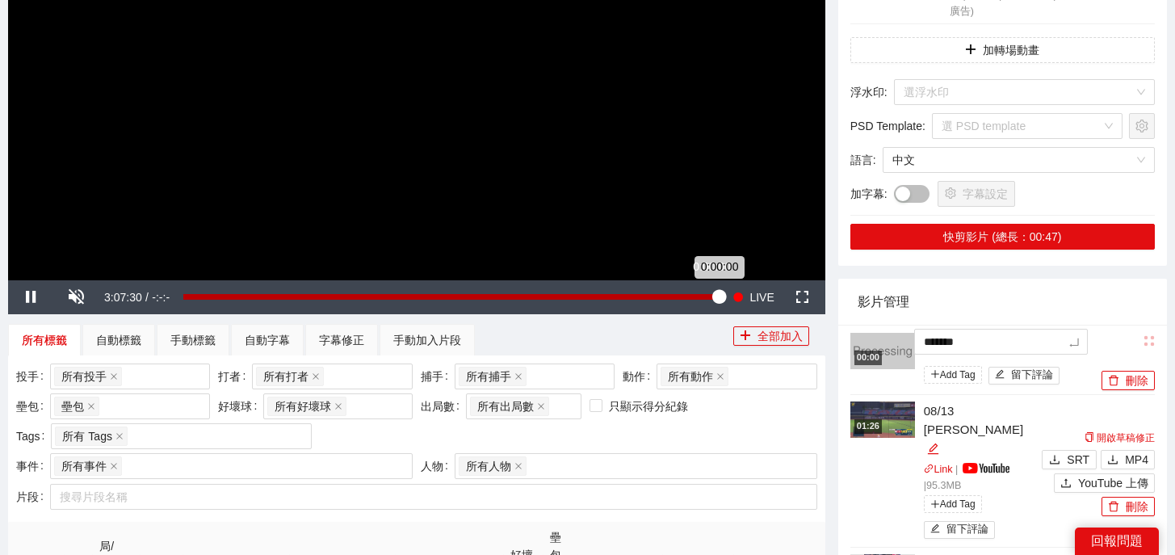
type textarea "*******"
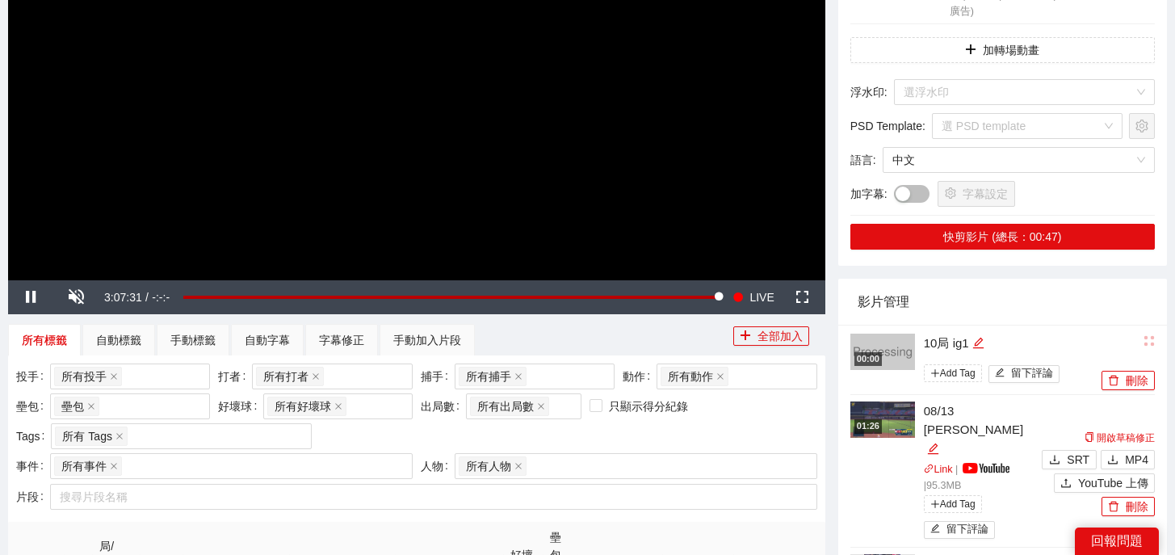
scroll to position [0, 0]
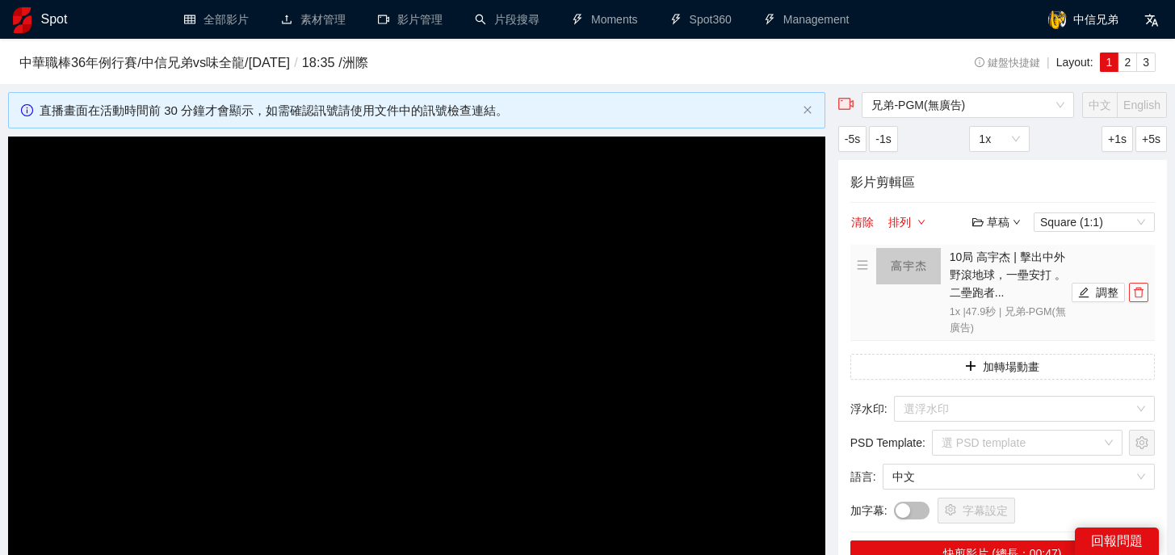
click at [1141, 293] on icon "delete" at bounding box center [1138, 292] width 11 height 11
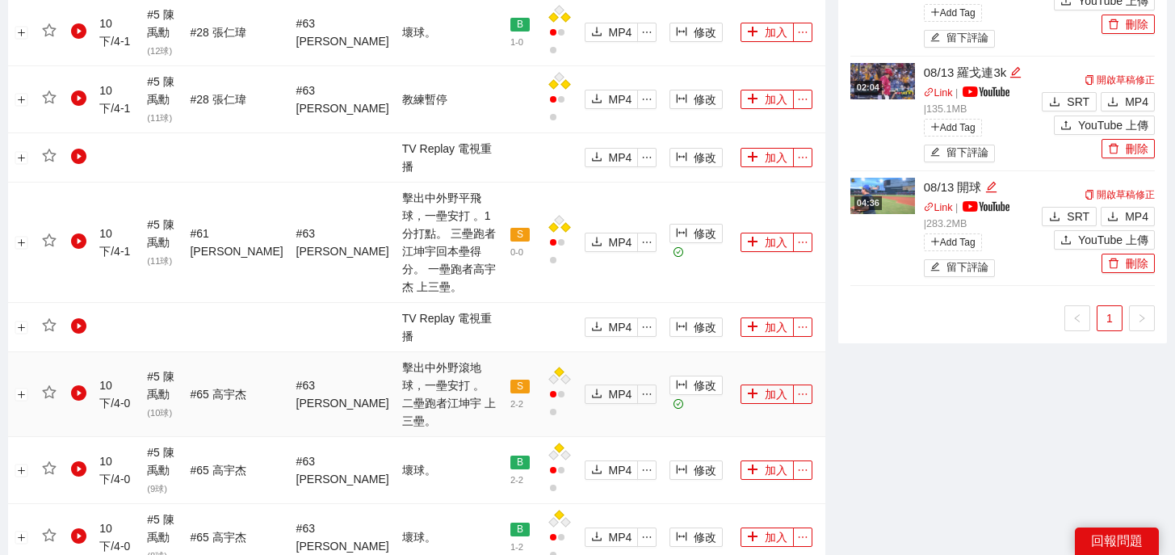
scroll to position [1428, 0]
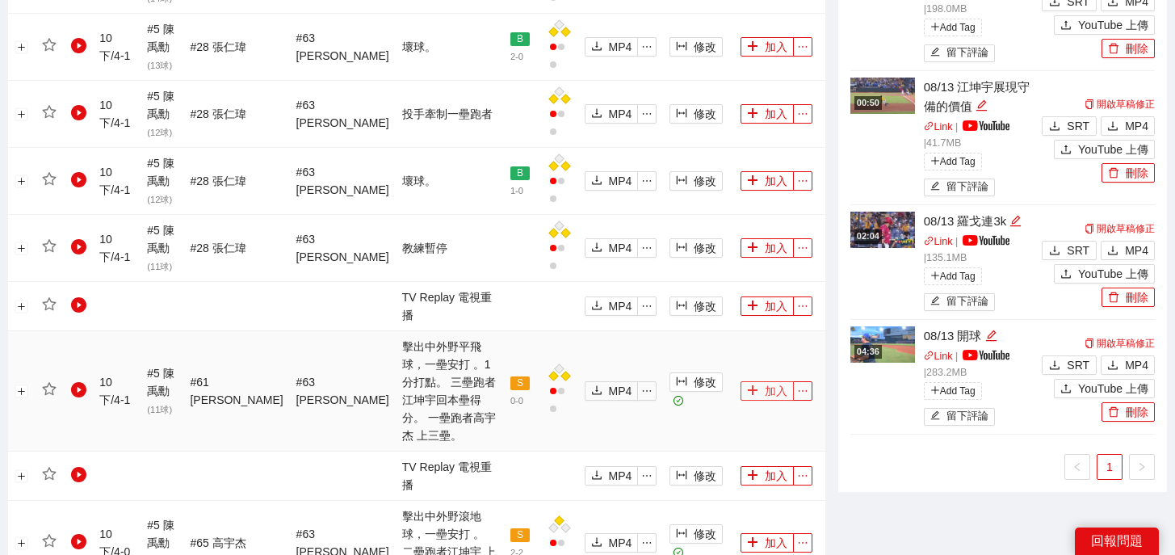
click at [755, 381] on button "加入" at bounding box center [767, 390] width 53 height 19
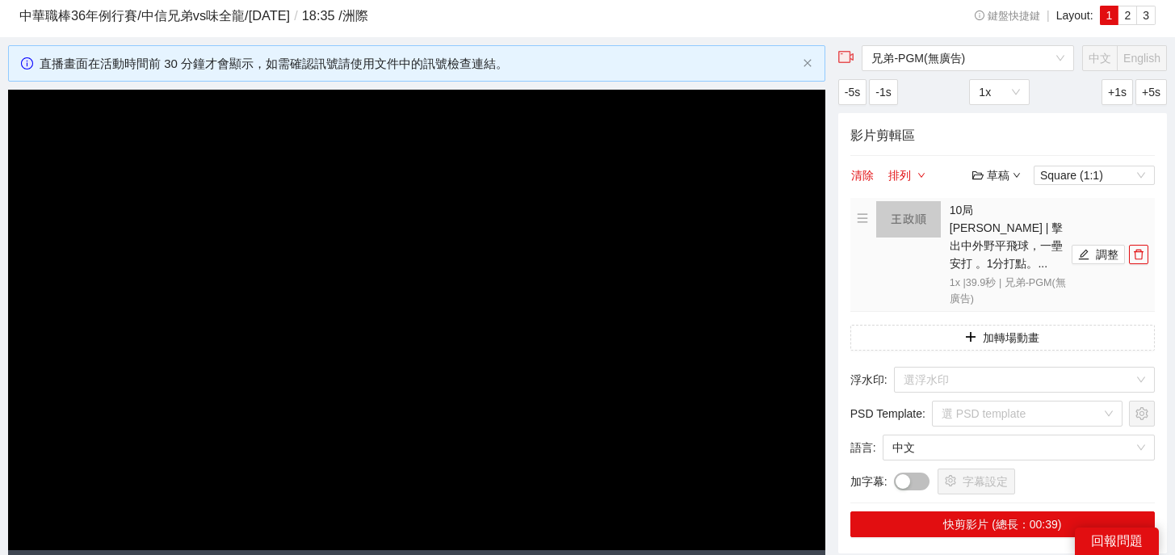
scroll to position [0, 0]
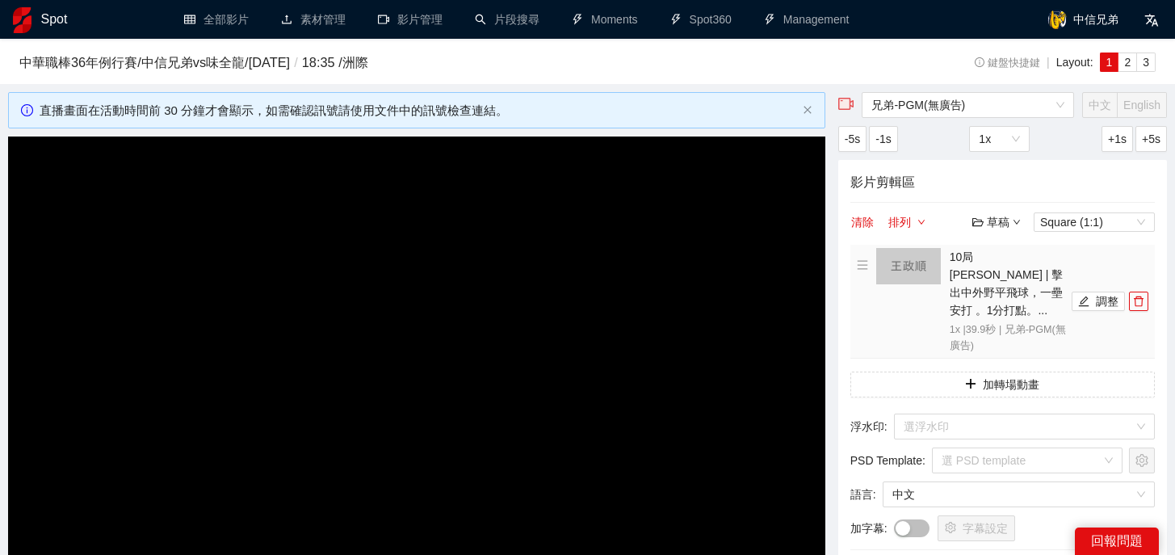
click at [1092, 276] on li "10局 [PERSON_NAME] | 擊出中外野平飛球，一壘安打 。1分打點。... 1x | 39.9 秒 | 兄弟-PGM(無廣告) 調整" at bounding box center [1003, 301] width 292 height 107
click at [1079, 296] on icon "edit" at bounding box center [1084, 301] width 10 height 10
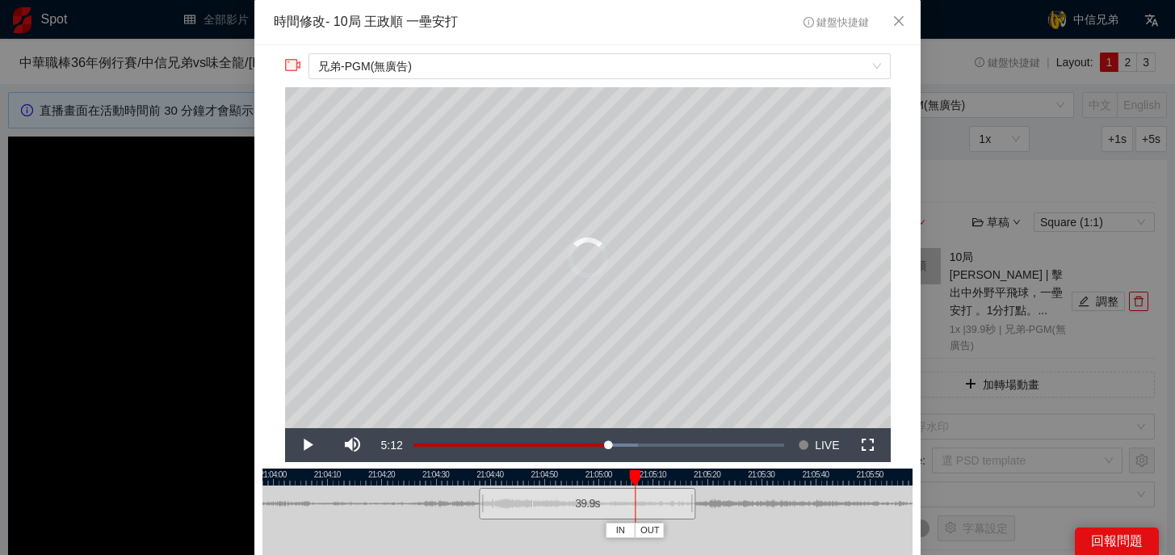
drag, startPoint x: 504, startPoint y: 474, endPoint x: 646, endPoint y: 476, distance: 142.2
click at [640, 476] on div at bounding box center [634, 478] width 11 height 16
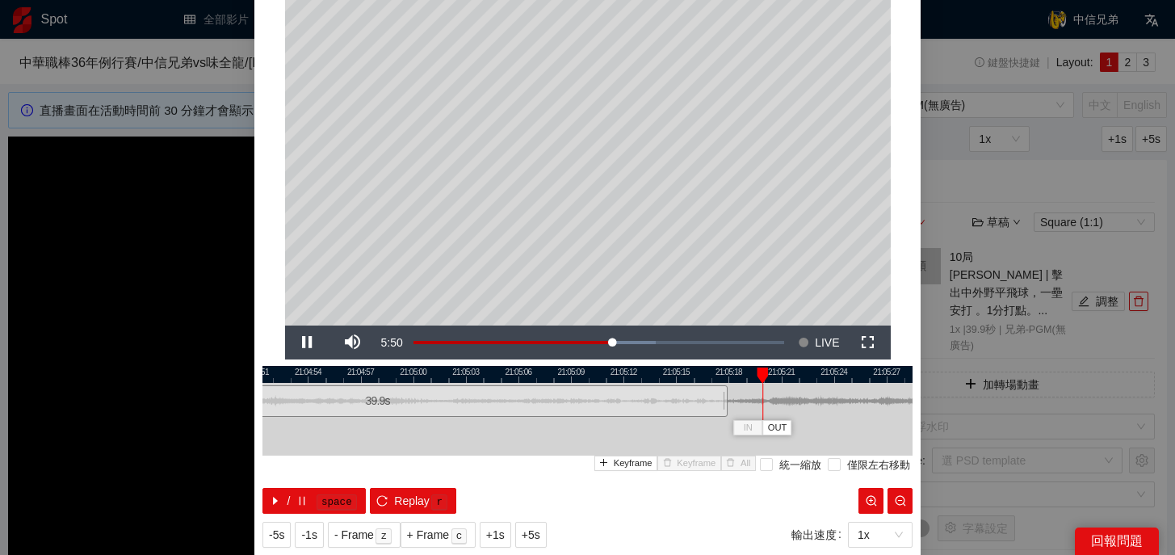
scroll to position [145, 0]
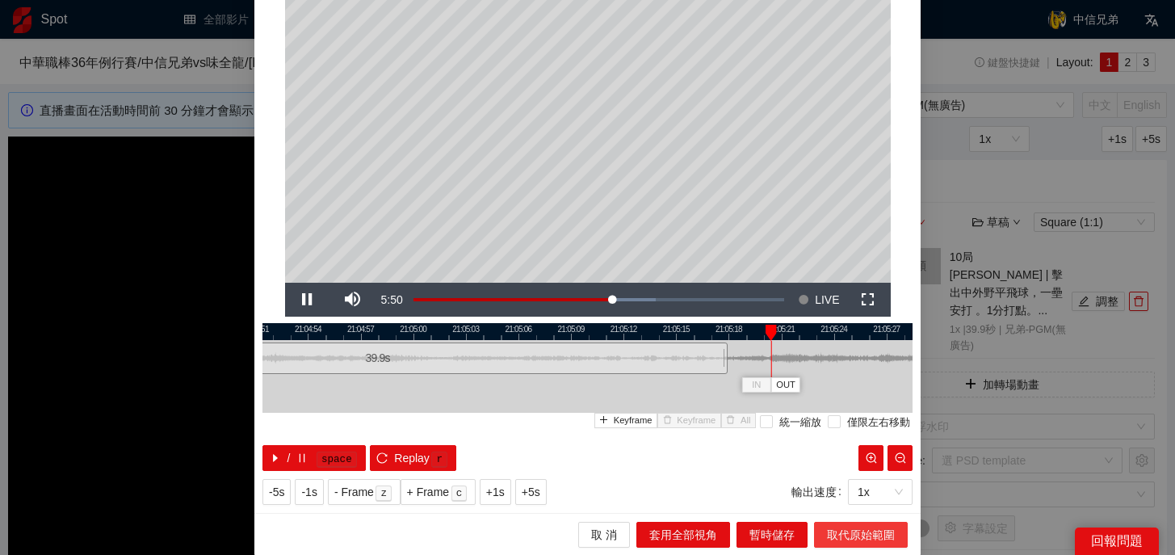
click at [839, 535] on span "取代原始範圍" at bounding box center [861, 535] width 68 height 18
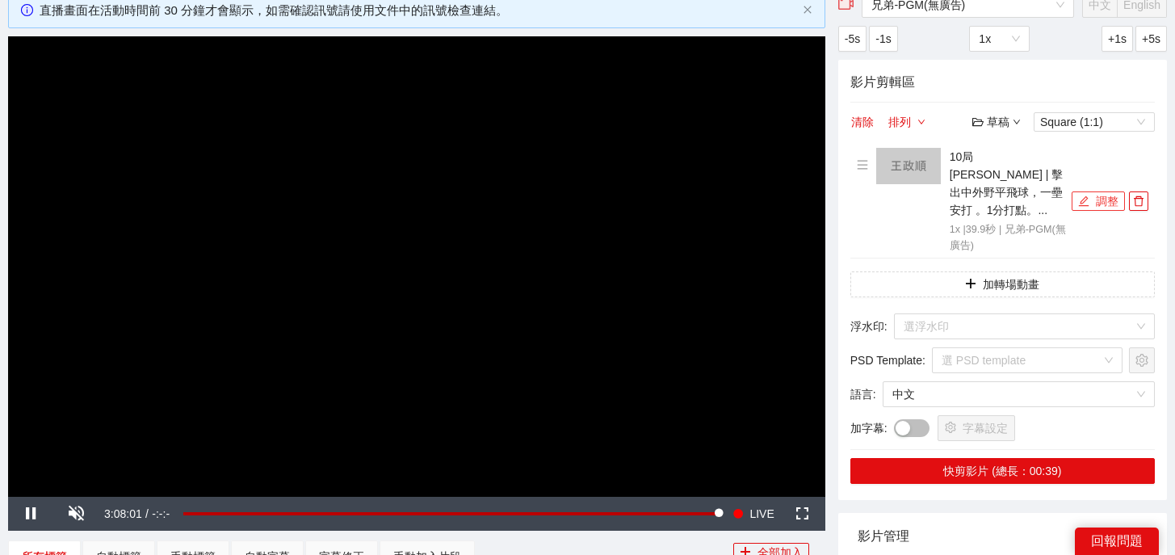
scroll to position [124, 0]
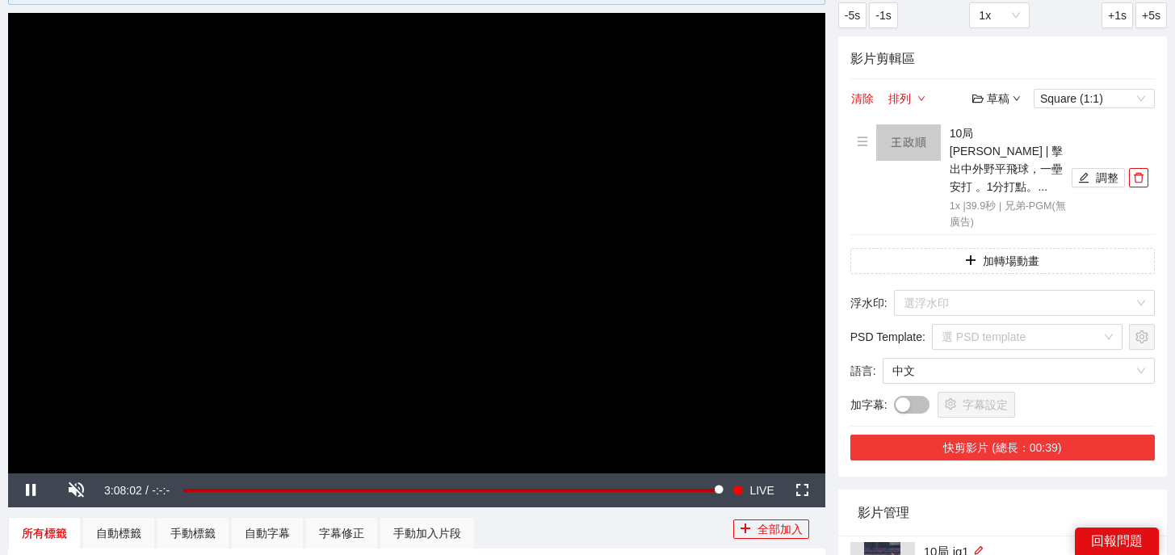
click at [971, 435] on button "快剪影片 (總長：00:39)" at bounding box center [1002, 448] width 304 height 26
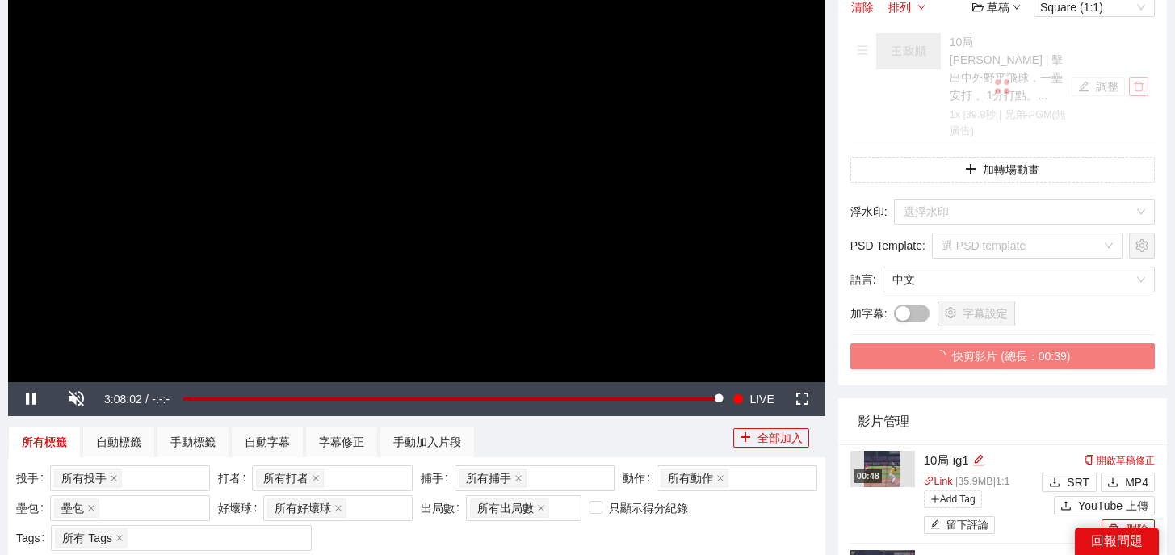
scroll to position [231, 0]
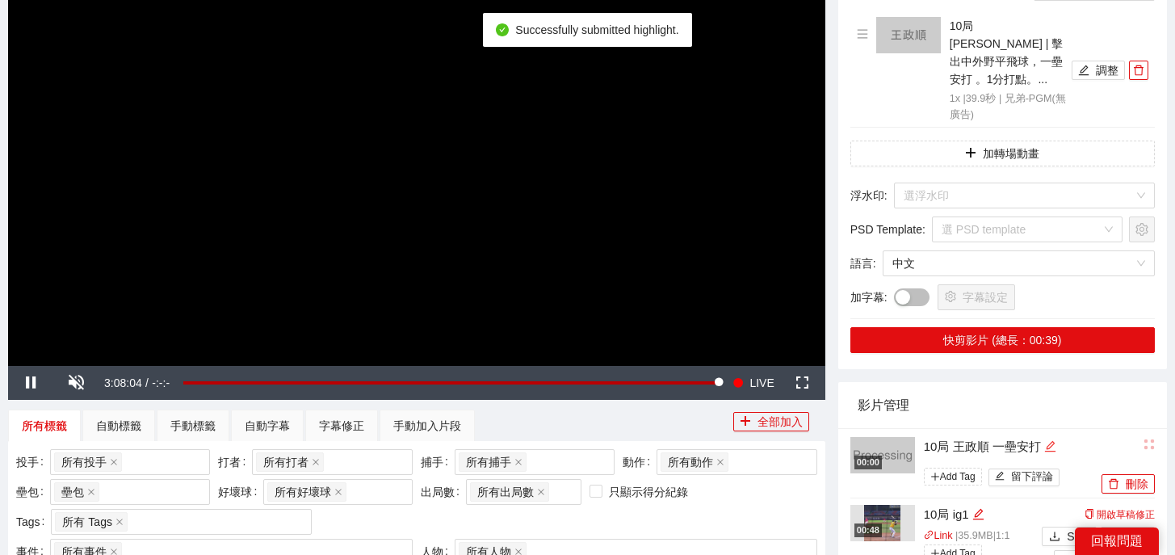
click at [1056, 440] on icon "edit" at bounding box center [1050, 446] width 12 height 12
drag, startPoint x: 1064, startPoint y: 427, endPoint x: 682, endPoint y: 423, distance: 381.2
type textarea "*"
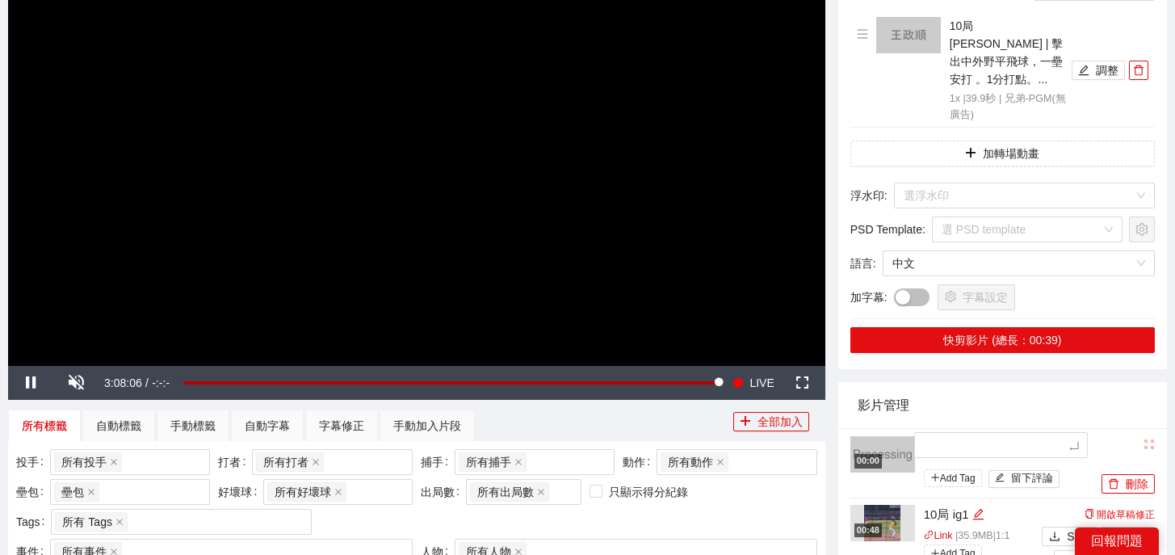
type textarea "*"
type textarea "**"
type textarea "***"
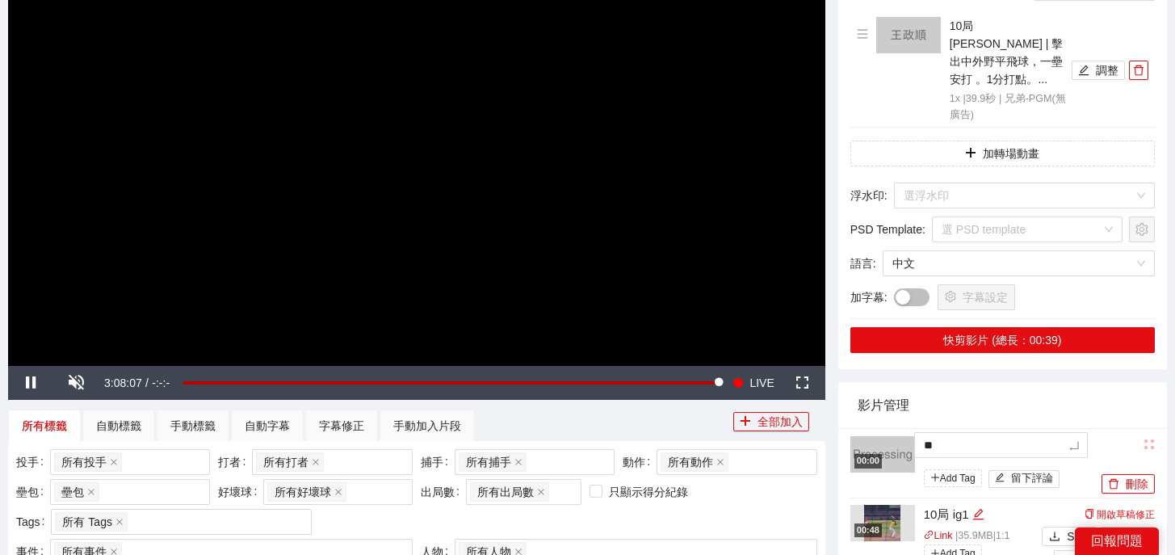
type textarea "***"
type textarea "****"
type textarea "***"
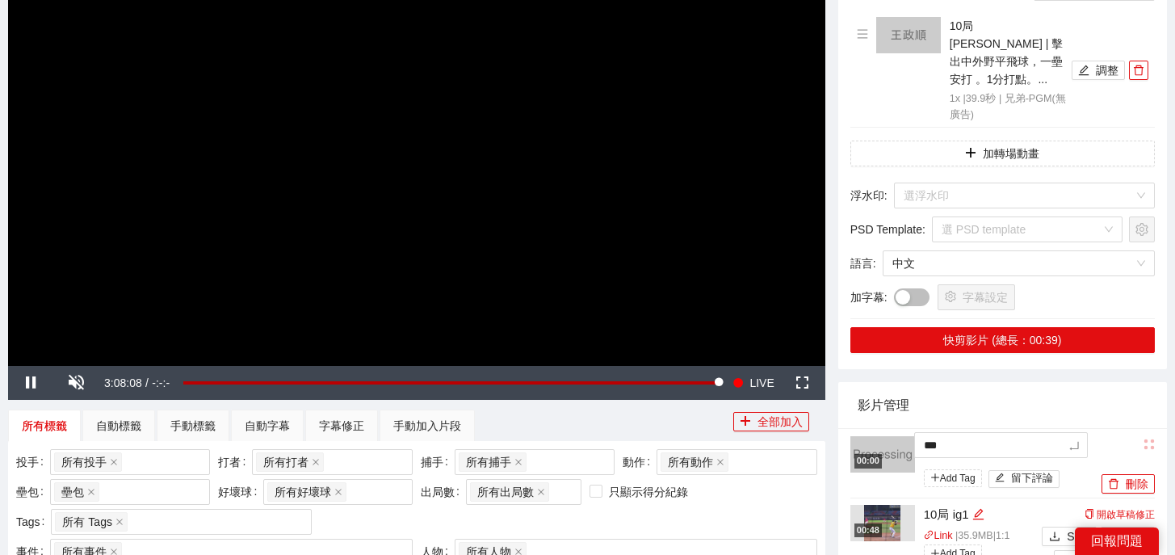
type textarea "***"
type textarea "*****"
type textarea "******"
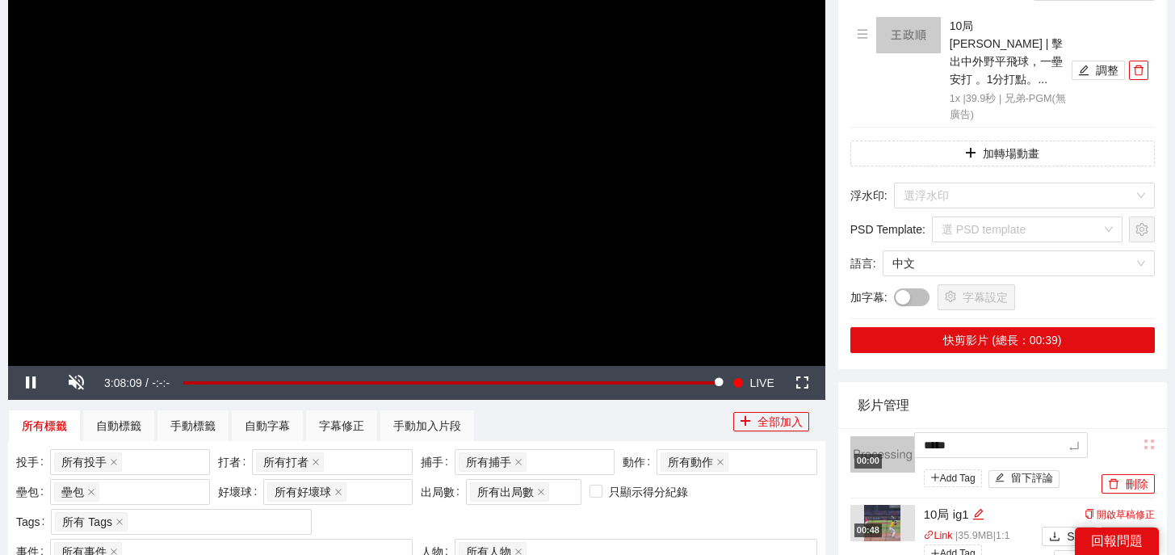
type textarea "******"
type textarea "*******"
type textarea "******"
type textarea "*******"
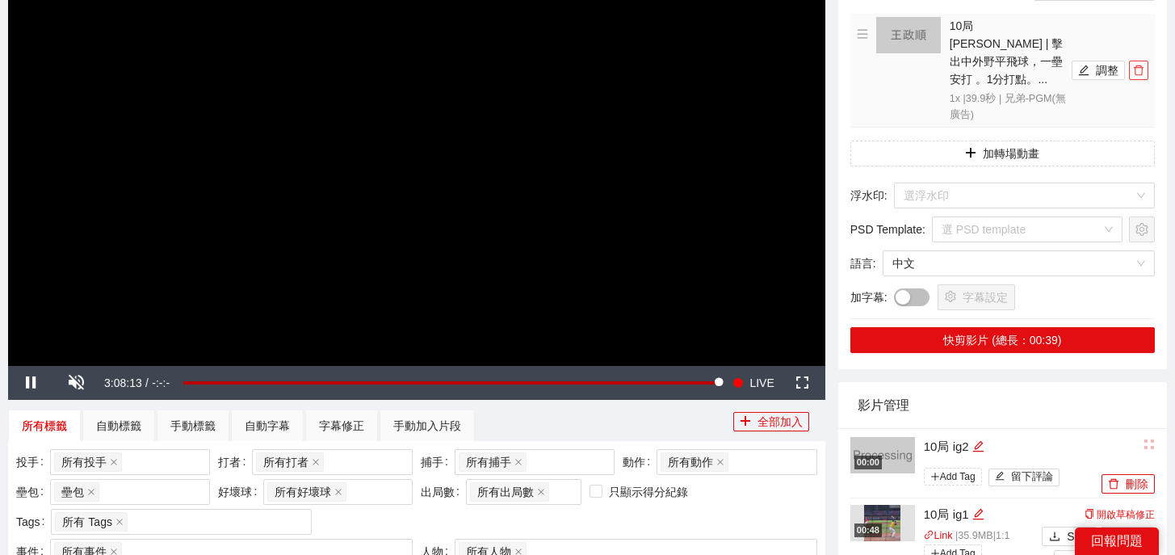
click at [1134, 65] on icon "delete" at bounding box center [1138, 70] width 11 height 11
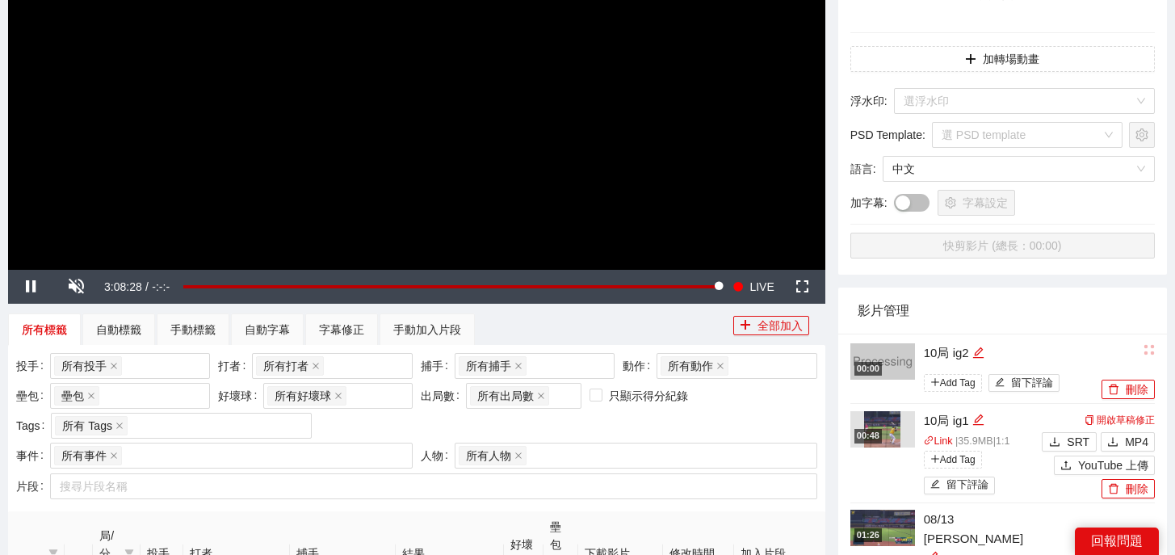
scroll to position [342, 0]
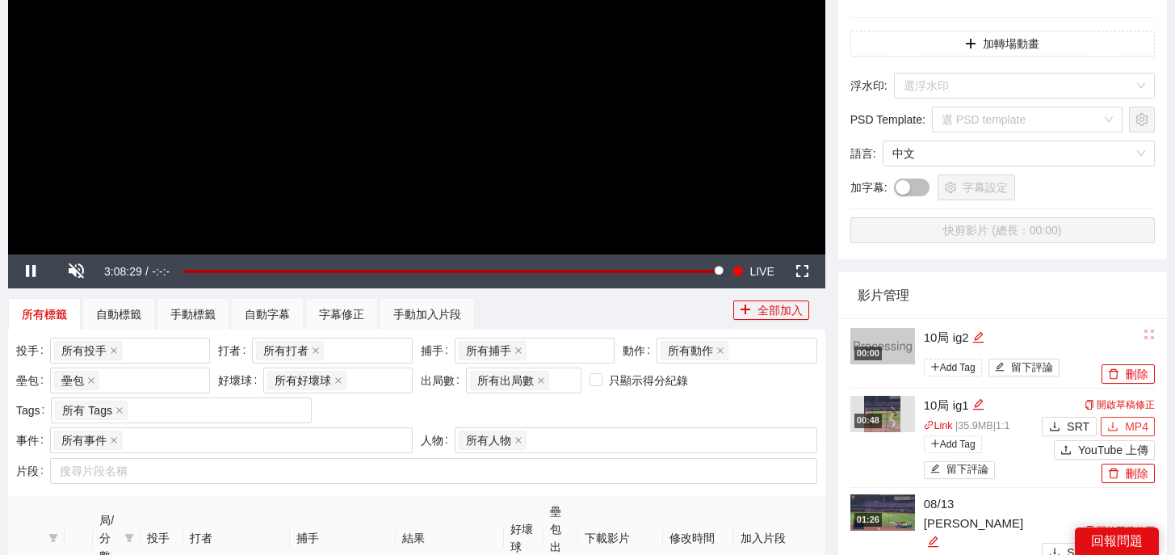
click at [1132, 426] on span "MP4" at bounding box center [1136, 427] width 23 height 18
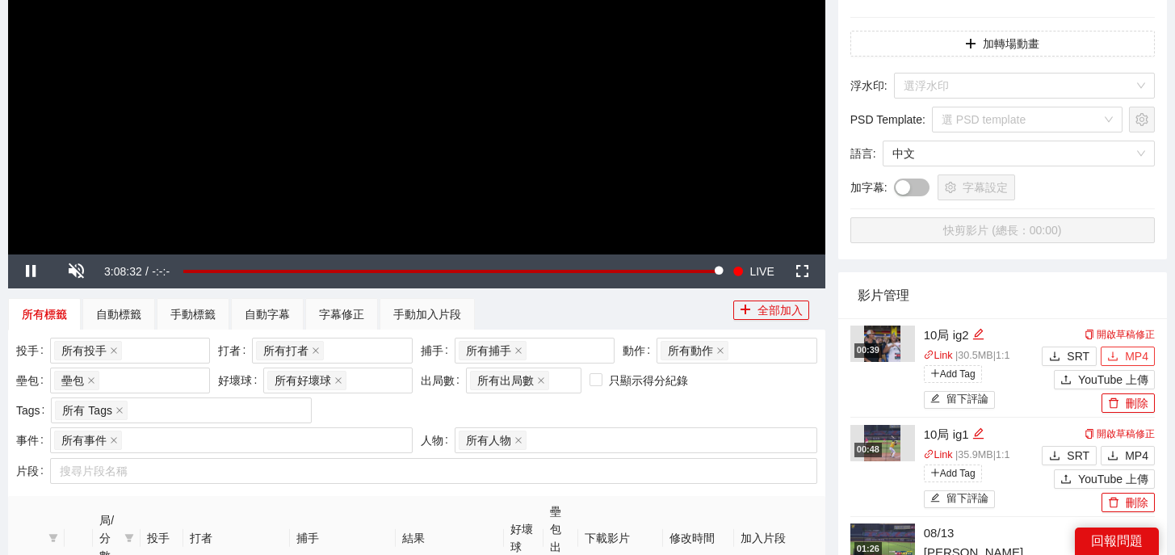
click at [1126, 361] on span "MP4" at bounding box center [1136, 356] width 23 height 18
